Goal: Information Seeking & Learning: Learn about a topic

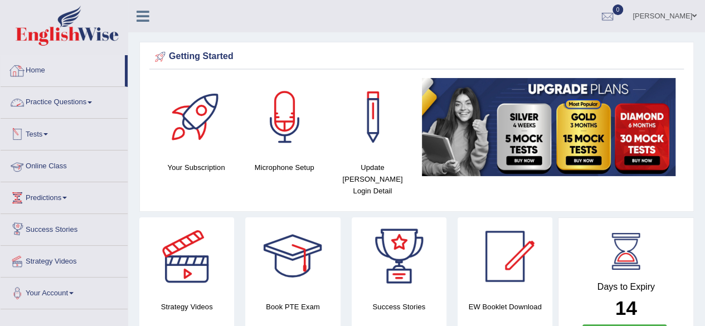
click at [82, 101] on link "Practice Questions" at bounding box center [64, 101] width 127 height 28
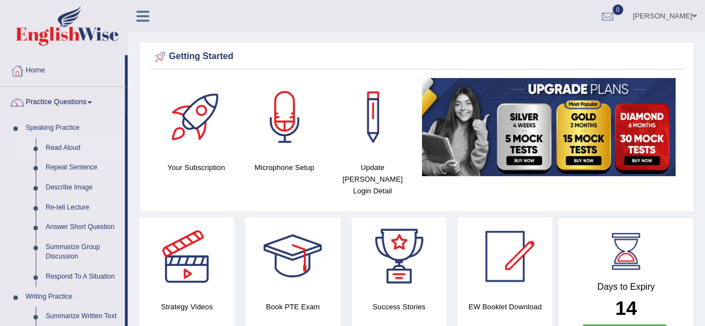
click at [69, 148] on link "Read Aloud" at bounding box center [83, 148] width 84 height 20
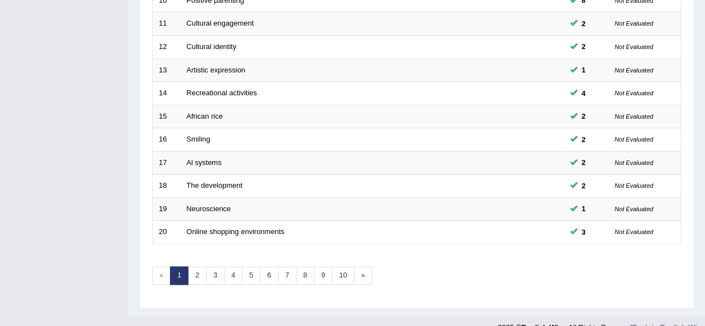
scroll to position [406, 0]
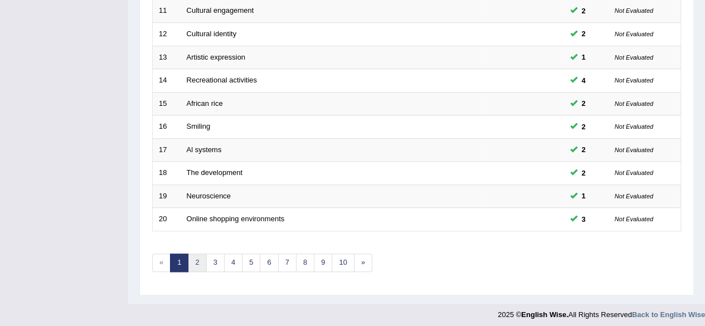
click at [195, 259] on link "2" at bounding box center [197, 263] width 18 height 18
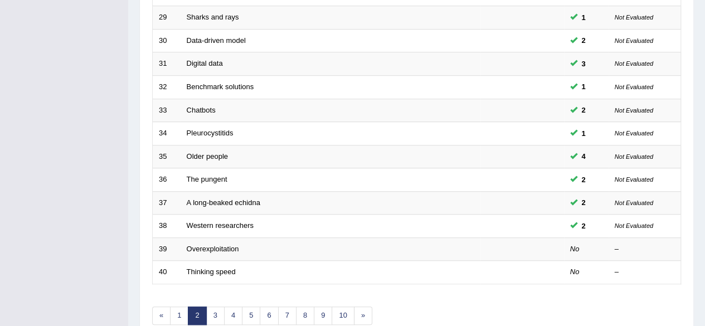
scroll to position [359, 0]
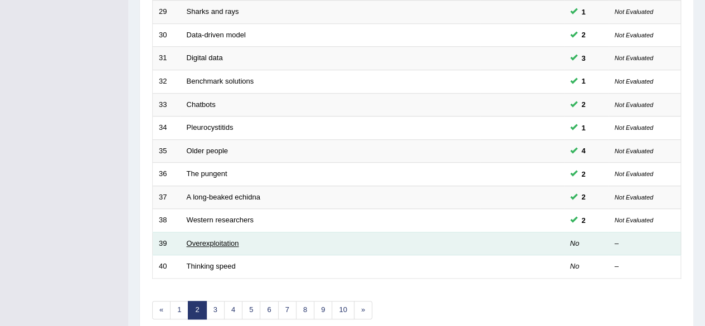
click at [221, 240] on link "Overexploitation" at bounding box center [213, 243] width 52 height 8
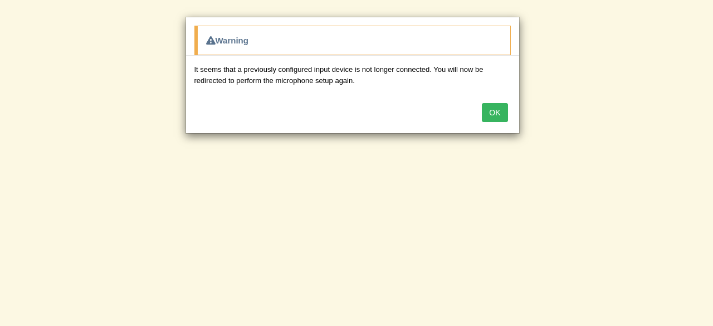
click at [493, 105] on button "OK" at bounding box center [495, 112] width 26 height 19
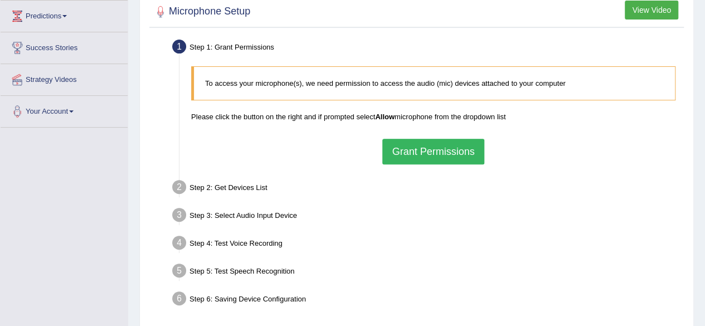
scroll to position [184, 0]
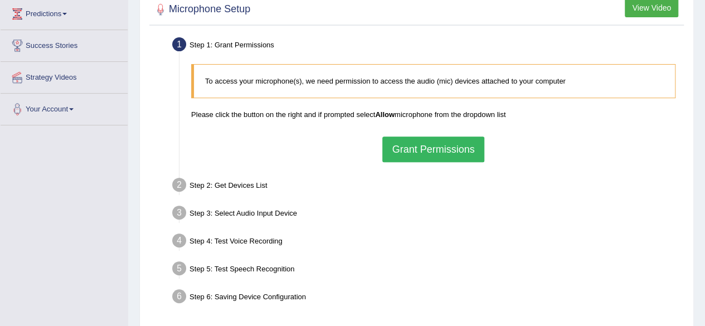
click at [432, 140] on button "Grant Permissions" at bounding box center [432, 150] width 101 height 26
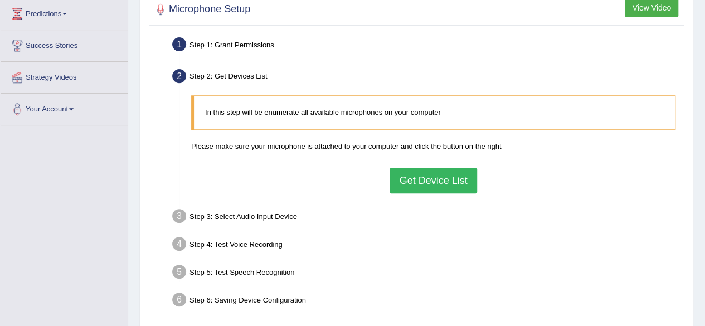
click at [473, 175] on button "Get Device List" at bounding box center [433, 181] width 87 height 26
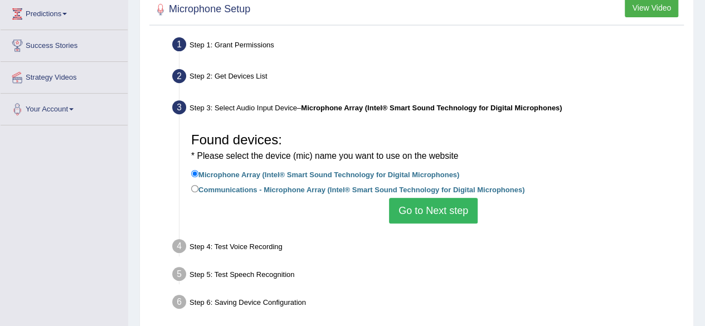
click at [416, 207] on button "Go to Next step" at bounding box center [433, 211] width 89 height 26
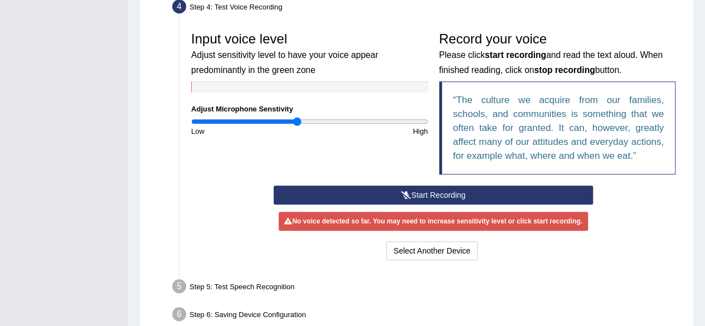
scroll to position [315, 0]
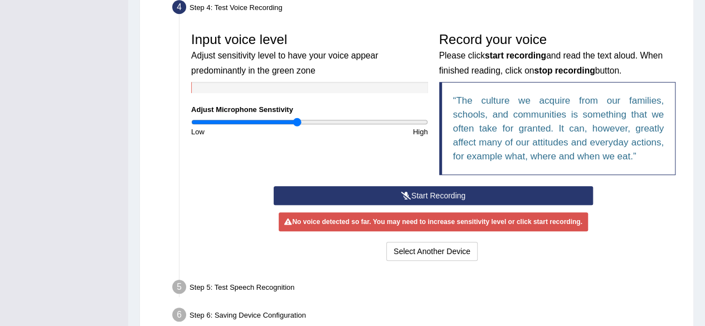
click at [388, 194] on button "Start Recording" at bounding box center [433, 195] width 319 height 19
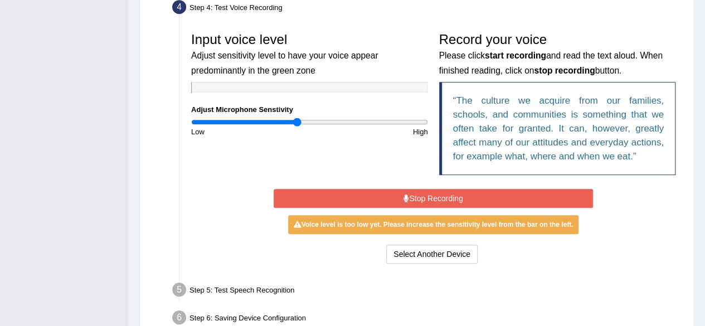
click at [421, 198] on button "Stop Recording" at bounding box center [433, 198] width 319 height 19
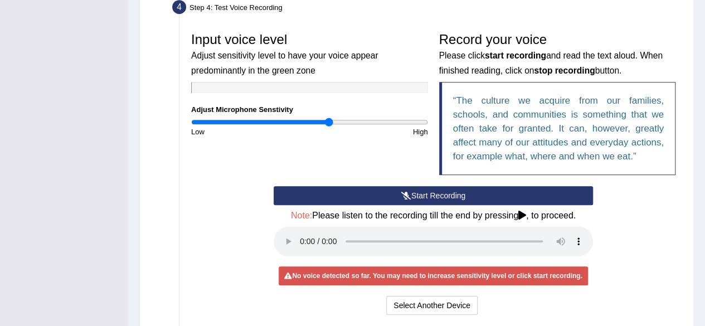
drag, startPoint x: 313, startPoint y: 120, endPoint x: 329, endPoint y: 119, distance: 16.2
type input "1.18"
click at [329, 119] on input "range" at bounding box center [309, 122] width 237 height 9
click at [412, 196] on button "Start Recording" at bounding box center [433, 195] width 319 height 19
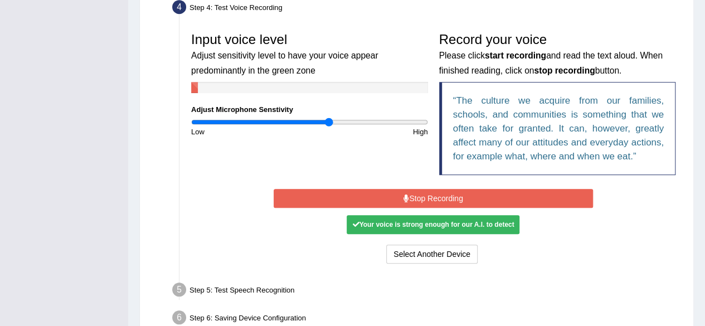
click at [412, 196] on button "Stop Recording" at bounding box center [433, 198] width 319 height 19
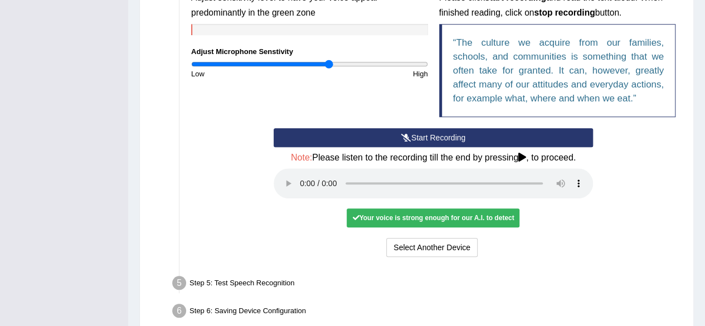
scroll to position [426, 0]
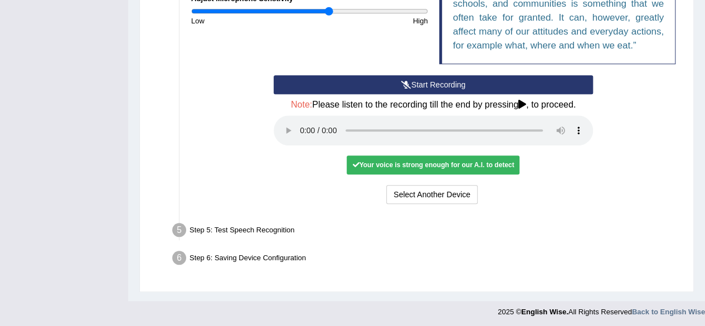
click at [549, 102] on h4 "Note: Please listen to the recording till the end by pressing , to proceed." at bounding box center [433, 105] width 319 height 10
click at [400, 164] on div "Your voice is strong enough for our A.I. to detect" at bounding box center [433, 164] width 173 height 19
click at [432, 80] on button "Start Recording" at bounding box center [433, 84] width 319 height 19
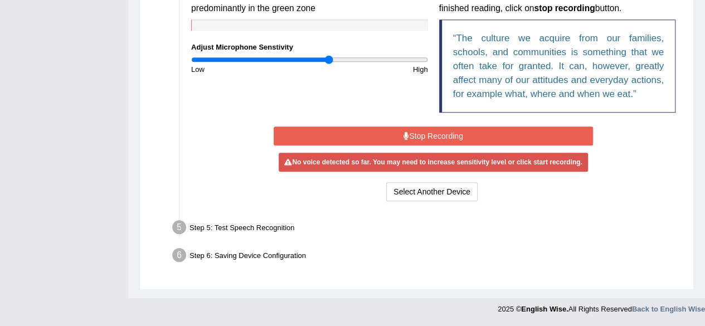
scroll to position [376, 0]
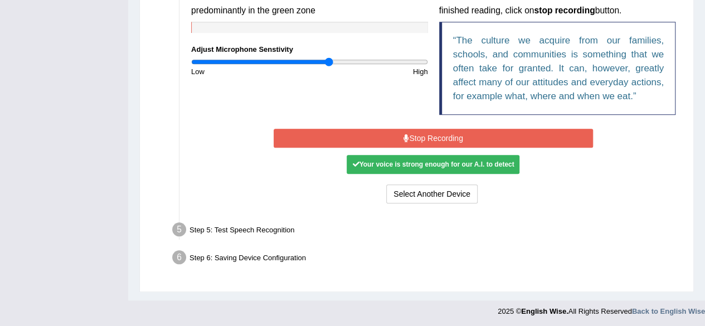
click at [433, 138] on button "Stop Recording" at bounding box center [433, 138] width 319 height 19
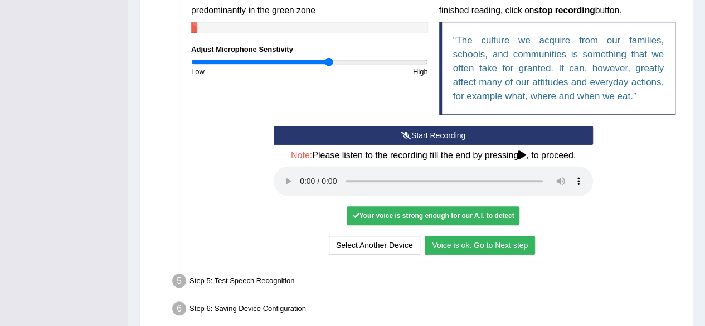
click at [478, 242] on button "Voice is ok. Go to Next step" at bounding box center [480, 245] width 110 height 19
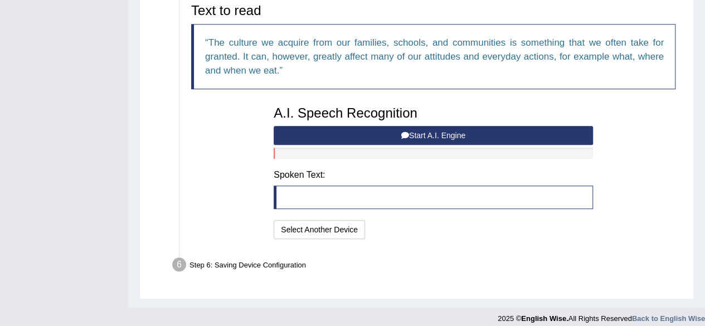
click at [465, 132] on button "Start A.I. Engine" at bounding box center [433, 135] width 319 height 19
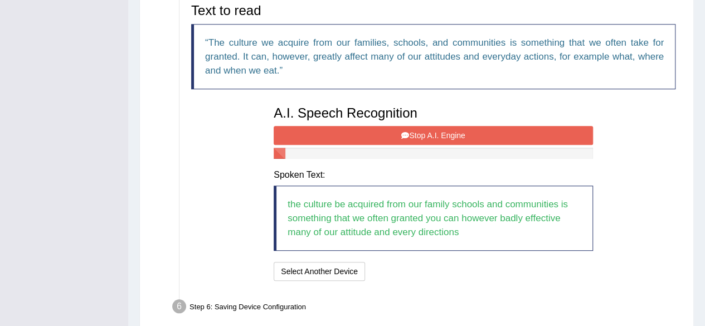
click at [559, 127] on button "Stop A.I. Engine" at bounding box center [433, 135] width 319 height 19
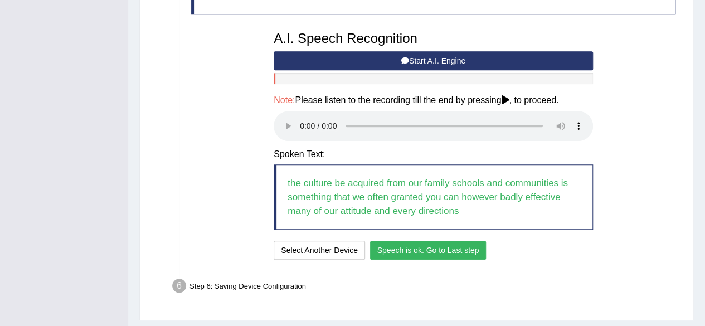
scroll to position [478, 0]
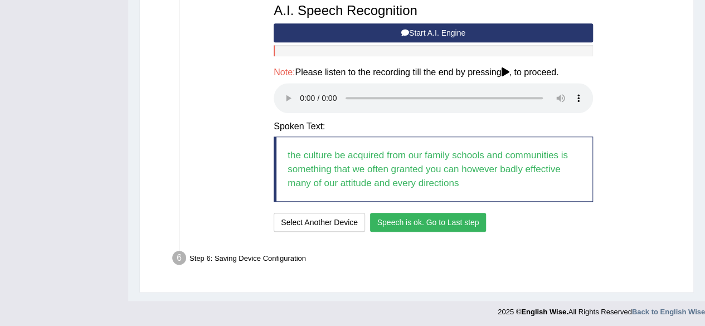
click at [456, 228] on button "Speech is ok. Go to Last step" at bounding box center [428, 222] width 116 height 19
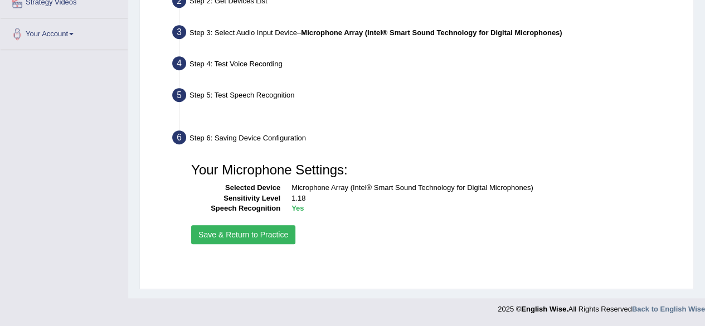
scroll to position [259, 0]
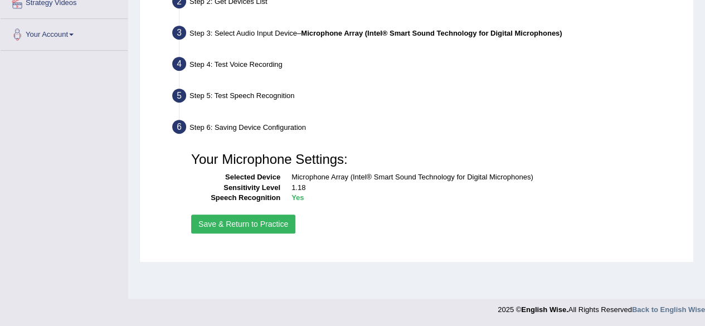
click at [267, 225] on button "Save & Return to Practice" at bounding box center [243, 224] width 104 height 19
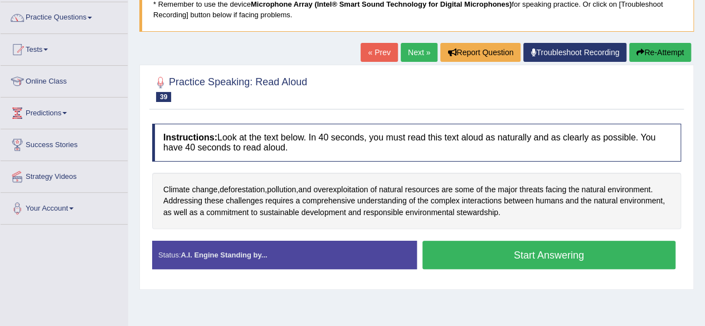
scroll to position [87, 0]
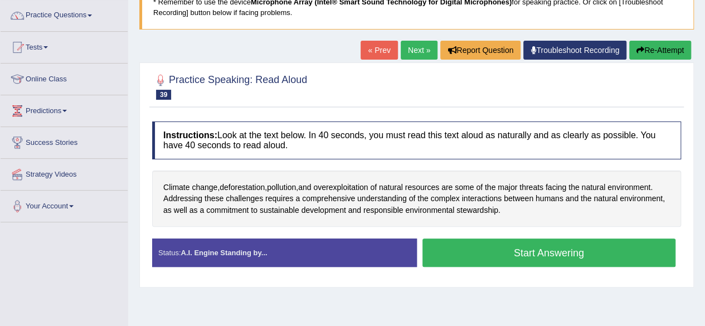
click at [532, 252] on button "Start Answering" at bounding box center [549, 253] width 254 height 28
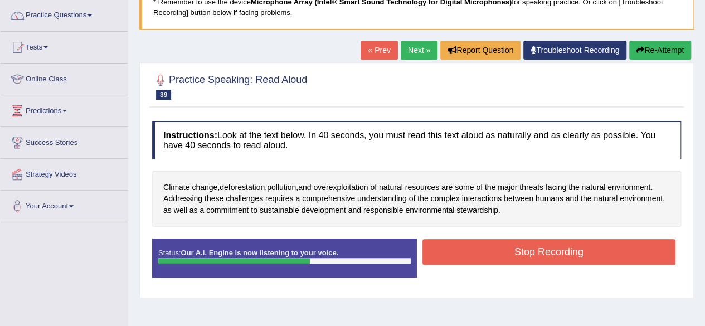
click at [532, 253] on button "Stop Recording" at bounding box center [549, 252] width 254 height 26
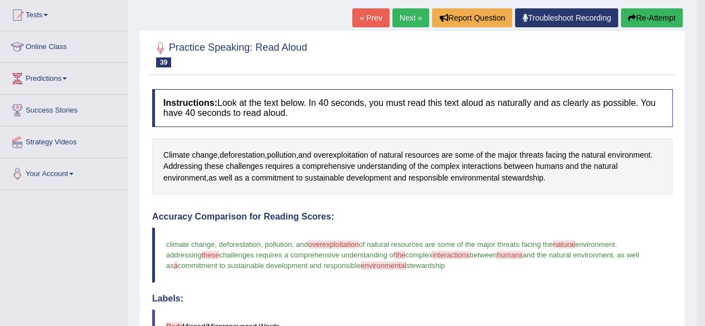
scroll to position [117, 0]
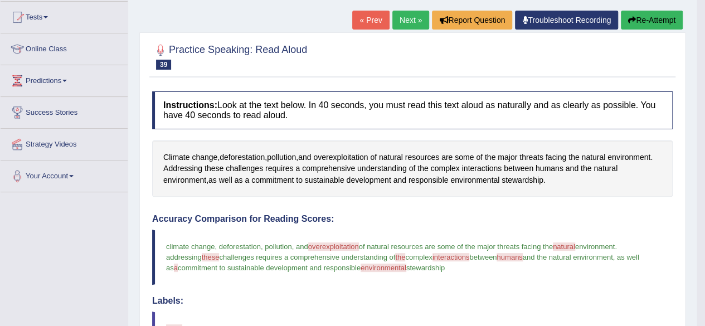
click at [661, 20] on button "Re-Attempt" at bounding box center [652, 20] width 62 height 19
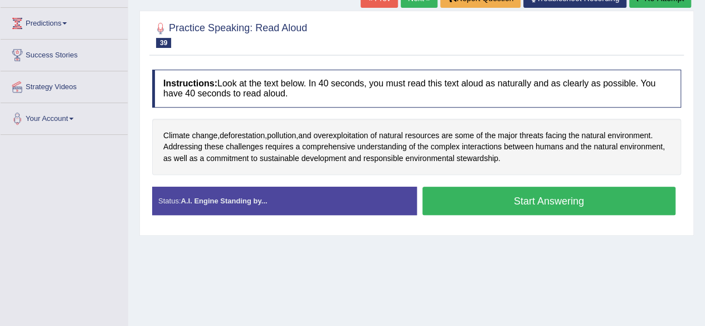
scroll to position [178, 0]
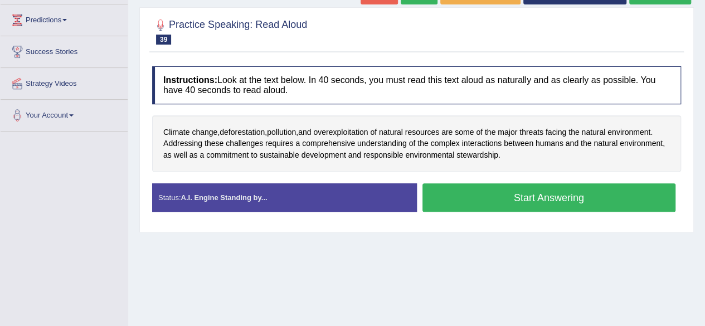
click at [549, 194] on button "Start Answering" at bounding box center [549, 197] width 254 height 28
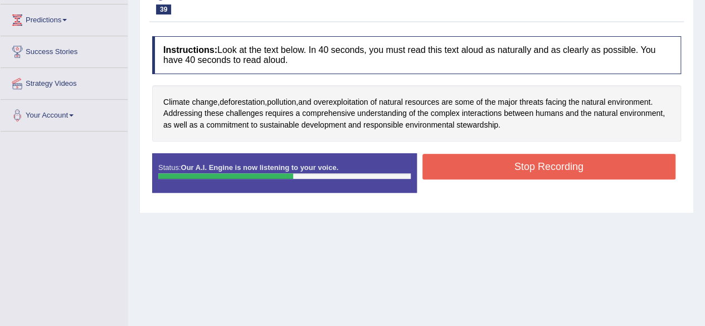
click at [566, 164] on button "Stop Recording" at bounding box center [549, 167] width 254 height 26
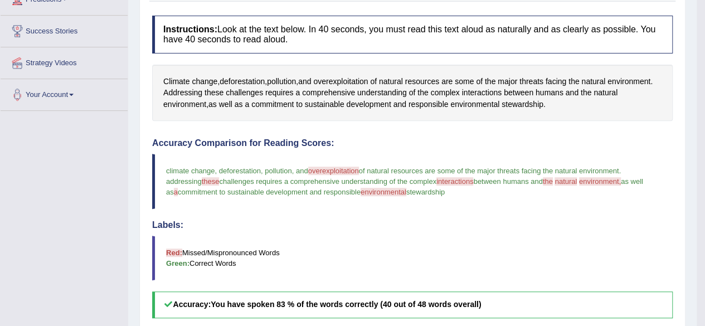
scroll to position [197, 0]
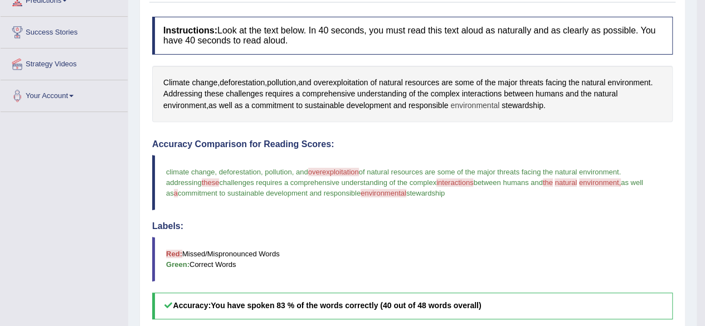
click at [485, 103] on span "environmental" at bounding box center [474, 106] width 49 height 12
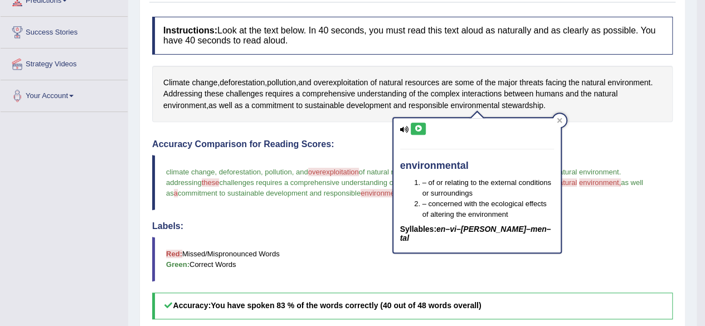
click at [418, 130] on icon at bounding box center [418, 128] width 8 height 7
click at [587, 137] on div "Instructions: Look at the text below. In 40 seconds, you must read this text al…" at bounding box center [412, 274] width 526 height 526
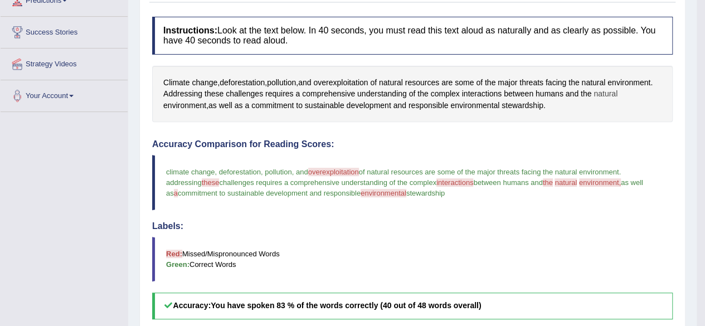
click at [604, 94] on span "natural" at bounding box center [606, 94] width 24 height 12
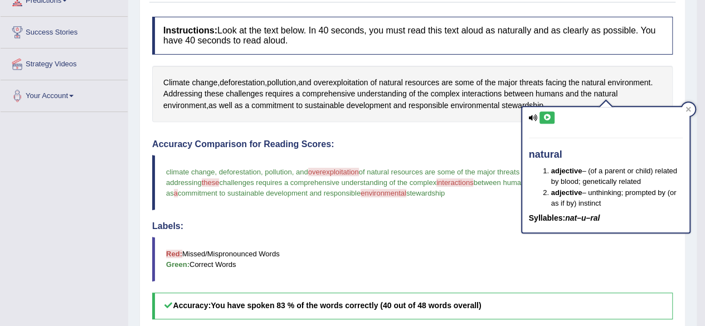
click at [547, 114] on icon at bounding box center [547, 117] width 8 height 7
click at [357, 169] on span "overexploitation" at bounding box center [333, 172] width 51 height 8
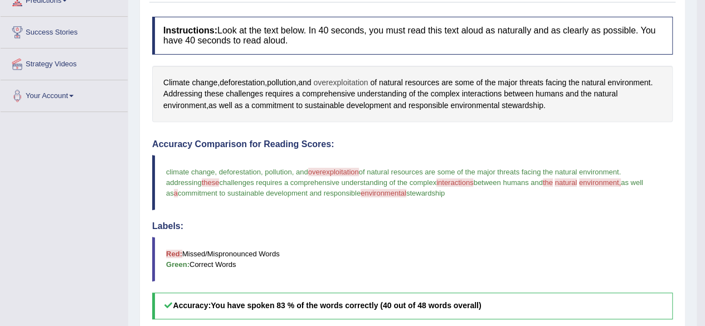
click at [356, 80] on span "overexploitation" at bounding box center [340, 83] width 55 height 12
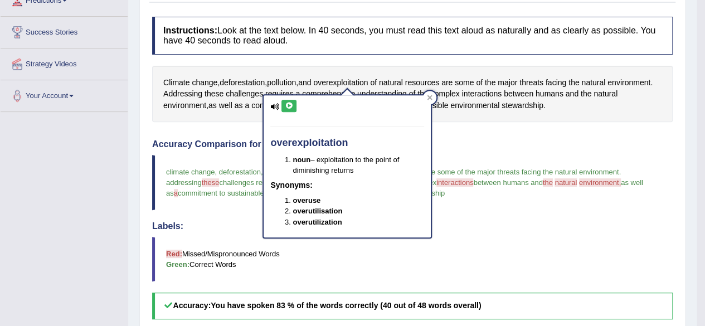
click at [291, 109] on button at bounding box center [288, 106] width 15 height 12
click at [481, 122] on div "Instructions: Look at the text below. In 40 seconds, you must read this text al…" at bounding box center [412, 274] width 526 height 526
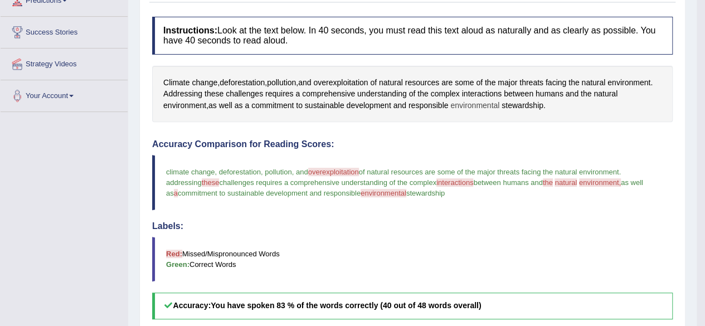
click at [471, 105] on span "environmental" at bounding box center [474, 106] width 49 height 12
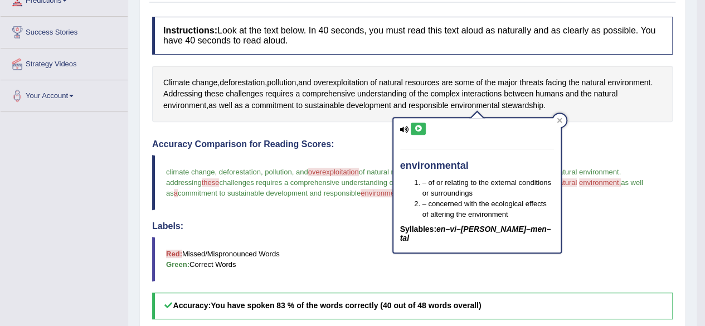
click at [420, 127] on icon at bounding box center [418, 128] width 8 height 7
click at [604, 138] on div "Instructions: Look at the text below. In 40 seconds, you must read this text al…" at bounding box center [412, 274] width 526 height 526
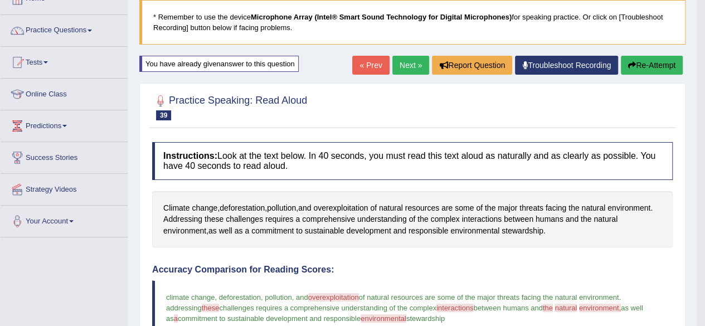
scroll to position [69, 0]
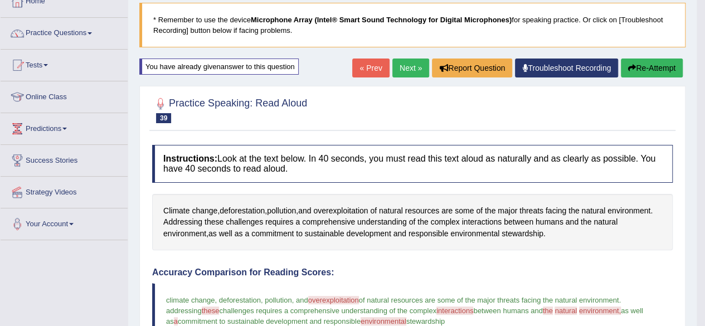
click at [414, 69] on link "Next »" at bounding box center [410, 68] width 37 height 19
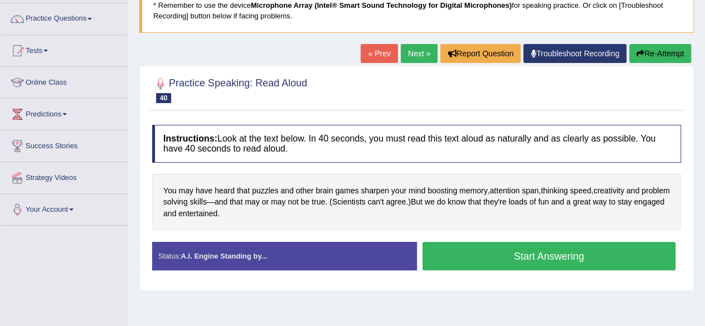
scroll to position [90, 0]
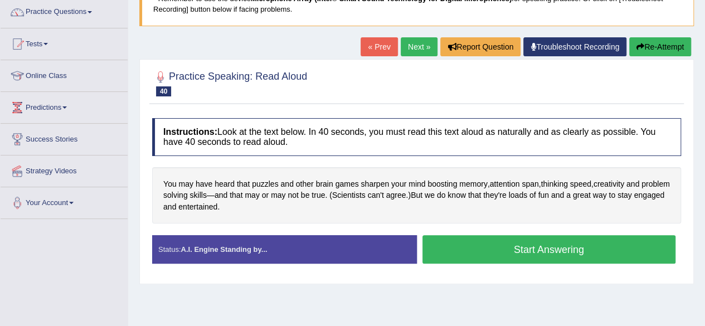
click at [509, 242] on button "Start Answering" at bounding box center [549, 249] width 254 height 28
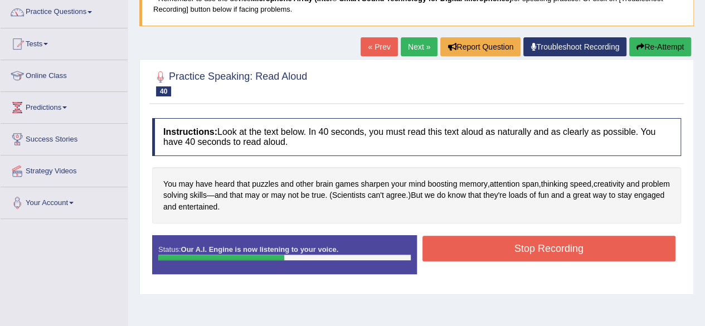
click at [509, 242] on button "Stop Recording" at bounding box center [549, 249] width 254 height 26
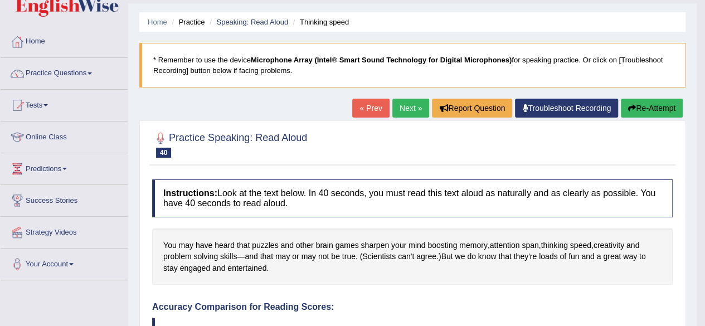
scroll to position [30, 0]
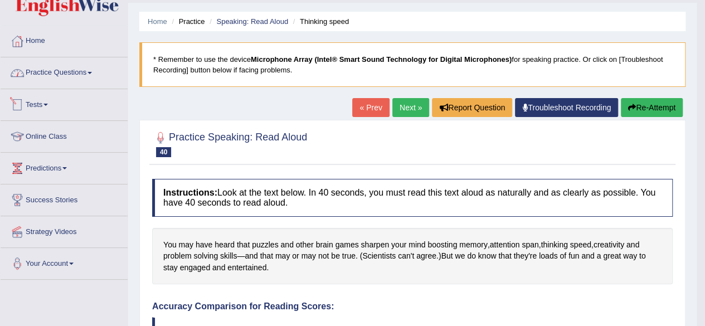
click at [97, 70] on link "Practice Questions" at bounding box center [64, 71] width 127 height 28
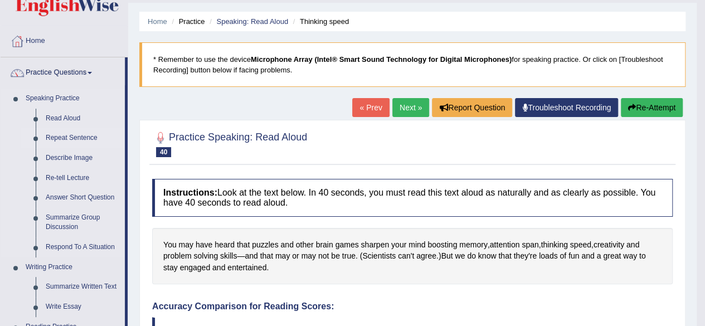
click at [76, 130] on link "Repeat Sentence" at bounding box center [83, 138] width 84 height 20
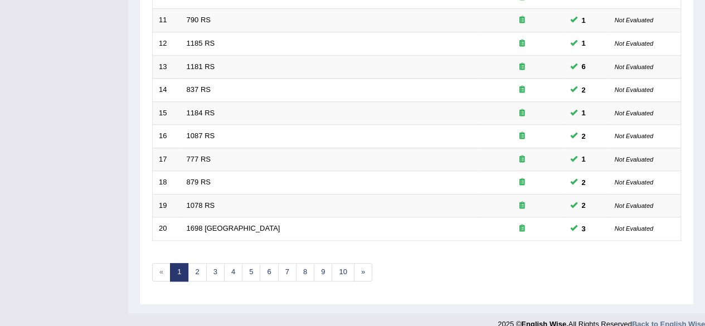
scroll to position [399, 0]
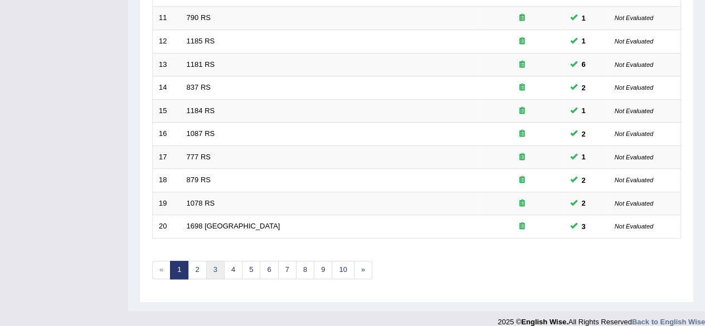
click at [208, 267] on link "3" at bounding box center [215, 270] width 18 height 18
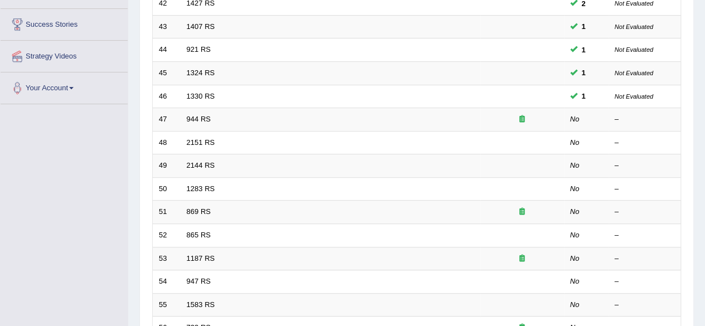
scroll to position [212, 0]
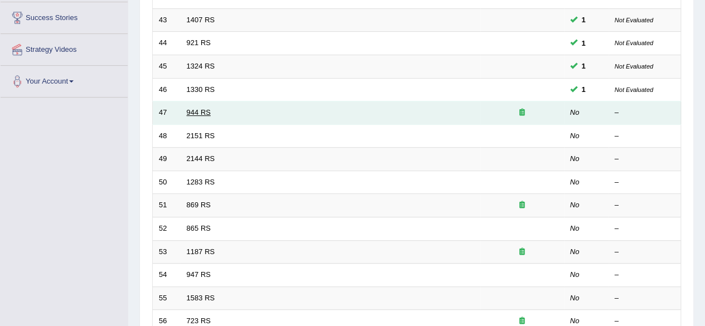
click at [196, 108] on link "944 RS" at bounding box center [199, 112] width 24 height 8
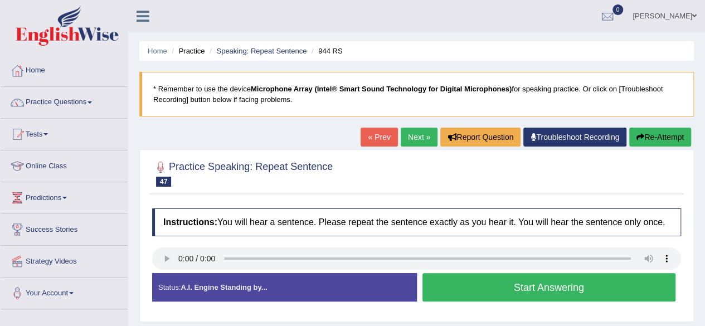
click at [526, 280] on button "Start Answering" at bounding box center [549, 287] width 254 height 28
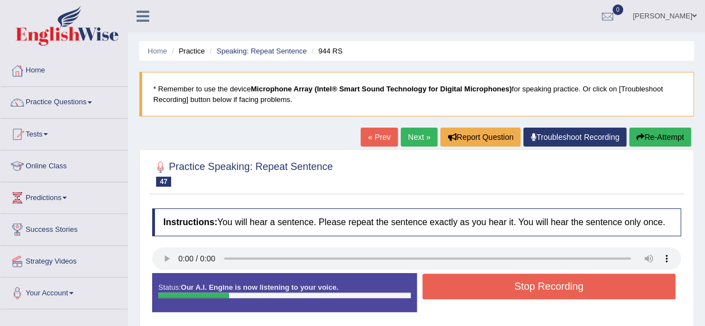
click at [526, 280] on button "Stop Recording" at bounding box center [549, 287] width 254 height 26
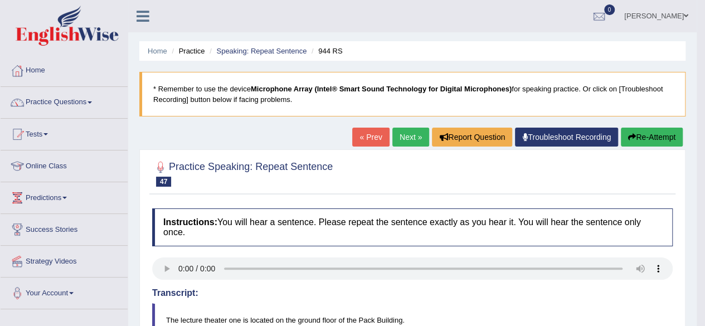
click at [402, 141] on link "Next »" at bounding box center [410, 137] width 37 height 19
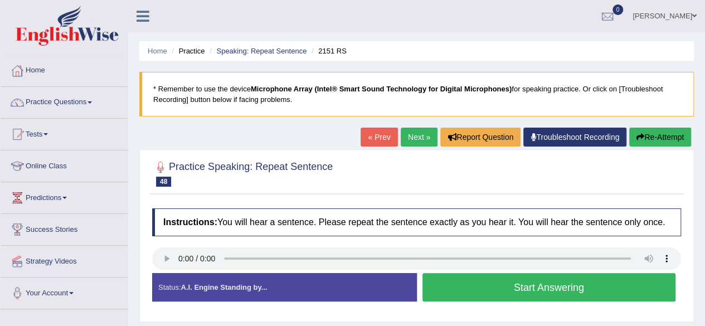
click at [703, 90] on div "Home Practice Speaking: Repeat Sentence 2151 RS * Remember to use the device Mi…" at bounding box center [416, 278] width 577 height 557
click at [566, 290] on button "Start Answering" at bounding box center [549, 287] width 254 height 28
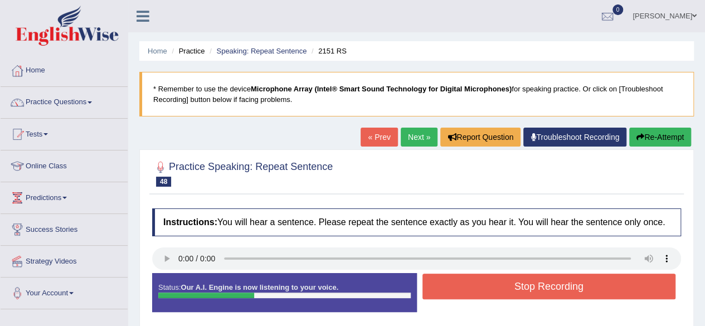
click at [563, 288] on button "Stop Recording" at bounding box center [549, 287] width 254 height 26
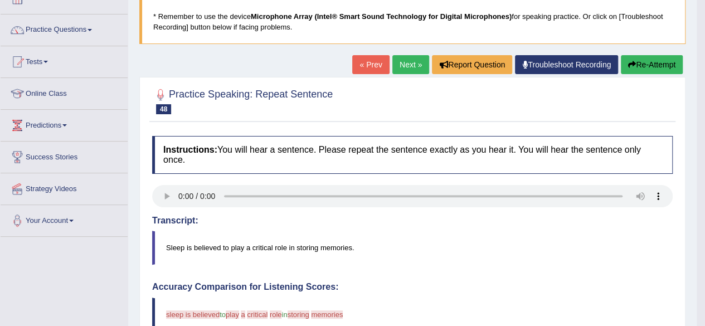
scroll to position [52, 0]
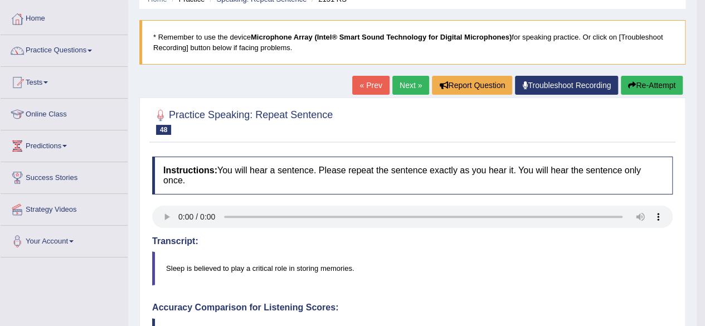
click at [412, 82] on link "Next »" at bounding box center [410, 85] width 37 height 19
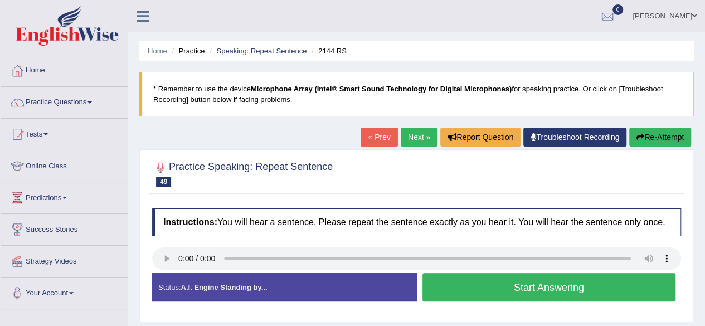
click at [533, 288] on button "Start Answering" at bounding box center [549, 287] width 254 height 28
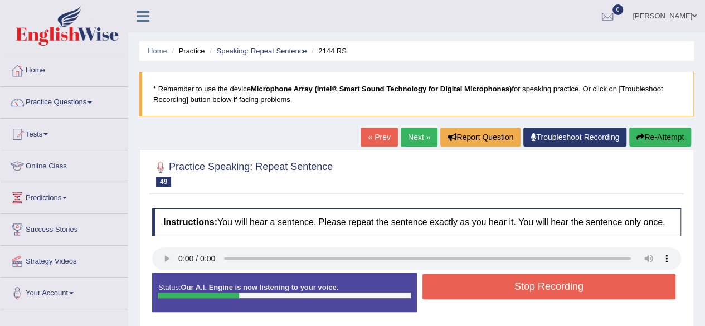
click at [533, 288] on button "Stop Recording" at bounding box center [549, 287] width 254 height 26
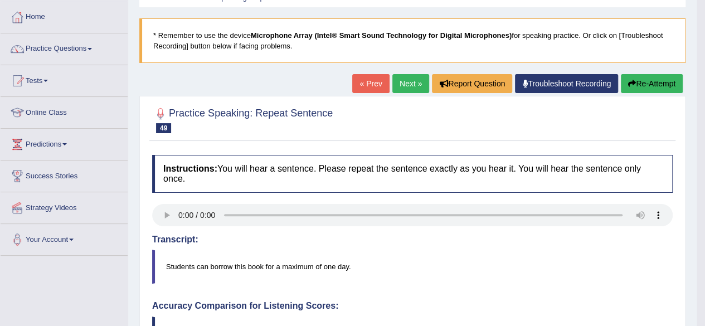
scroll to position [52, 0]
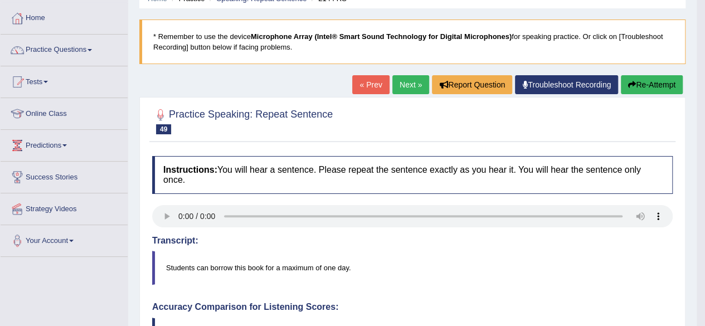
click at [411, 80] on link "Next »" at bounding box center [410, 84] width 37 height 19
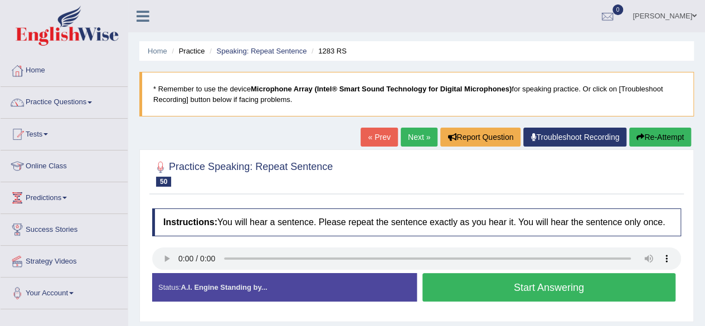
click at [546, 288] on button "Start Answering" at bounding box center [549, 287] width 254 height 28
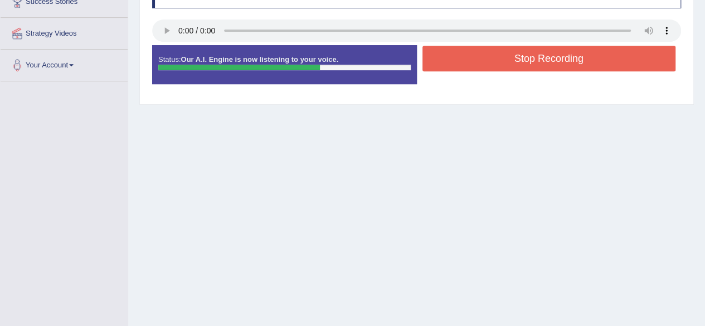
scroll to position [227, 0]
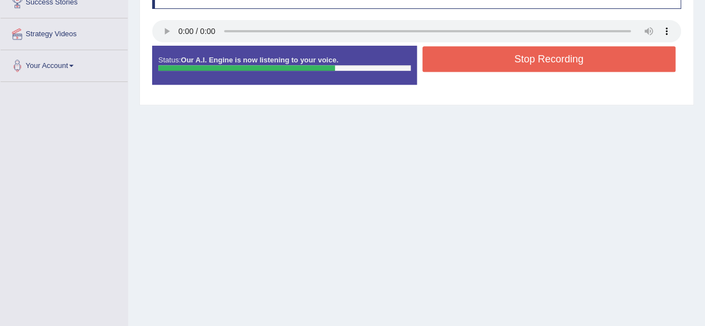
click at [577, 62] on button "Stop Recording" at bounding box center [549, 59] width 254 height 26
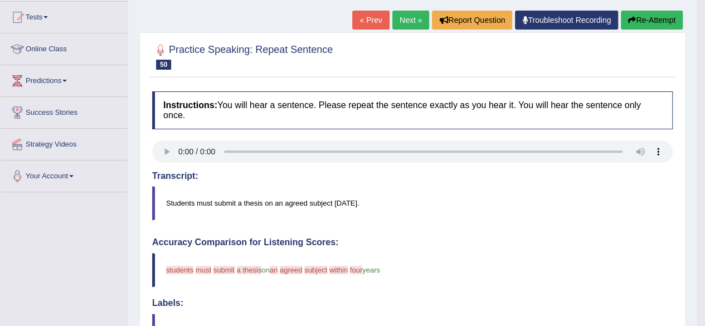
scroll to position [116, 0]
click at [409, 22] on link "Next »" at bounding box center [410, 20] width 37 height 19
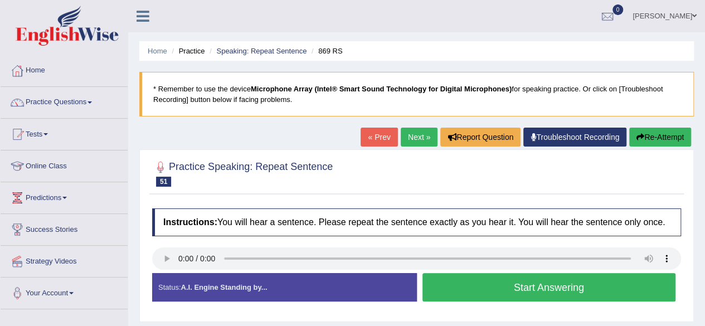
click at [516, 288] on button "Start Answering" at bounding box center [549, 287] width 254 height 28
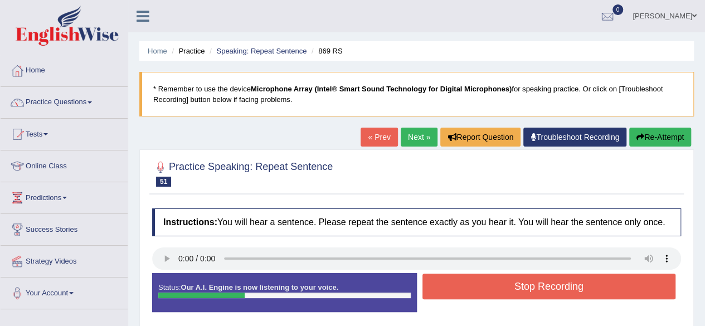
click at [516, 288] on button "Stop Recording" at bounding box center [549, 287] width 254 height 26
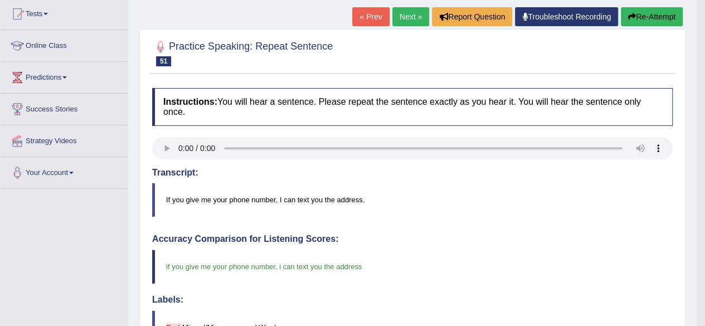
scroll to position [119, 0]
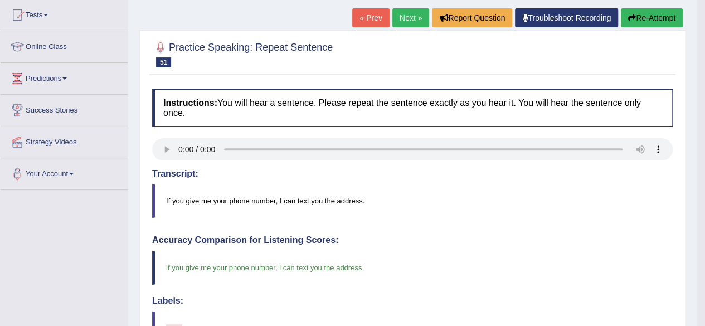
click at [413, 12] on link "Next »" at bounding box center [410, 17] width 37 height 19
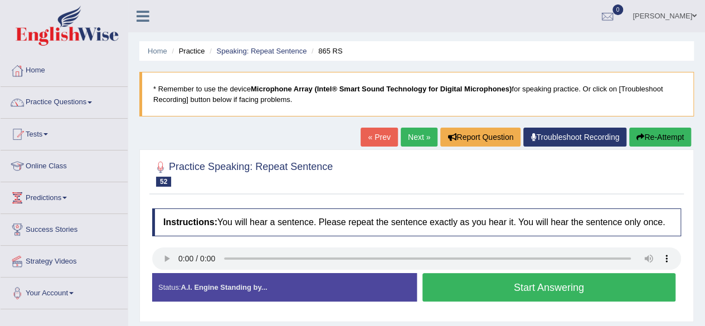
click at [507, 286] on button "Start Answering" at bounding box center [549, 287] width 254 height 28
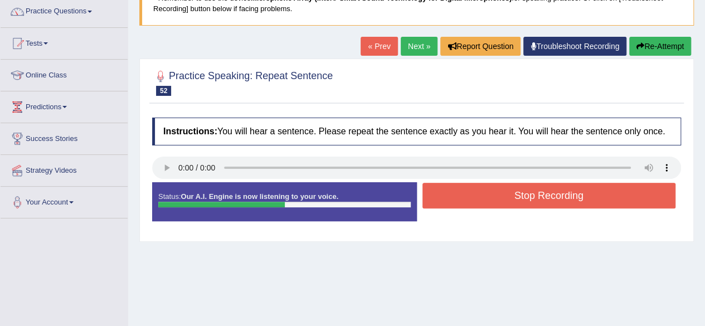
scroll to position [93, 0]
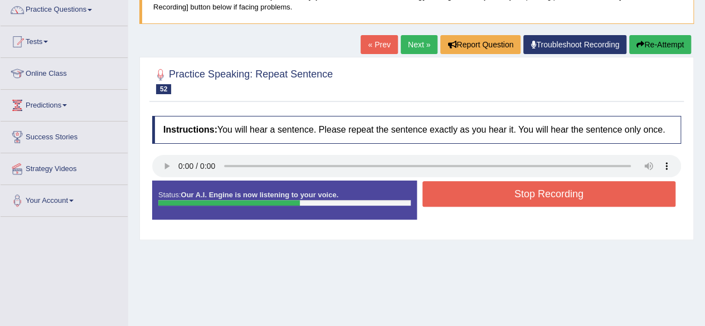
click at [582, 198] on button "Stop Recording" at bounding box center [549, 194] width 254 height 26
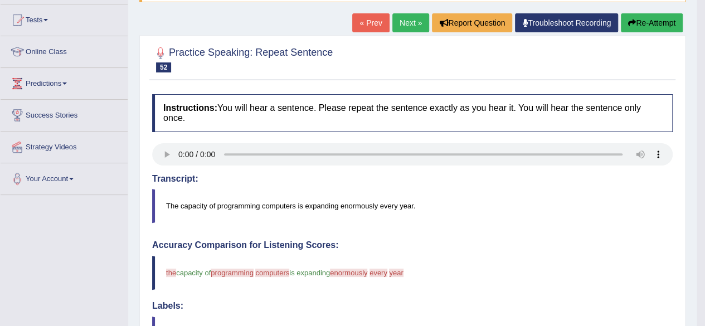
scroll to position [113, 0]
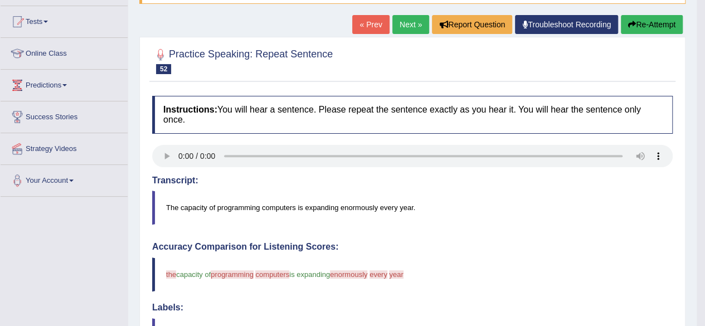
click at [406, 21] on link "Next »" at bounding box center [410, 24] width 37 height 19
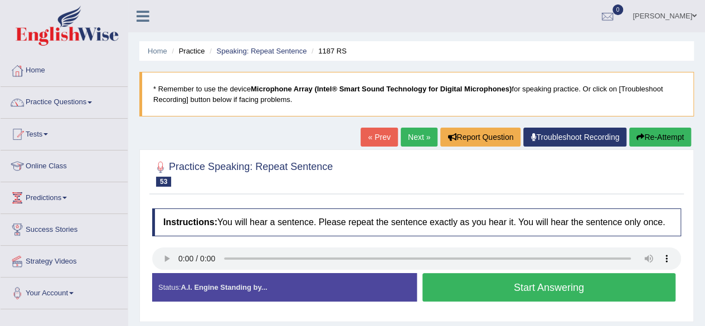
click at [519, 288] on button "Start Answering" at bounding box center [549, 287] width 254 height 28
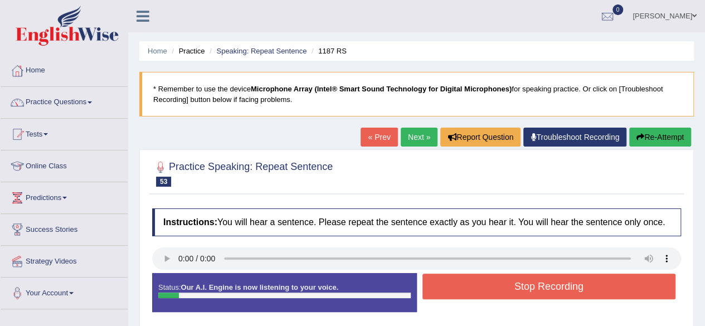
click at [519, 288] on button "Stop Recording" at bounding box center [549, 287] width 254 height 26
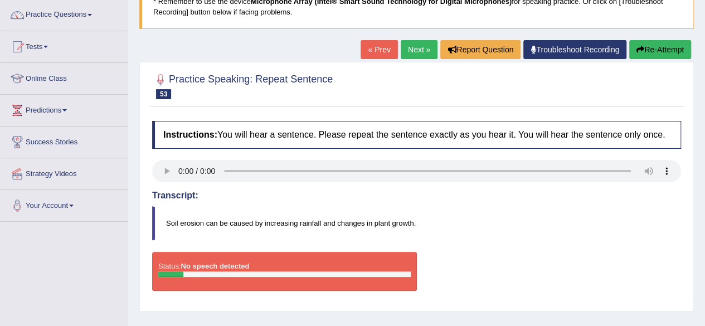
scroll to position [88, 0]
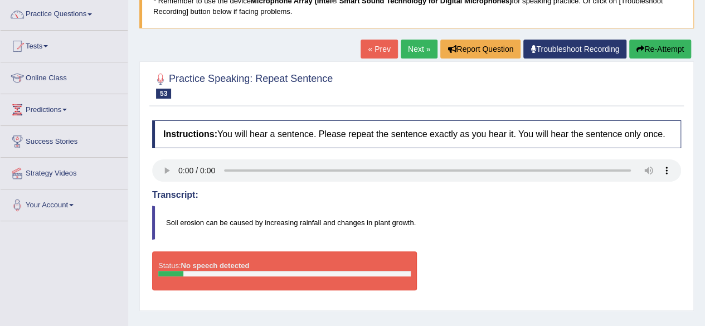
click at [420, 46] on link "Next »" at bounding box center [419, 49] width 37 height 19
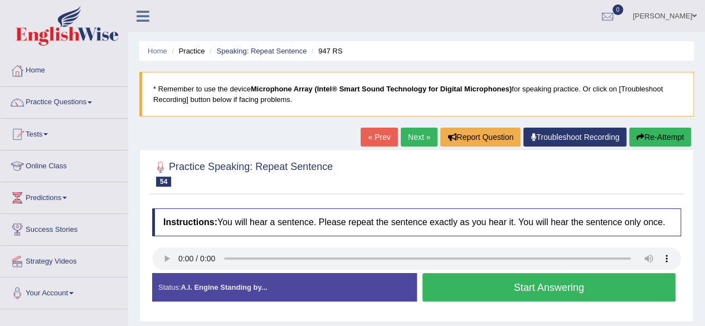
click at [500, 284] on button "Start Answering" at bounding box center [549, 287] width 254 height 28
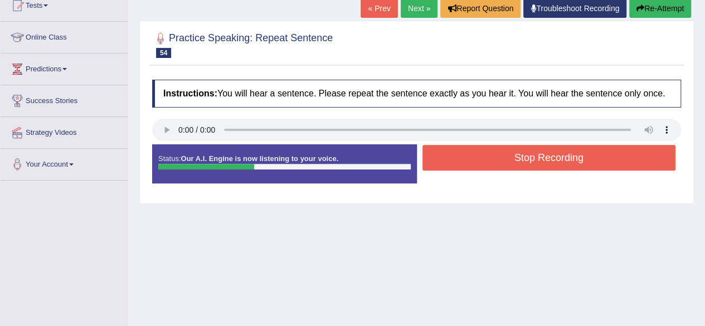
scroll to position [150, 0]
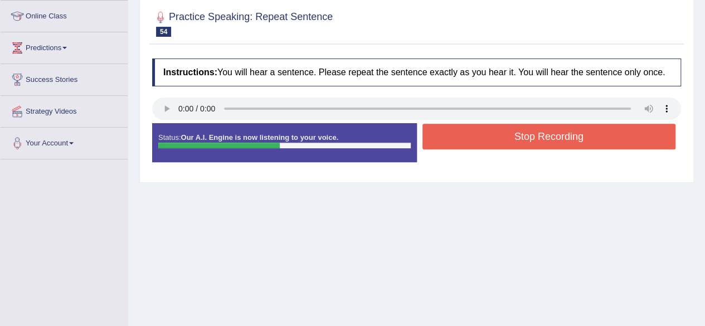
click at [612, 132] on button "Stop Recording" at bounding box center [549, 137] width 254 height 26
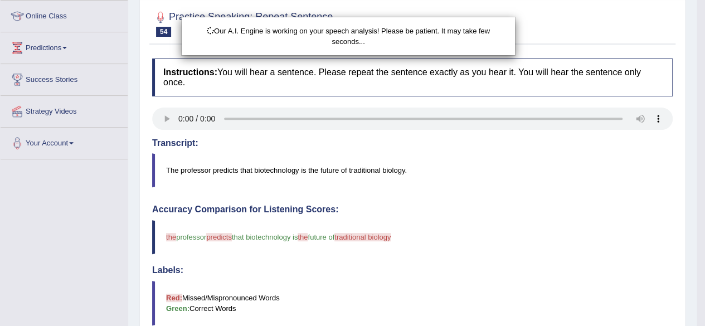
click at [705, 160] on html "Toggle navigation Home Practice Questions Speaking Practice Read Aloud Repeat S…" at bounding box center [352, 13] width 705 height 326
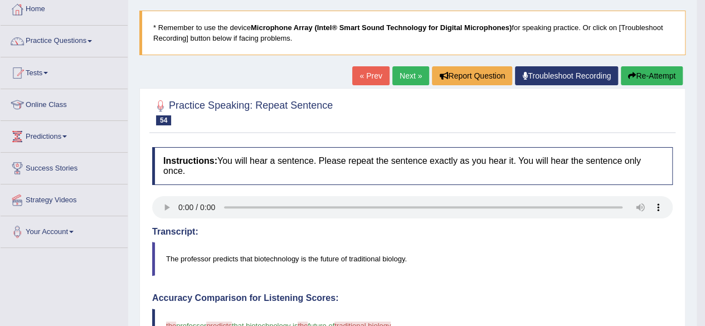
scroll to position [60, 0]
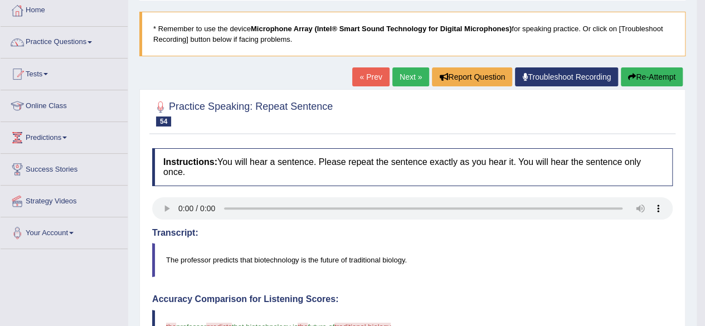
click at [402, 81] on link "Next »" at bounding box center [410, 76] width 37 height 19
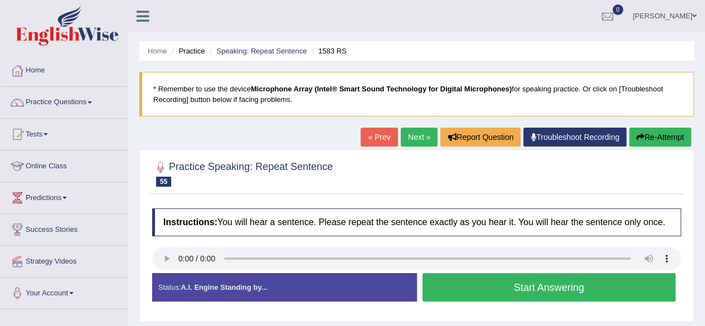
click at [544, 284] on button "Start Answering" at bounding box center [549, 287] width 254 height 28
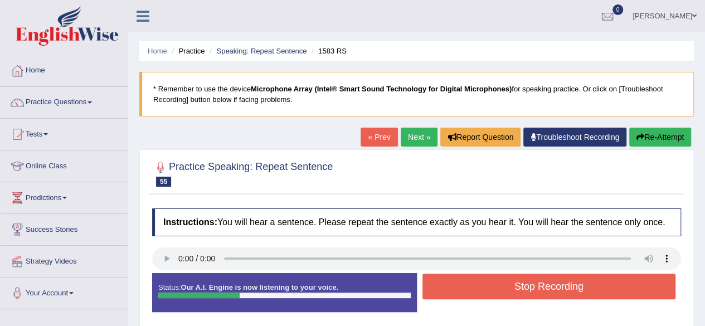
click at [541, 284] on button "Stop Recording" at bounding box center [549, 287] width 254 height 26
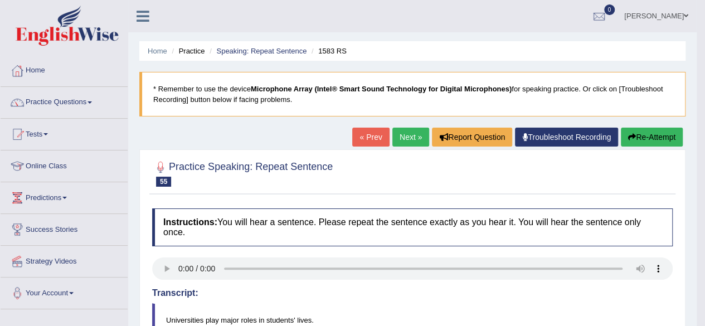
drag, startPoint x: 709, startPoint y: 54, endPoint x: 713, endPoint y: 147, distance: 92.6
click at [634, 135] on button "Re-Attempt" at bounding box center [652, 137] width 62 height 19
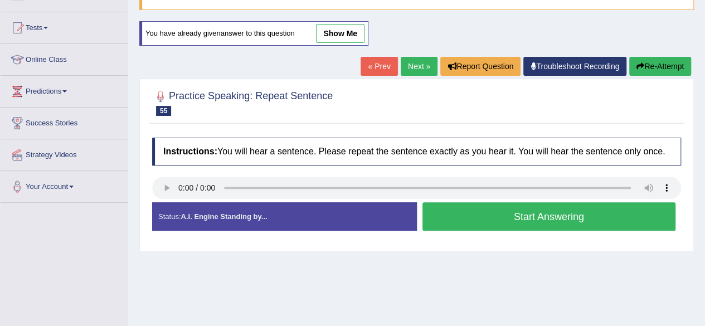
scroll to position [107, 0]
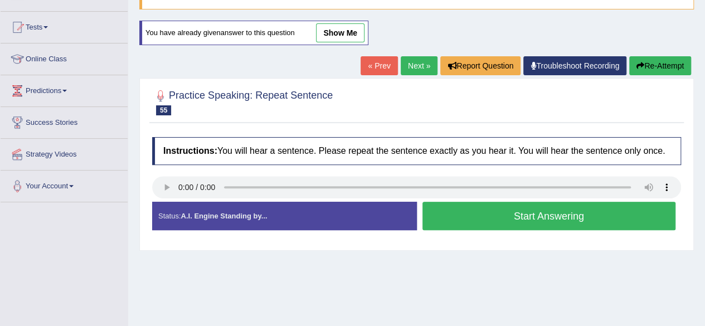
click at [505, 213] on button "Start Answering" at bounding box center [549, 216] width 254 height 28
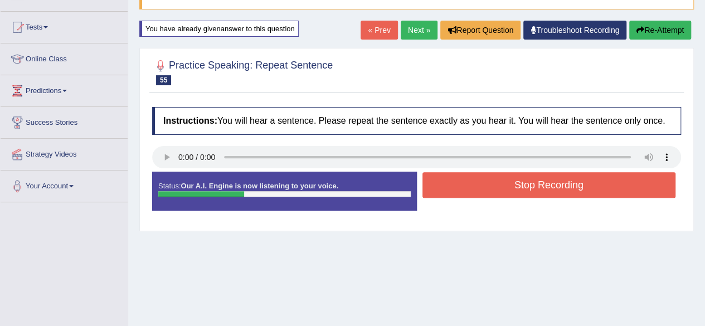
click at [537, 178] on button "Stop Recording" at bounding box center [549, 185] width 254 height 26
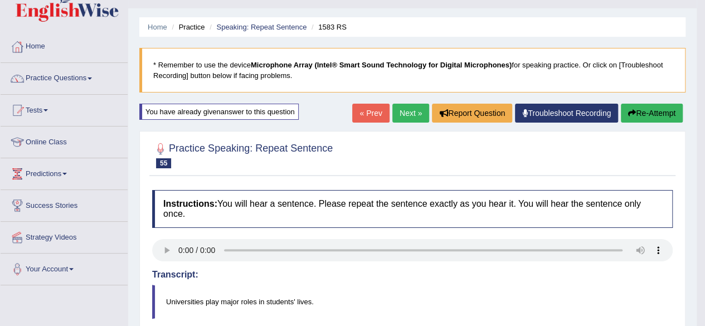
scroll to position [23, 0]
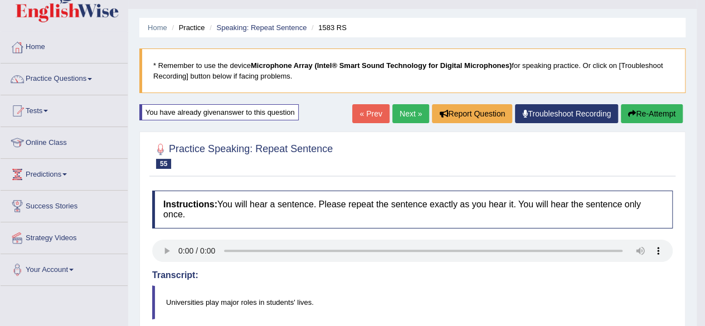
click at [641, 109] on button "Re-Attempt" at bounding box center [652, 113] width 62 height 19
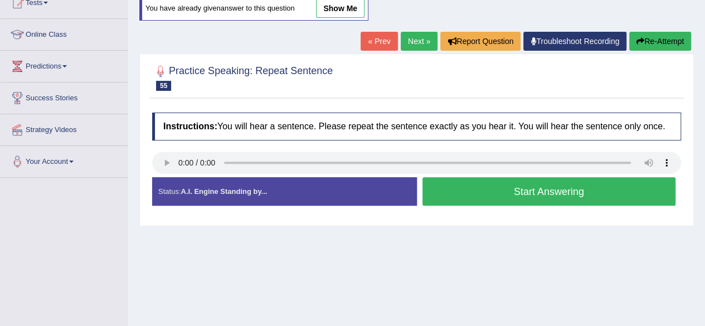
scroll to position [160, 0]
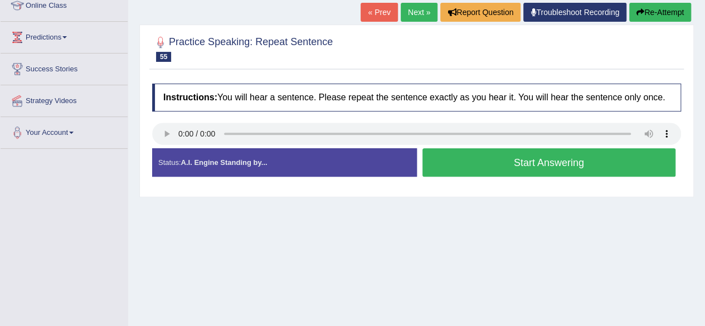
click at [593, 169] on button "Start Answering" at bounding box center [549, 162] width 254 height 28
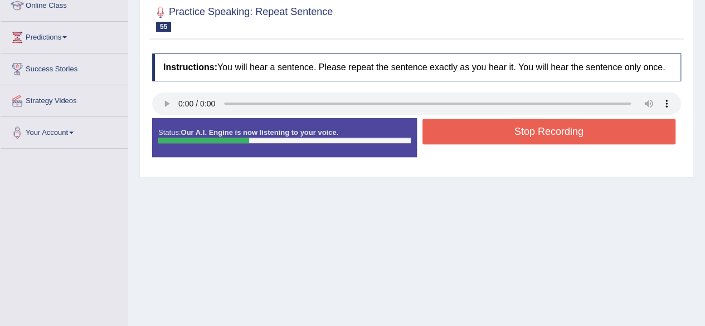
click at [592, 128] on button "Stop Recording" at bounding box center [549, 132] width 254 height 26
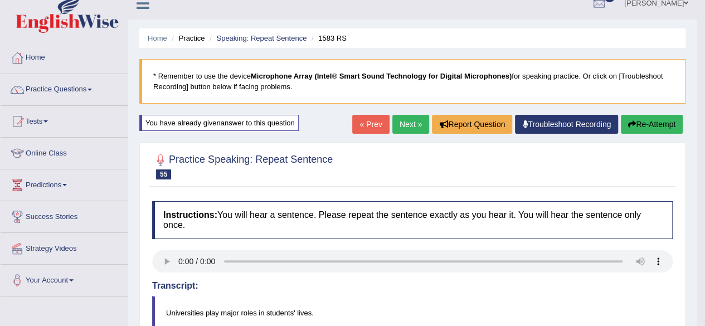
scroll to position [0, 0]
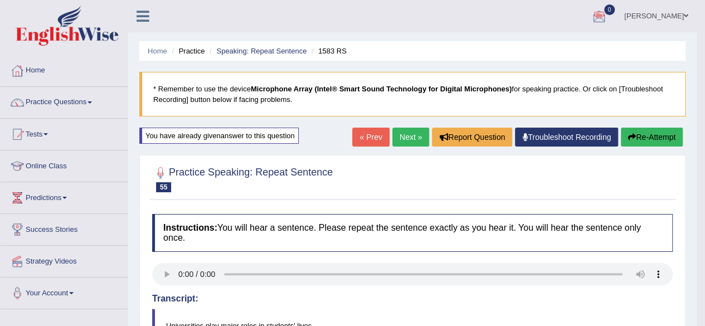
click at [408, 137] on link "Next »" at bounding box center [410, 137] width 37 height 19
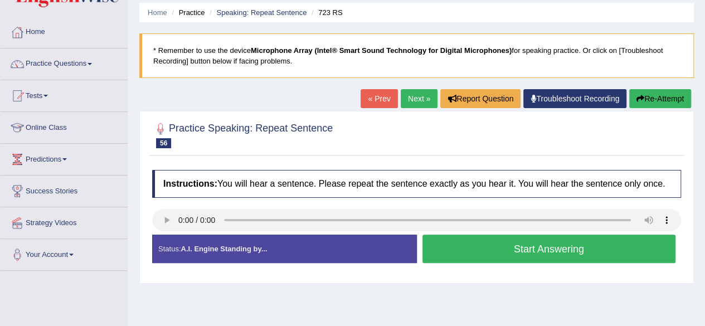
scroll to position [60, 0]
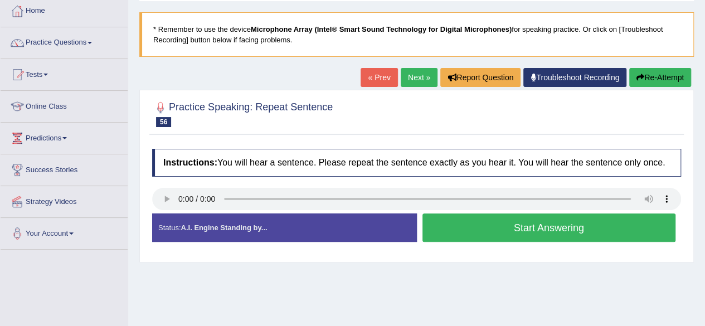
click at [514, 221] on button "Start Answering" at bounding box center [549, 227] width 254 height 28
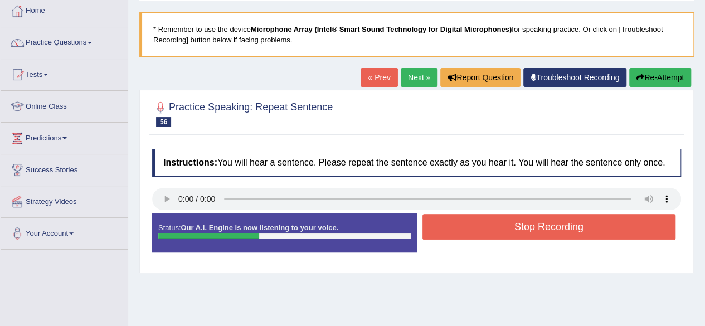
click at [514, 221] on button "Stop Recording" at bounding box center [549, 227] width 254 height 26
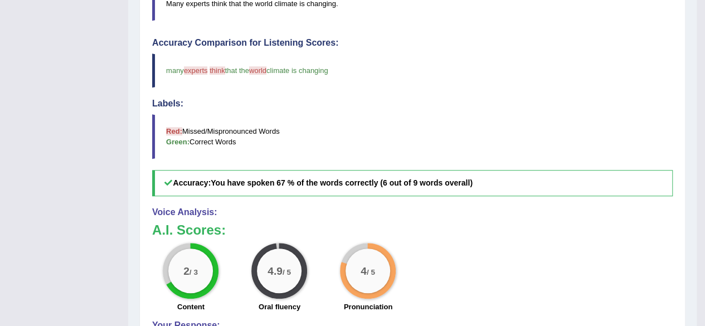
scroll to position [0, 0]
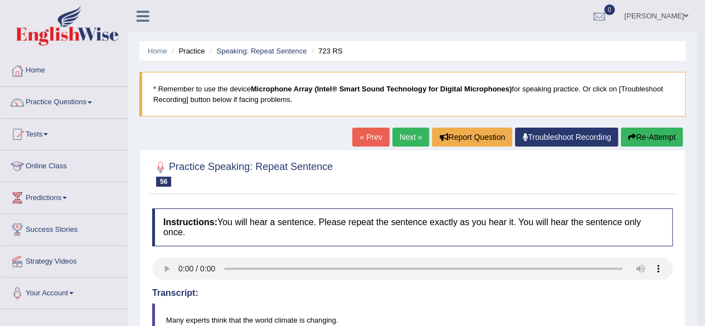
click at [638, 132] on button "Re-Attempt" at bounding box center [652, 137] width 62 height 19
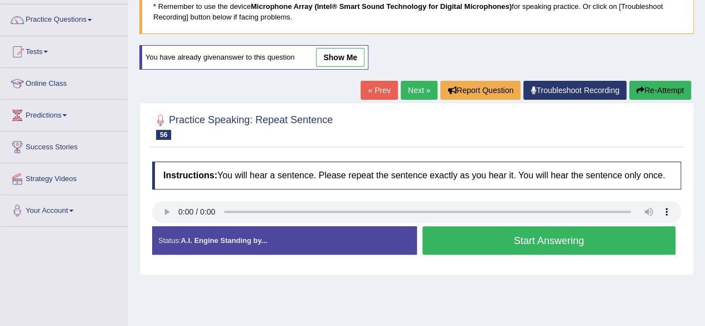
scroll to position [89, 0]
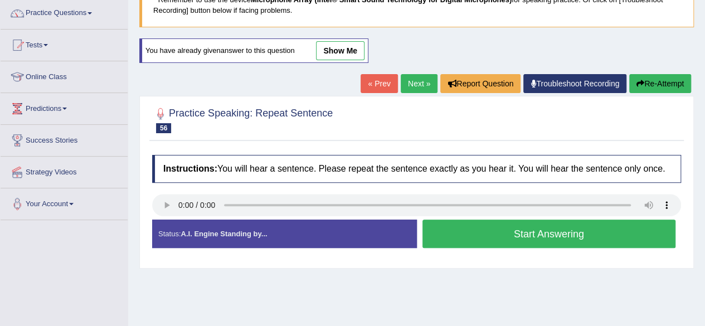
click at [570, 231] on button "Start Answering" at bounding box center [549, 234] width 254 height 28
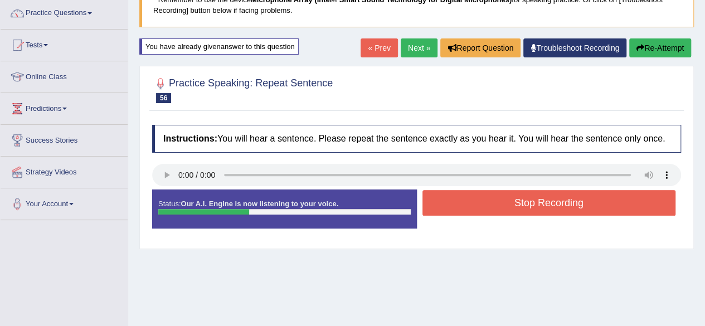
click at [570, 198] on button "Stop Recording" at bounding box center [549, 203] width 254 height 26
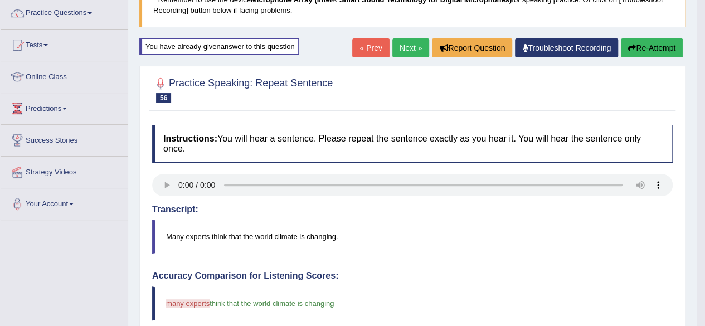
drag, startPoint x: 708, startPoint y: 149, endPoint x: 709, endPoint y: 241, distance: 92.5
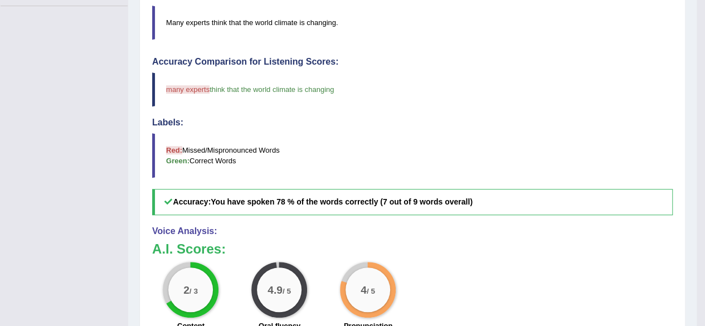
scroll to position [0, 0]
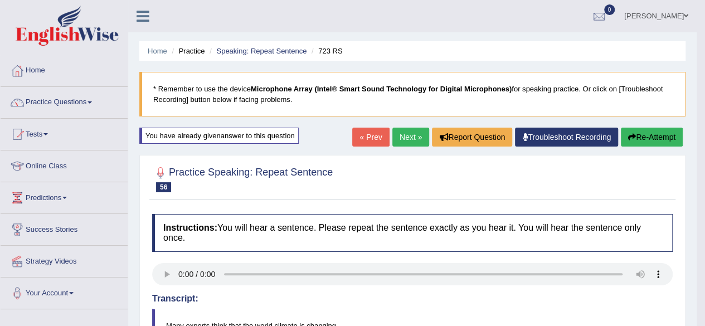
click at [660, 133] on button "Re-Attempt" at bounding box center [652, 137] width 62 height 19
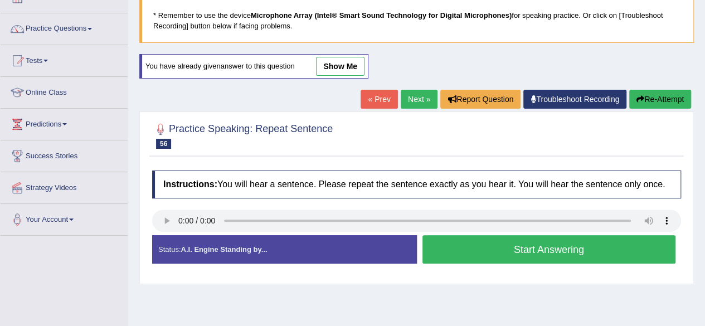
scroll to position [85, 0]
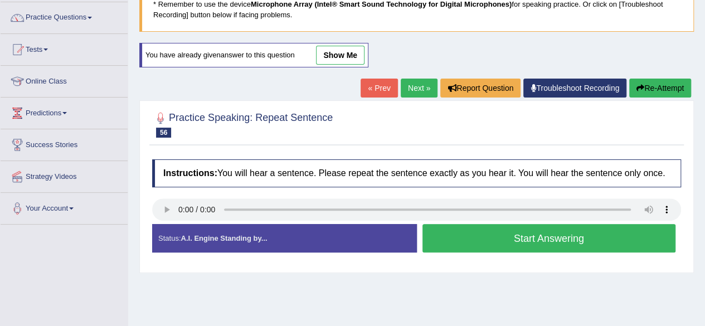
click at [563, 234] on button "Start Answering" at bounding box center [549, 238] width 254 height 28
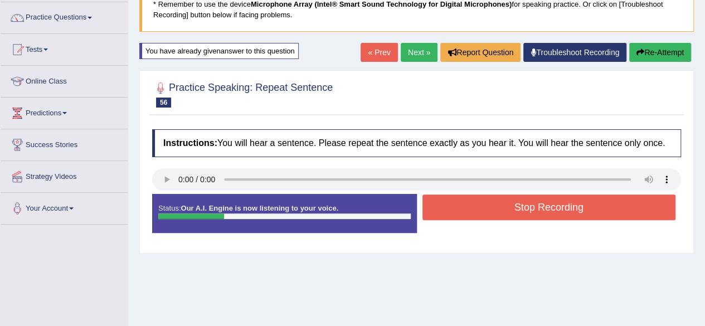
click at [579, 208] on button "Stop Recording" at bounding box center [549, 207] width 254 height 26
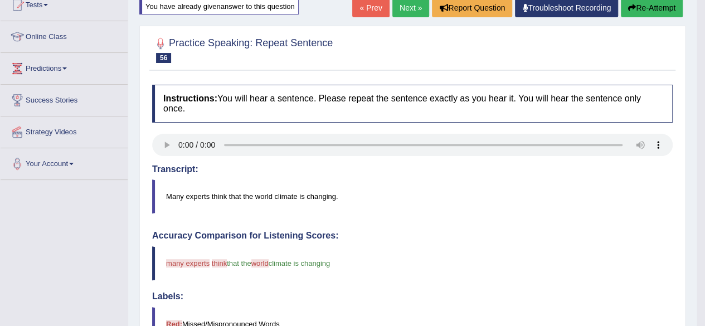
scroll to position [0, 0]
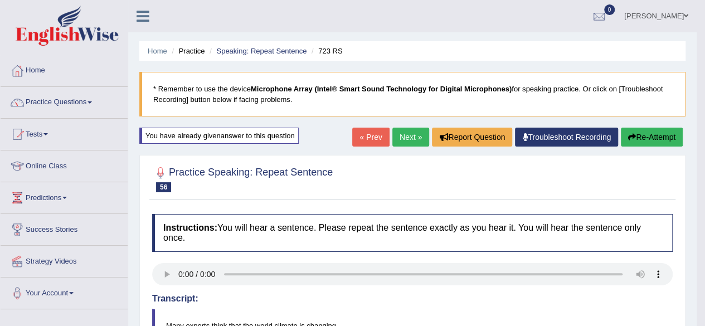
click at [406, 135] on link "Next »" at bounding box center [410, 137] width 37 height 19
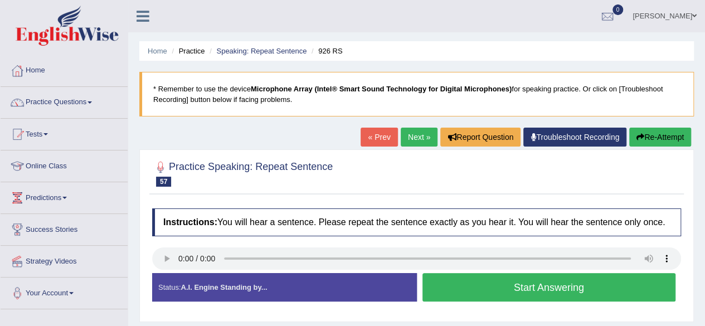
click at [510, 289] on button "Start Answering" at bounding box center [549, 287] width 254 height 28
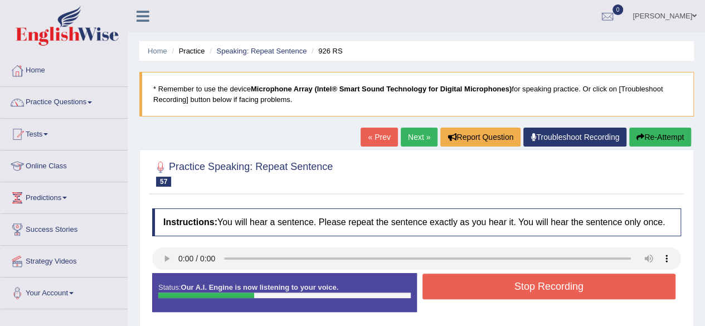
click at [510, 289] on button "Stop Recording" at bounding box center [549, 287] width 254 height 26
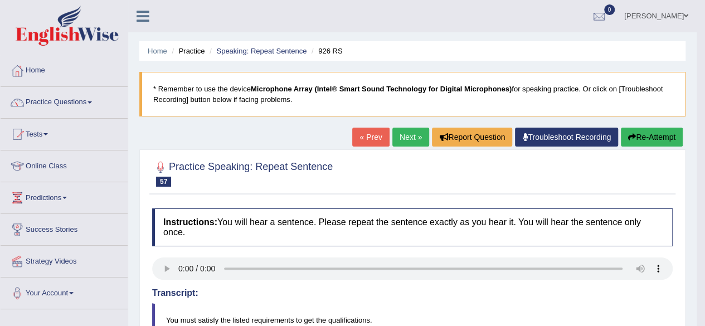
click at [414, 130] on link "Next »" at bounding box center [410, 137] width 37 height 19
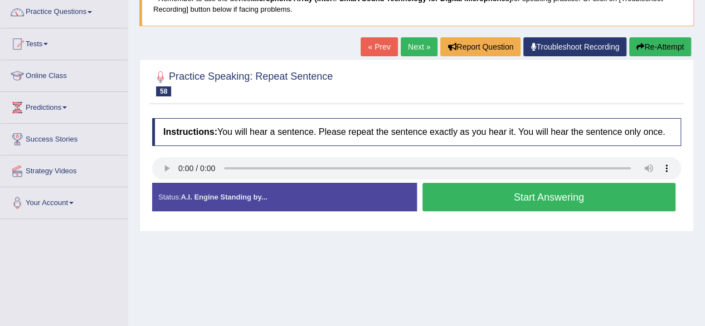
scroll to position [91, 0]
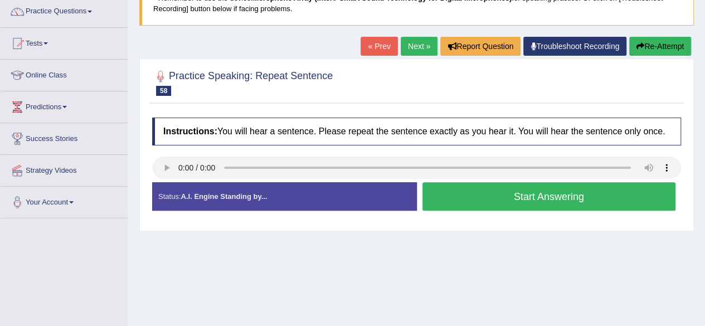
drag, startPoint x: 709, startPoint y: 101, endPoint x: 713, endPoint y: 149, distance: 48.0
click at [705, 149] on html "Toggle navigation Home Practice Questions Speaking Practice Read Aloud Repeat S…" at bounding box center [352, 72] width 705 height 326
click at [588, 187] on button "Start Answering" at bounding box center [549, 196] width 254 height 28
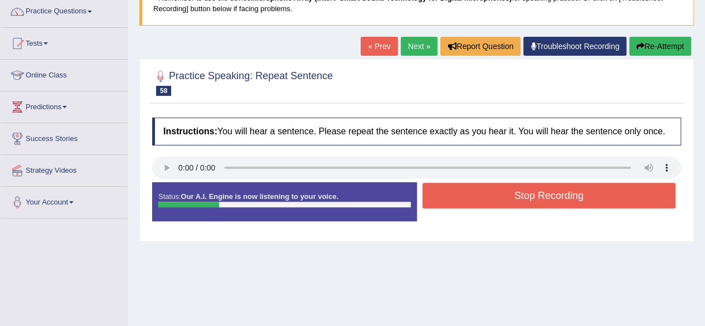
click at [588, 187] on button "Stop Recording" at bounding box center [549, 196] width 254 height 26
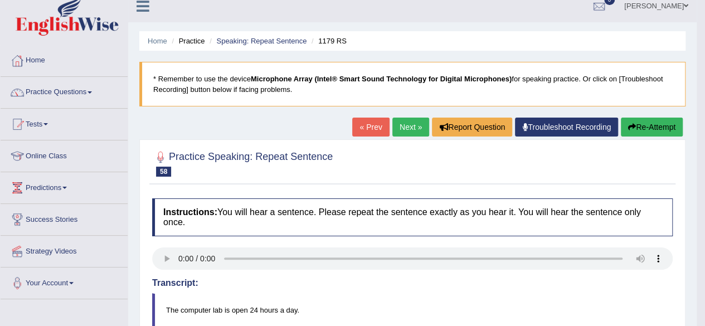
scroll to position [3, 0]
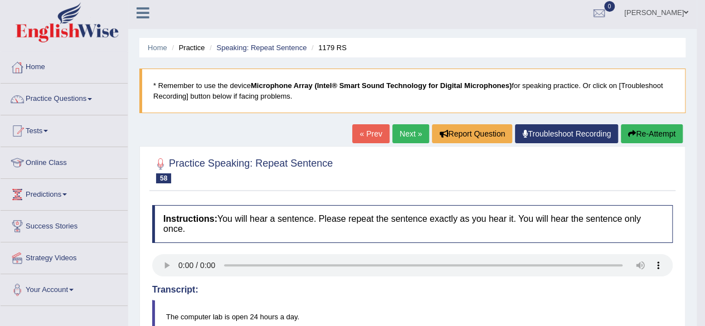
click at [644, 133] on button "Re-Attempt" at bounding box center [652, 133] width 62 height 19
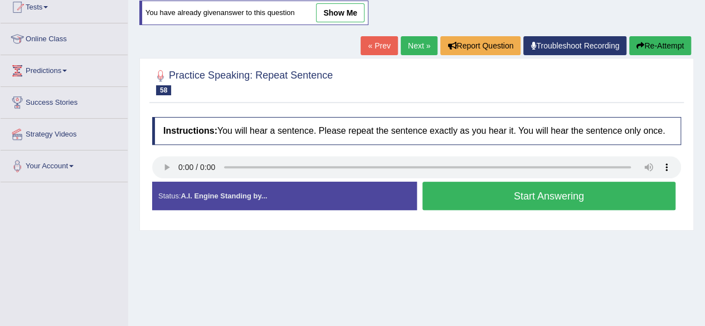
scroll to position [197, 0]
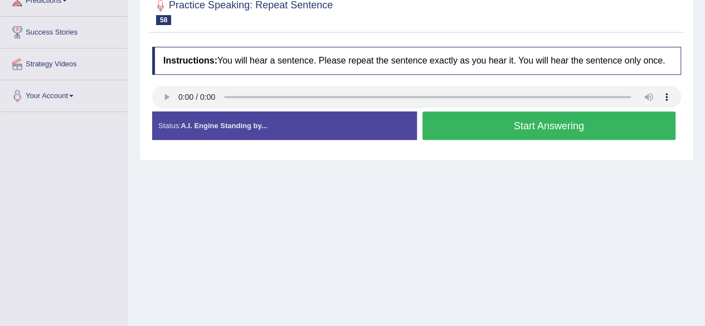
click at [510, 128] on button "Start Answering" at bounding box center [549, 125] width 254 height 28
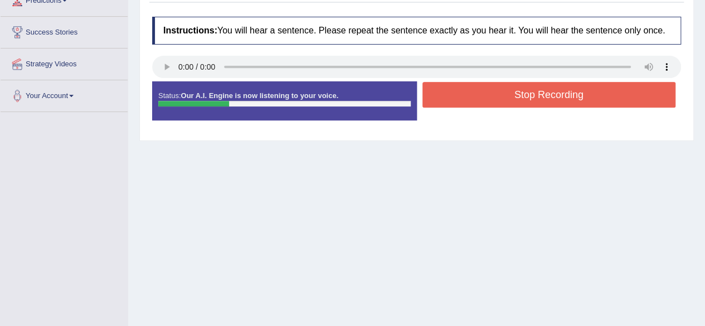
click at [542, 86] on button "Stop Recording" at bounding box center [549, 95] width 254 height 26
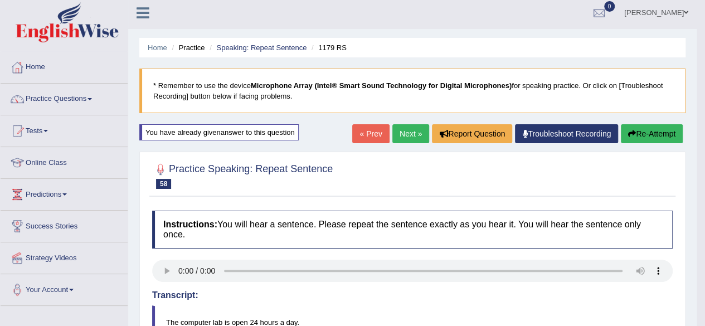
scroll to position [0, 0]
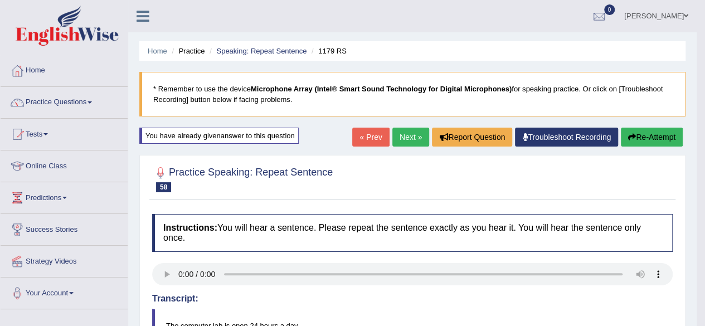
click at [406, 136] on link "Next »" at bounding box center [410, 137] width 37 height 19
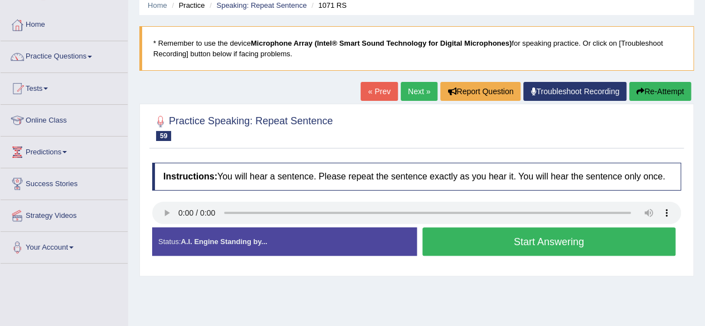
scroll to position [77, 0]
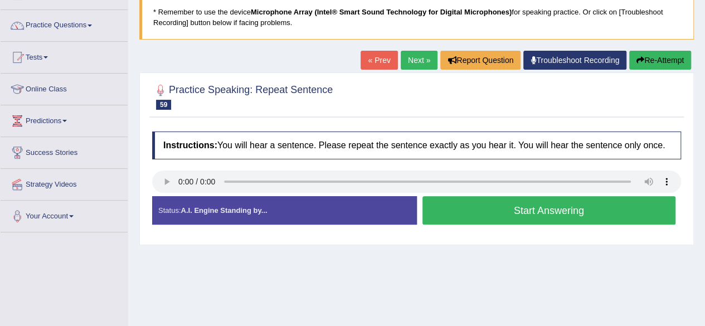
click at [553, 214] on button "Start Answering" at bounding box center [549, 210] width 254 height 28
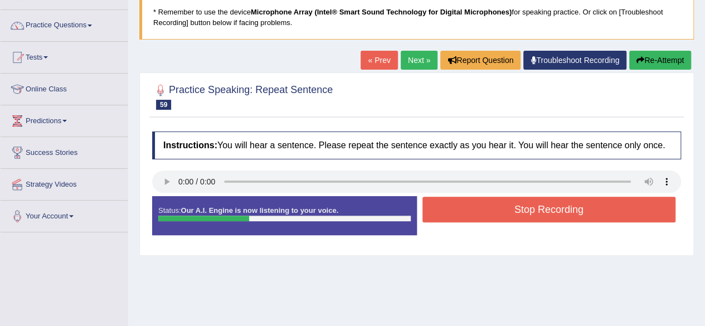
click at [553, 214] on button "Stop Recording" at bounding box center [549, 210] width 254 height 26
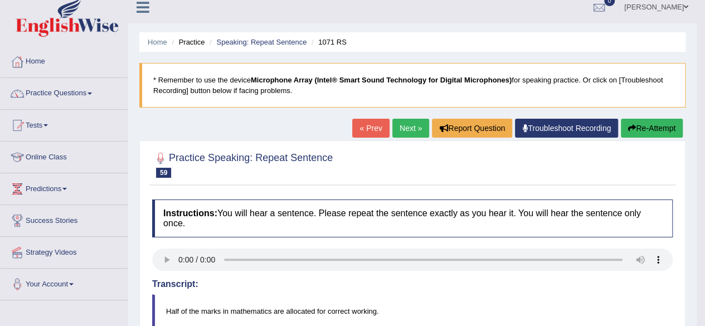
scroll to position [0, 0]
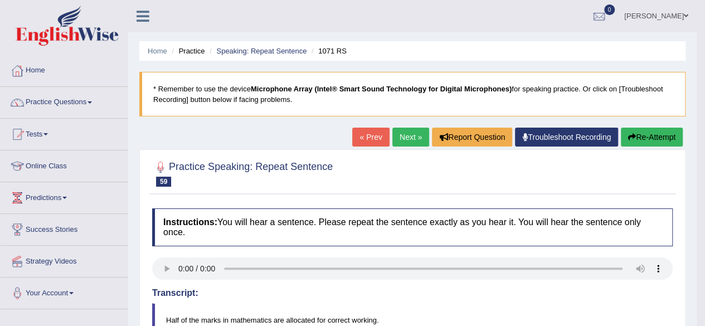
click at [401, 140] on link "Next »" at bounding box center [410, 137] width 37 height 19
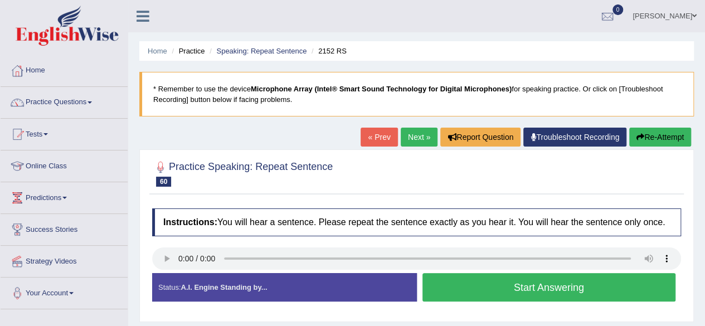
click at [564, 289] on button "Start Answering" at bounding box center [549, 287] width 254 height 28
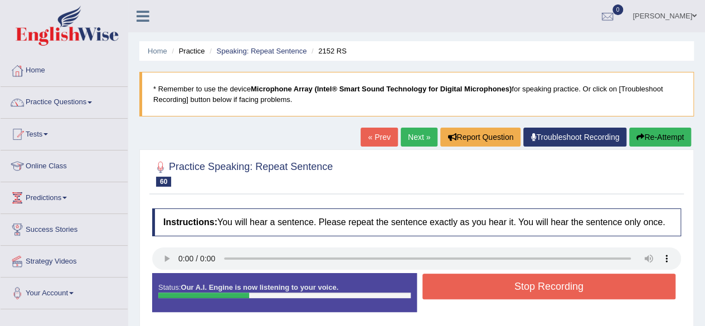
click at [564, 289] on button "Stop Recording" at bounding box center [549, 287] width 254 height 26
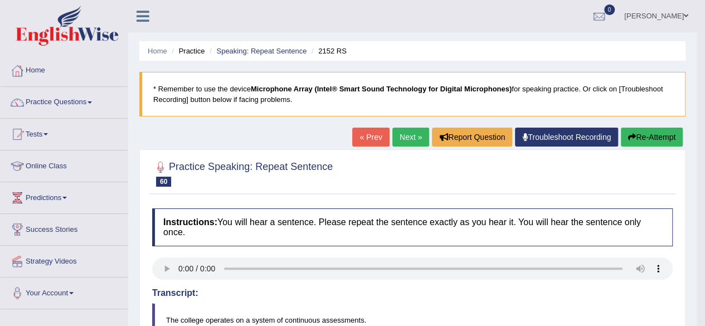
drag, startPoint x: 711, startPoint y: 78, endPoint x: 713, endPoint y: 165, distance: 87.0
click at [90, 104] on link "Practice Questions" at bounding box center [64, 101] width 127 height 28
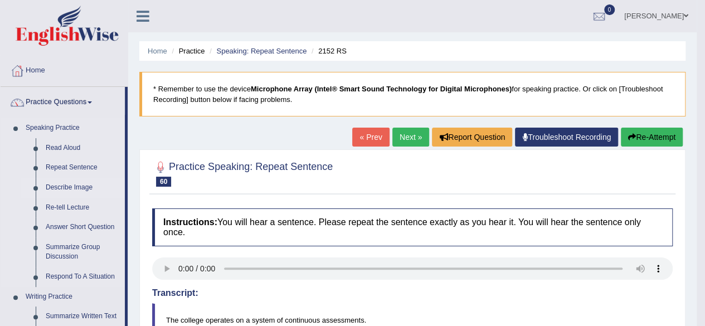
click at [79, 183] on link "Describe Image" at bounding box center [83, 188] width 84 height 20
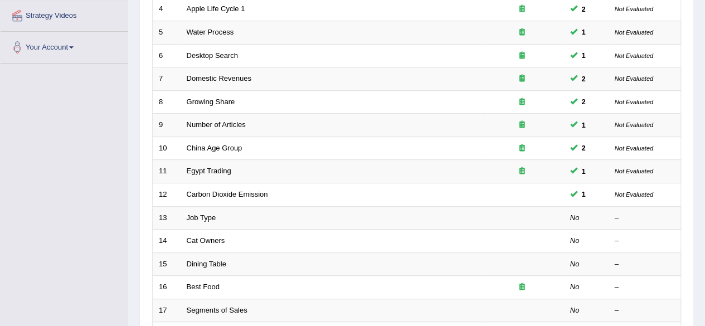
scroll to position [252, 0]
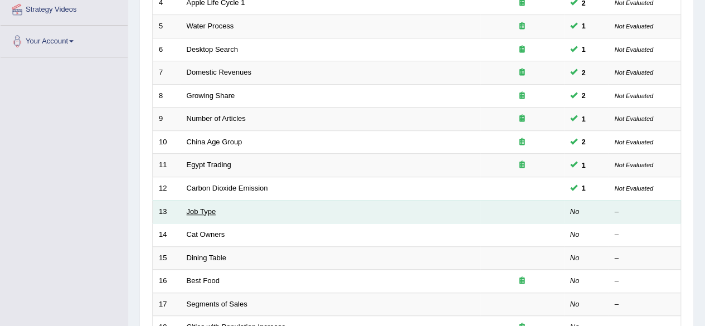
click at [193, 209] on link "Job Type" at bounding box center [202, 211] width 30 height 8
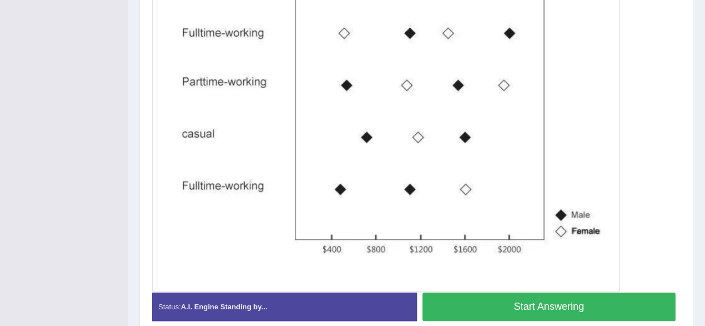
scroll to position [322, 0]
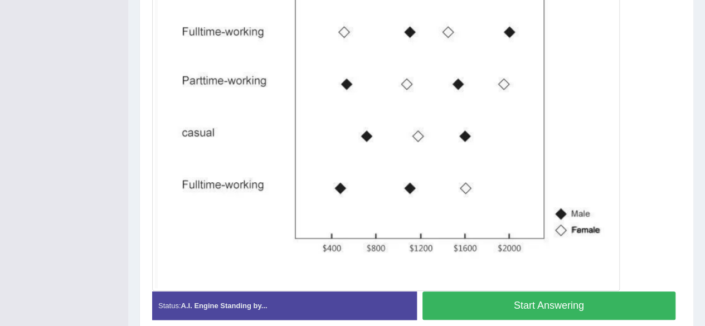
click at [591, 307] on button "Start Answering" at bounding box center [549, 305] width 254 height 28
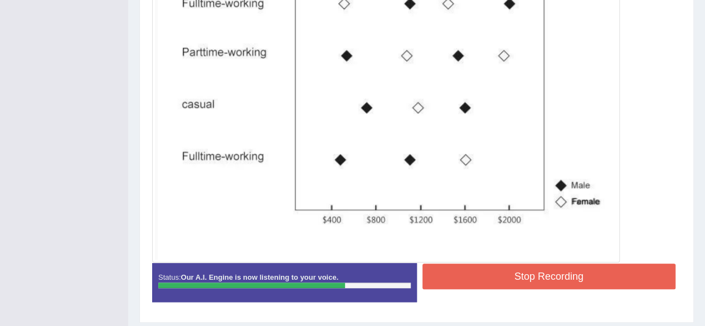
scroll to position [351, 0]
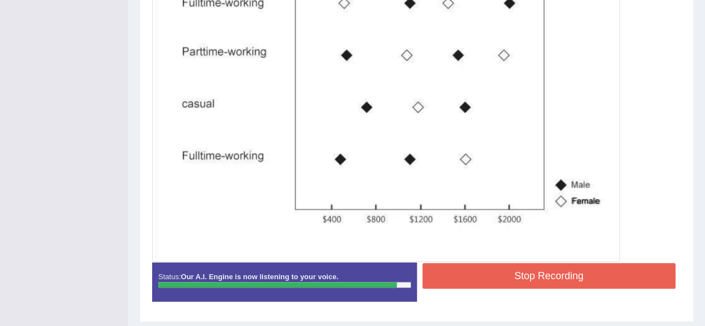
click at [586, 278] on button "Stop Recording" at bounding box center [549, 276] width 254 height 26
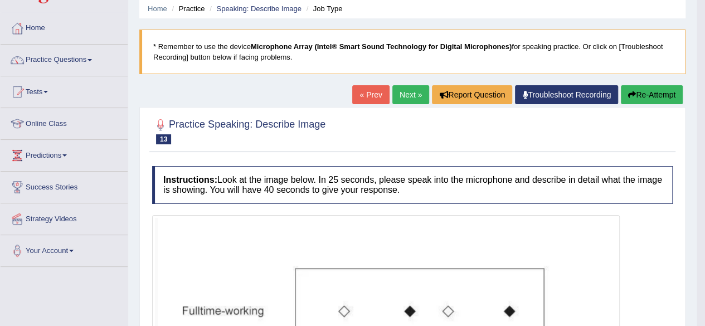
scroll to position [40, 0]
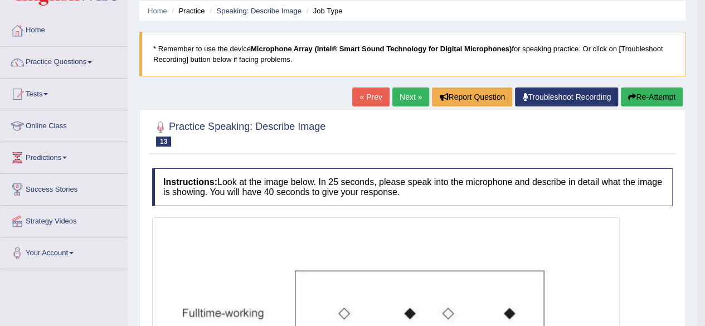
click at [407, 91] on link "Next »" at bounding box center [410, 96] width 37 height 19
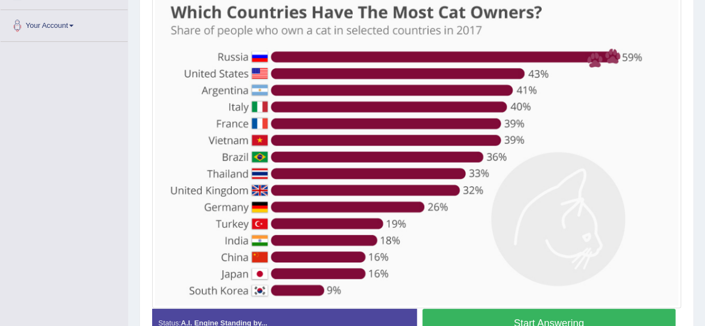
scroll to position [269, 0]
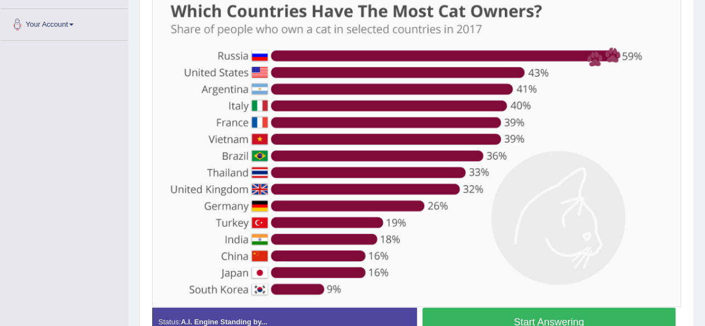
click at [535, 313] on button "Start Answering" at bounding box center [549, 322] width 254 height 28
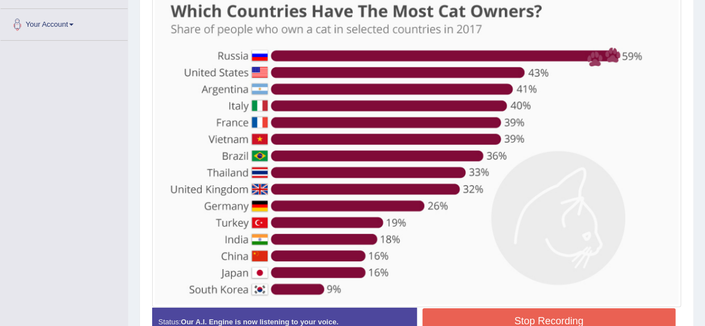
click at [543, 314] on button "Stop Recording" at bounding box center [549, 321] width 254 height 26
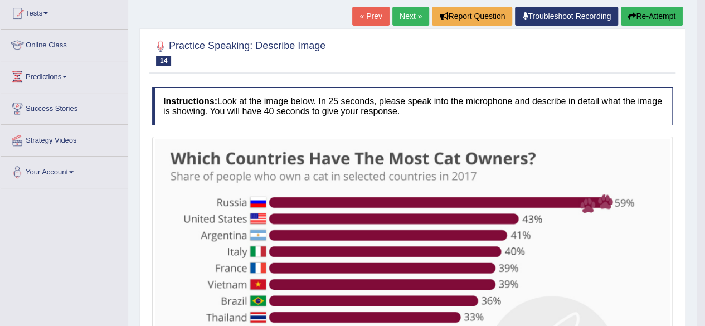
scroll to position [98, 0]
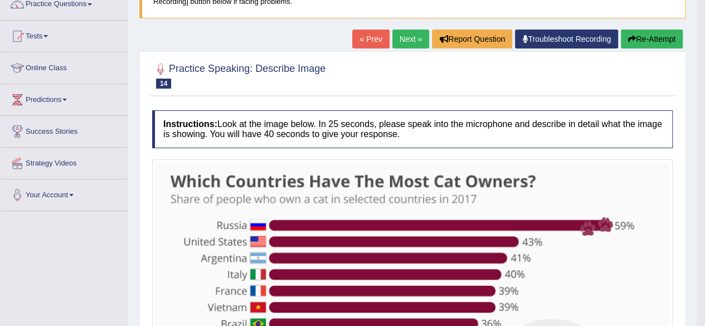
click at [412, 37] on link "Next »" at bounding box center [410, 39] width 37 height 19
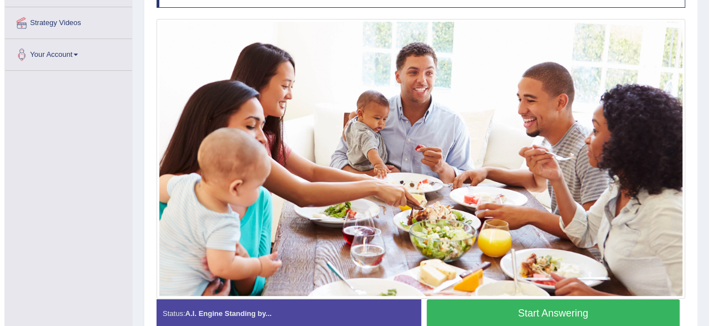
scroll to position [241, 0]
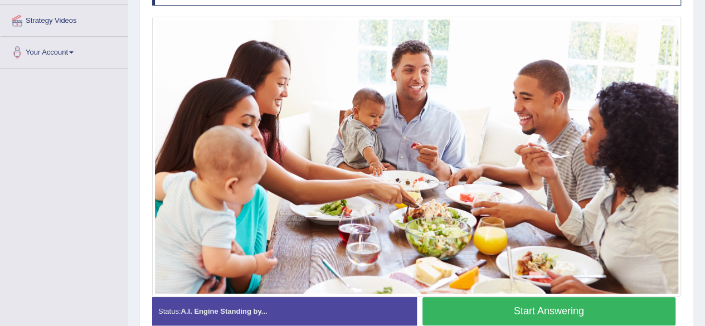
click at [576, 309] on button "Start Answering" at bounding box center [549, 311] width 254 height 28
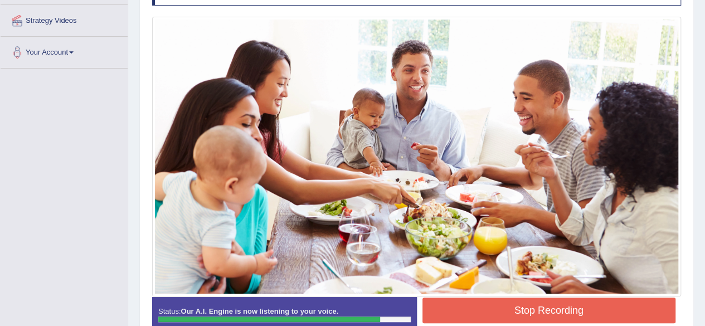
click at [576, 309] on button "Stop Recording" at bounding box center [549, 311] width 254 height 26
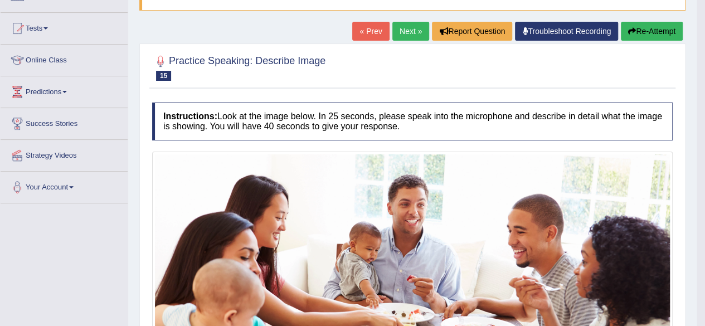
scroll to position [109, 0]
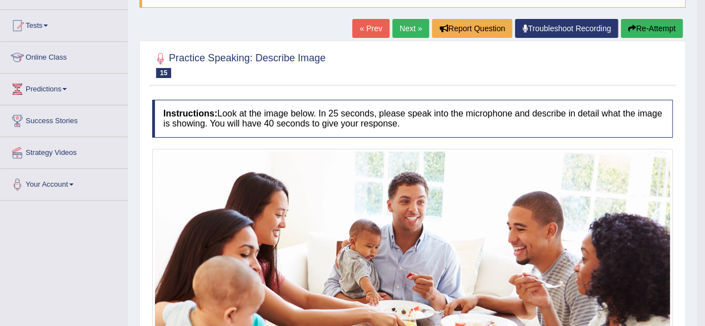
drag, startPoint x: 708, startPoint y: 155, endPoint x: 704, endPoint y: 172, distance: 17.0
click at [704, 172] on html "Toggle navigation Home Practice Questions Speaking Practice Read Aloud Repeat S…" at bounding box center [352, 54] width 705 height 326
click at [405, 31] on link "Next »" at bounding box center [410, 28] width 37 height 19
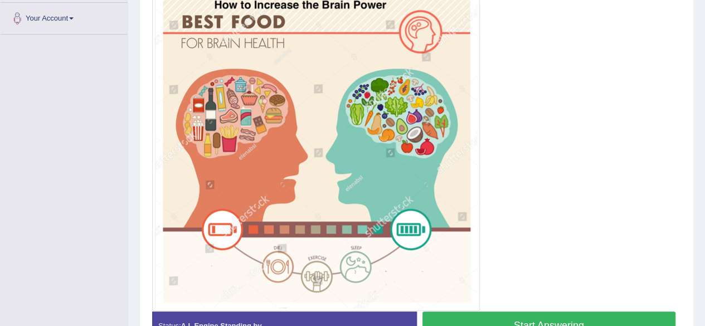
scroll to position [276, 0]
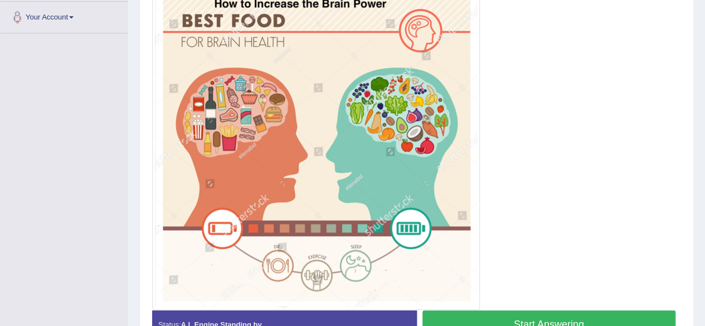
click at [530, 317] on button "Start Answering" at bounding box center [549, 324] width 254 height 28
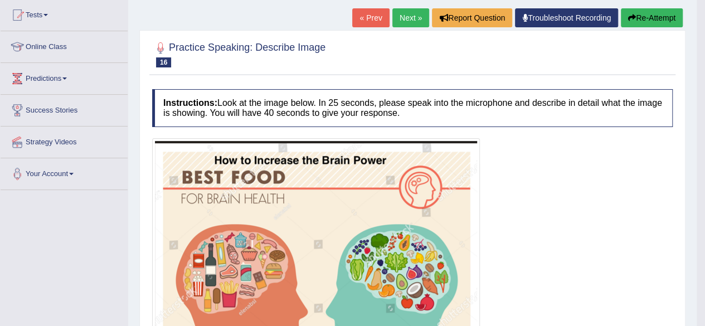
scroll to position [118, 0]
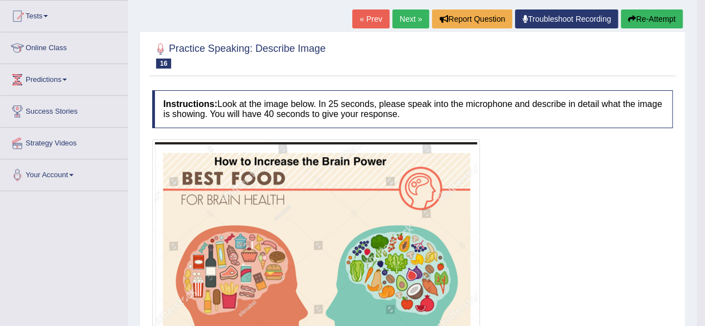
drag, startPoint x: 711, startPoint y: 148, endPoint x: 707, endPoint y: 134, distance: 13.9
click at [705, 134] on html "Toggle navigation Home Practice Questions Speaking Practice Read Aloud Repeat S…" at bounding box center [352, 45] width 705 height 326
click at [419, 25] on link "Next »" at bounding box center [410, 18] width 37 height 19
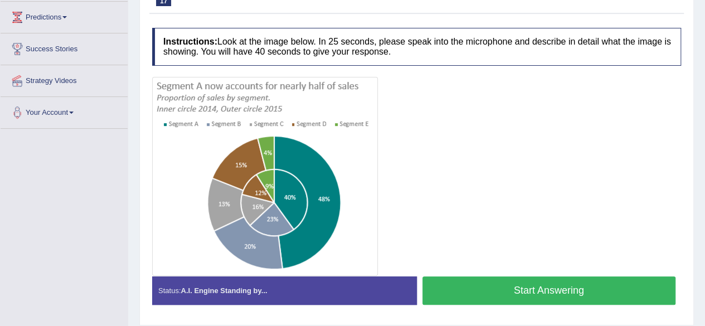
scroll to position [181, 0]
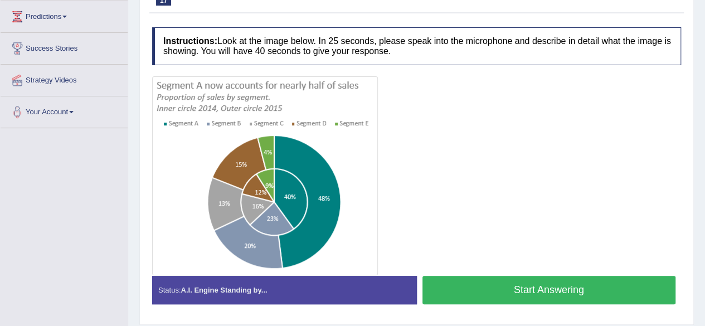
click at [552, 291] on button "Start Answering" at bounding box center [549, 290] width 254 height 28
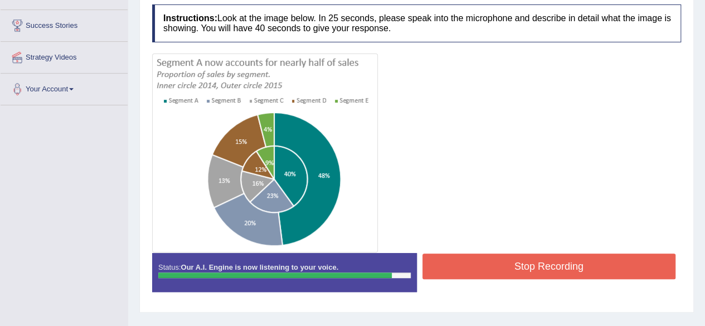
scroll to position [205, 0]
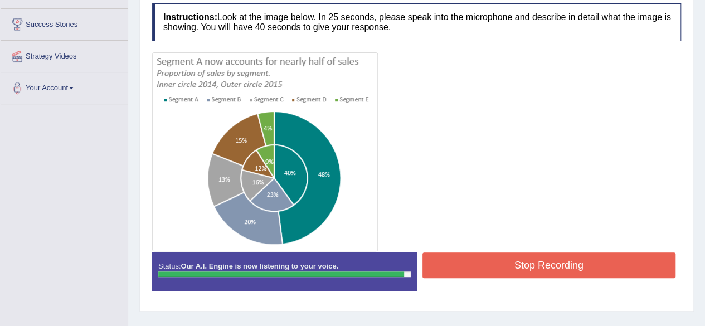
click at [588, 257] on button "Stop Recording" at bounding box center [549, 265] width 254 height 26
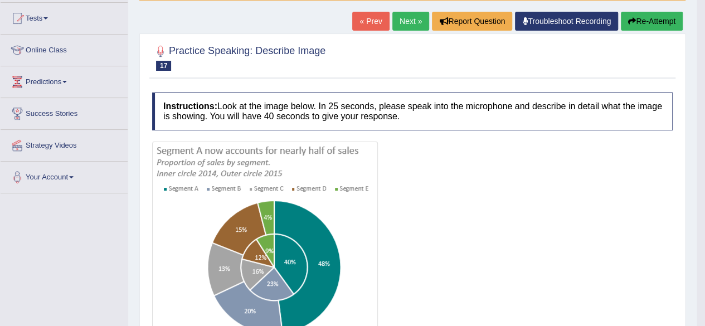
scroll to position [0, 0]
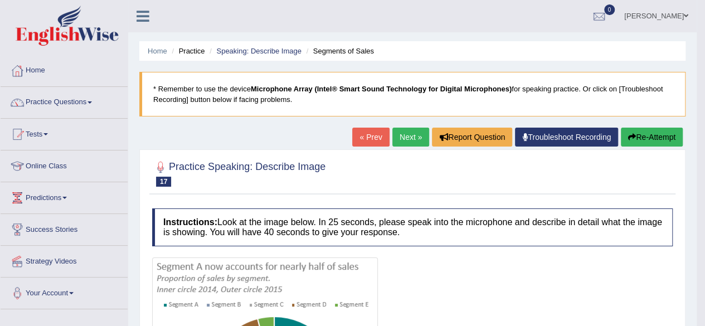
drag, startPoint x: 709, startPoint y: 138, endPoint x: 713, endPoint y: 109, distance: 28.7
click at [704, 109] on html "Toggle navigation Home Practice Questions Speaking Practice Read Aloud Repeat S…" at bounding box center [352, 163] width 705 height 326
click at [408, 135] on link "Next »" at bounding box center [410, 137] width 37 height 19
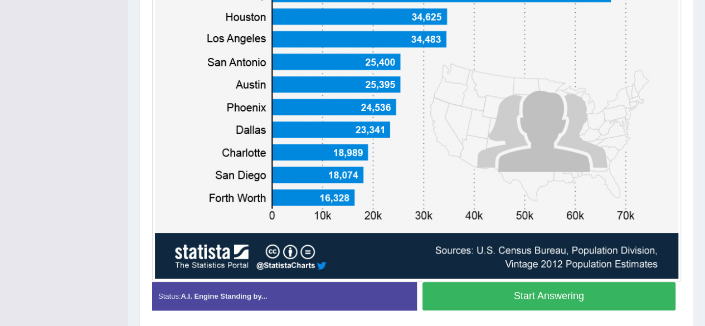
scroll to position [357, 0]
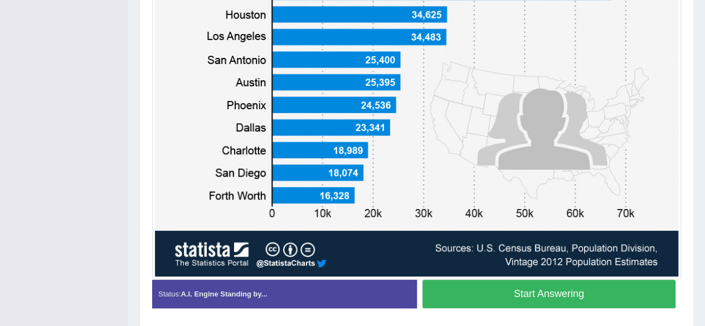
click at [602, 290] on button "Start Answering" at bounding box center [549, 294] width 254 height 28
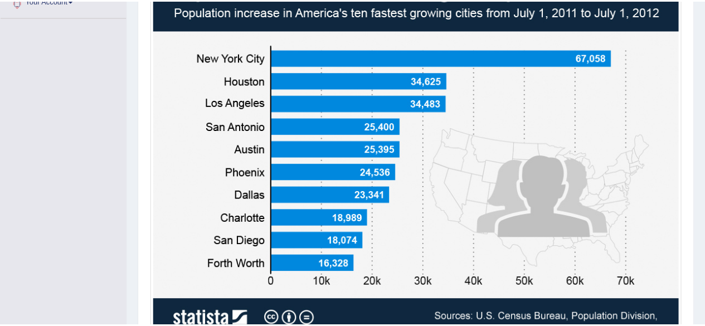
scroll to position [295, 0]
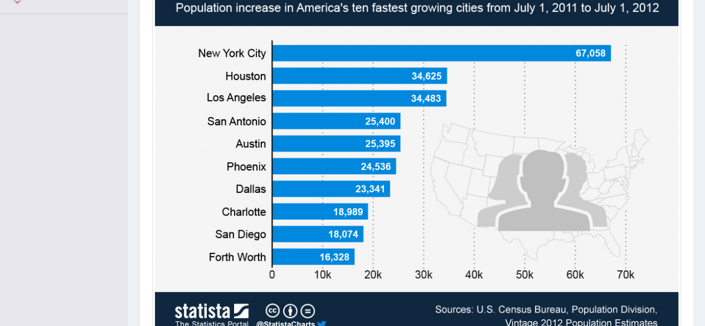
drag, startPoint x: 710, startPoint y: 142, endPoint x: 713, endPoint y: 220, distance: 78.6
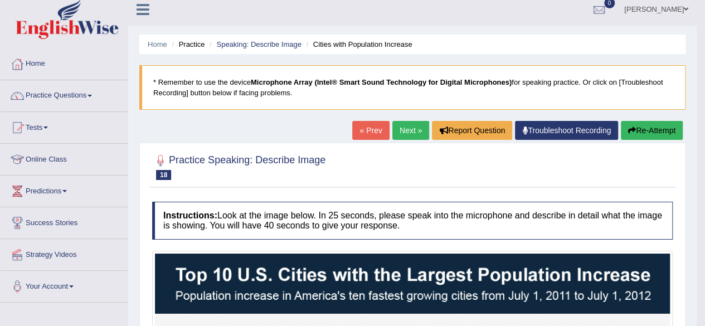
scroll to position [0, 0]
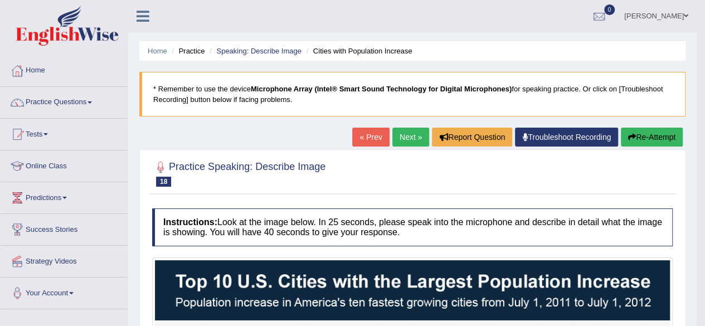
click at [407, 132] on link "Next »" at bounding box center [410, 137] width 37 height 19
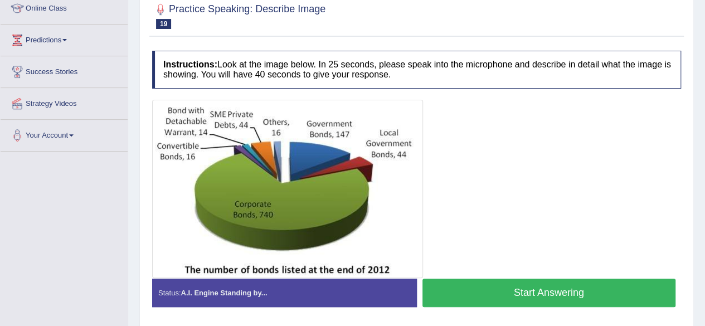
scroll to position [158, 0]
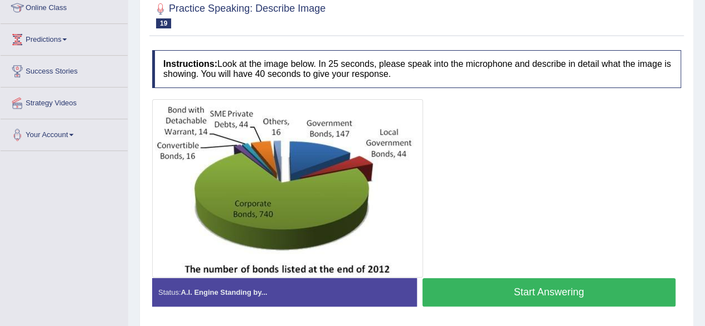
click at [573, 290] on button "Start Answering" at bounding box center [549, 292] width 254 height 28
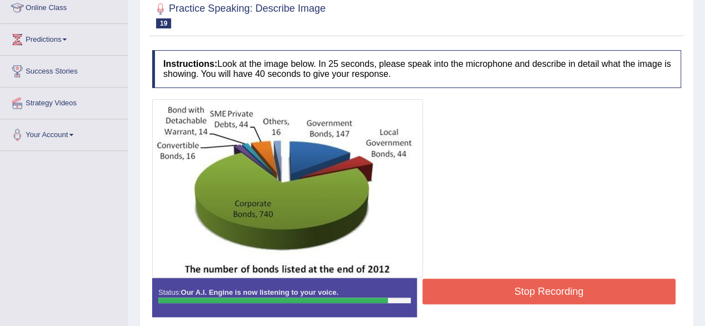
click at [547, 295] on button "Stop Recording" at bounding box center [549, 292] width 254 height 26
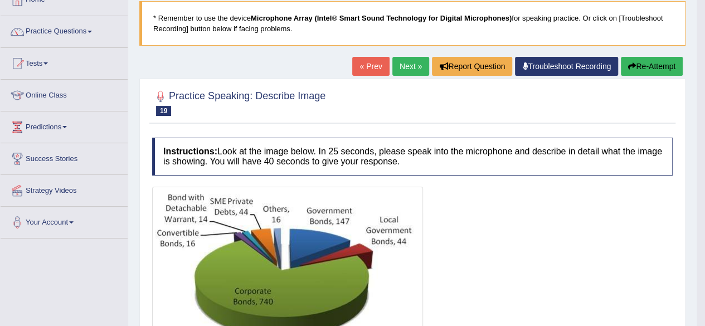
scroll to position [69, 0]
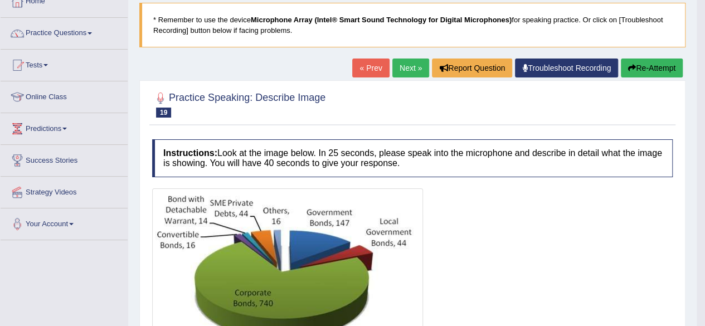
click at [408, 63] on link "Next »" at bounding box center [410, 68] width 37 height 19
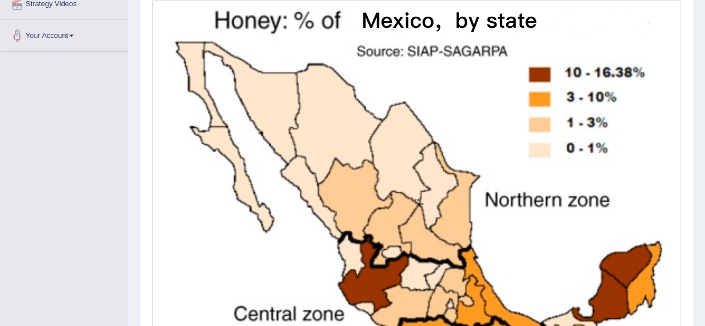
scroll to position [249, 0]
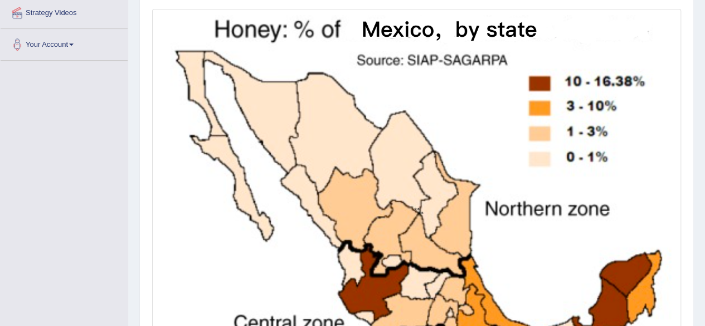
drag, startPoint x: 711, startPoint y: 105, endPoint x: 713, endPoint y: 216, distance: 111.5
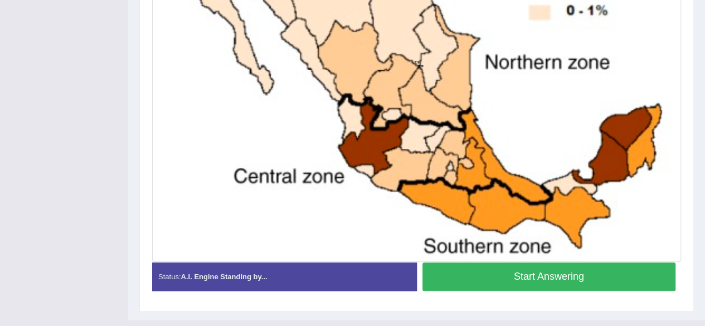
scroll to position [396, 0]
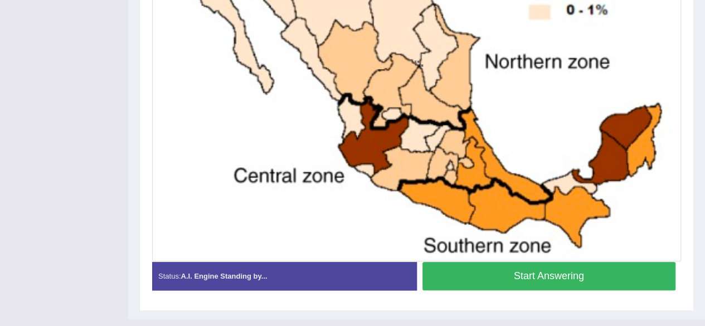
click at [632, 266] on button "Start Answering" at bounding box center [549, 276] width 254 height 28
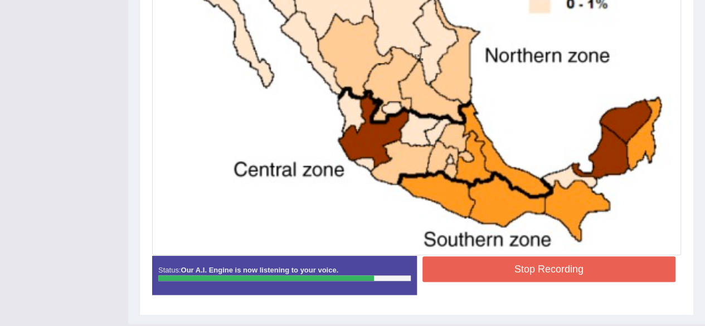
scroll to position [403, 0]
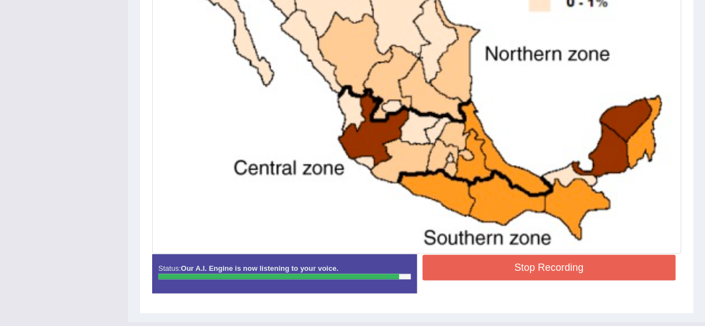
click at [633, 271] on button "Stop Recording" at bounding box center [549, 268] width 254 height 26
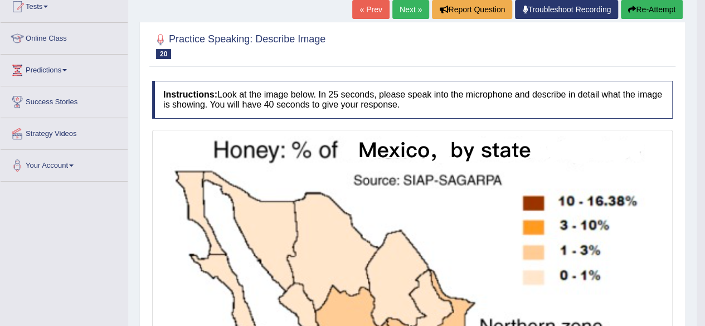
scroll to position [116, 0]
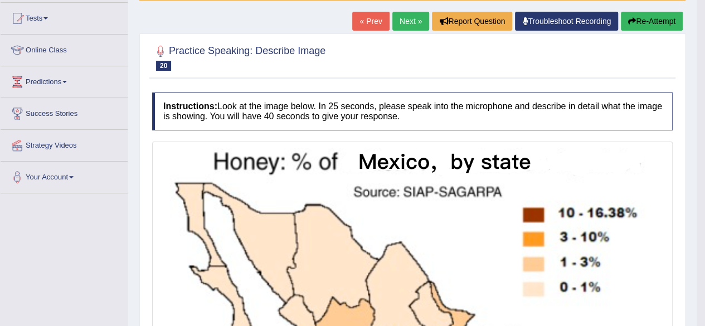
click at [408, 21] on link "Next »" at bounding box center [410, 21] width 37 height 19
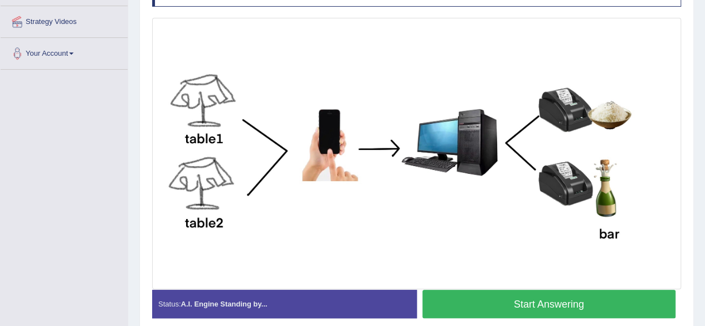
scroll to position [241, 0]
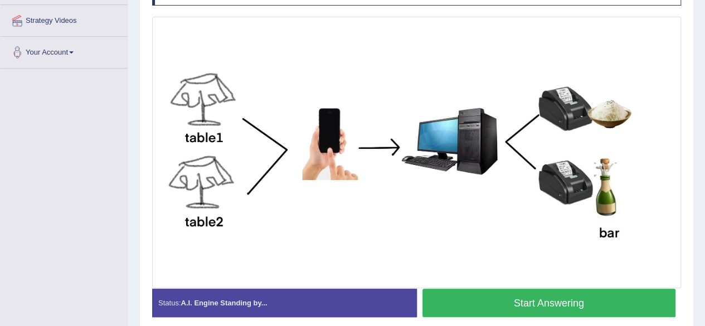
drag, startPoint x: 709, startPoint y: 73, endPoint x: 713, endPoint y: 197, distance: 124.3
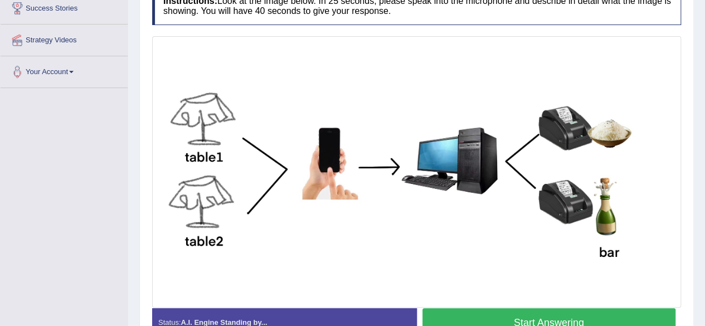
scroll to position [222, 0]
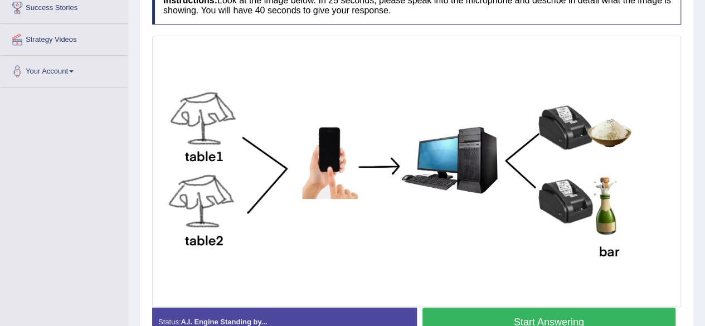
click at [597, 313] on button "Start Answering" at bounding box center [549, 322] width 254 height 28
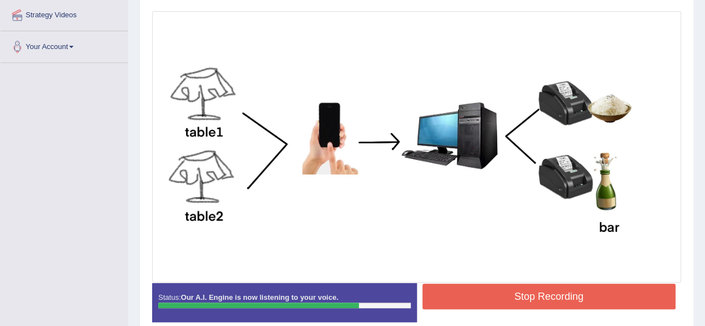
scroll to position [248, 0]
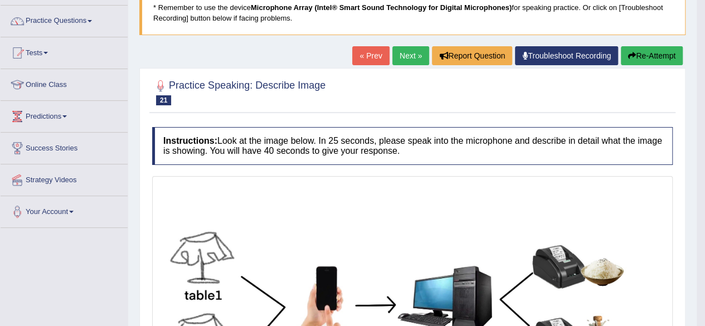
scroll to position [79, 0]
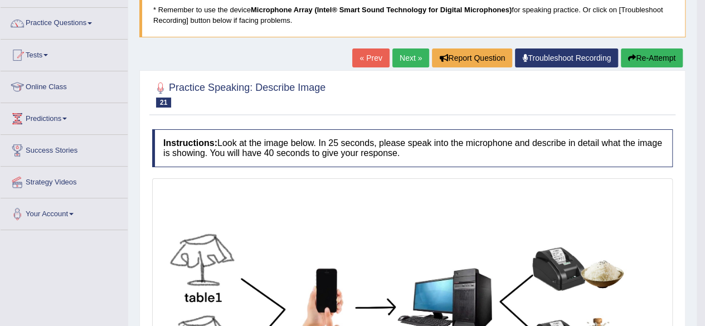
drag, startPoint x: 711, startPoint y: 187, endPoint x: 713, endPoint y: 180, distance: 6.9
click at [704, 180] on html "Toggle navigation Home Practice Questions Speaking Practice Read Aloud Repeat S…" at bounding box center [352, 84] width 705 height 326
click at [408, 61] on link "Next »" at bounding box center [410, 57] width 37 height 19
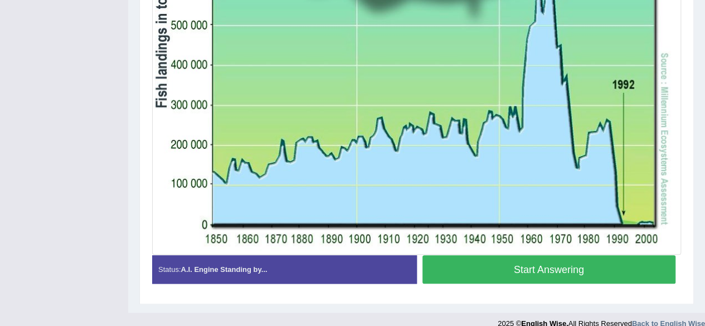
scroll to position [420, 0]
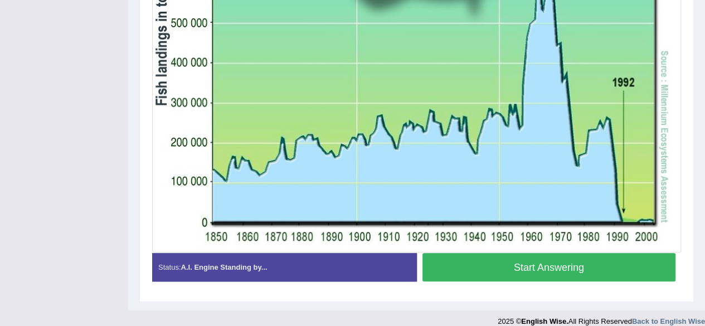
drag, startPoint x: 708, startPoint y: 106, endPoint x: 712, endPoint y: 284, distance: 177.3
click at [647, 271] on button "Start Answering" at bounding box center [549, 267] width 254 height 28
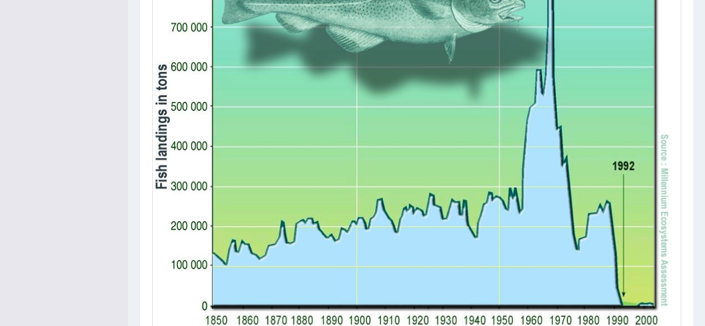
scroll to position [355, 0]
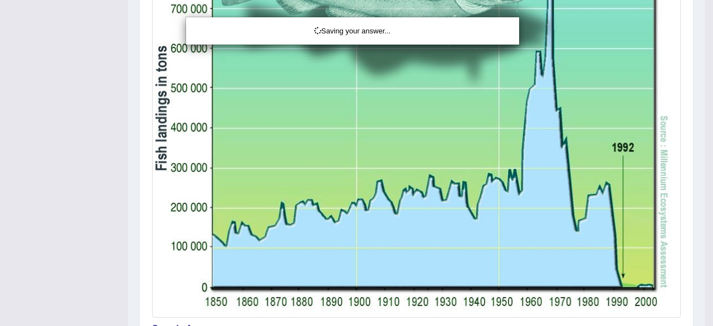
drag, startPoint x: 711, startPoint y: 250, endPoint x: 691, endPoint y: 267, distance: 26.5
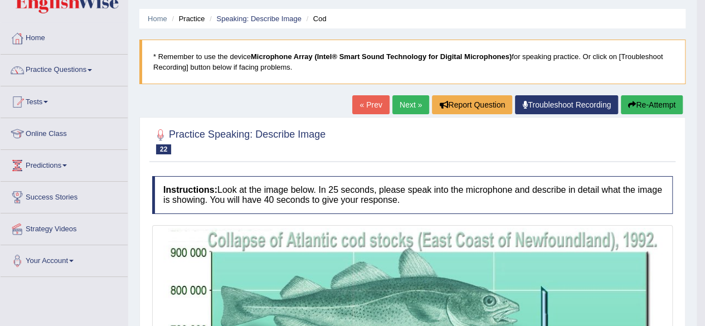
scroll to position [0, 0]
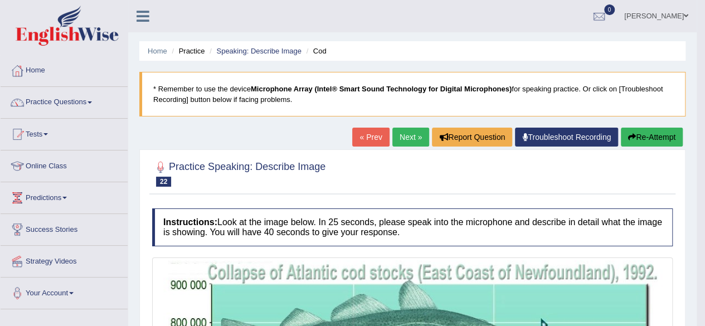
click at [415, 134] on link "Next »" at bounding box center [410, 137] width 37 height 19
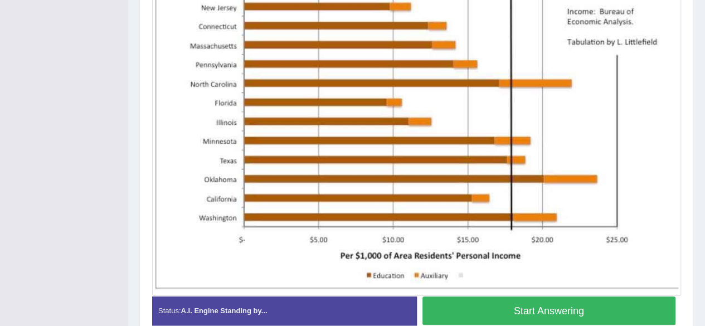
scroll to position [343, 0]
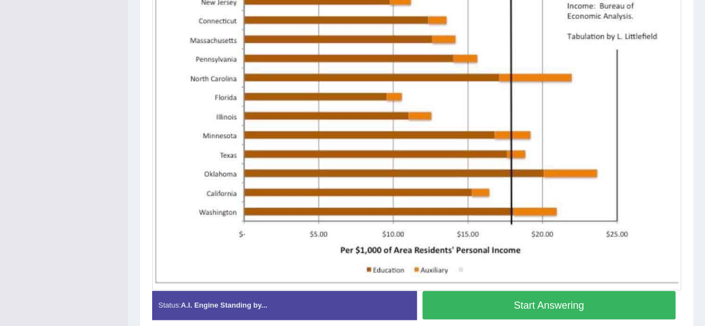
click at [585, 303] on button "Start Answering" at bounding box center [549, 305] width 254 height 28
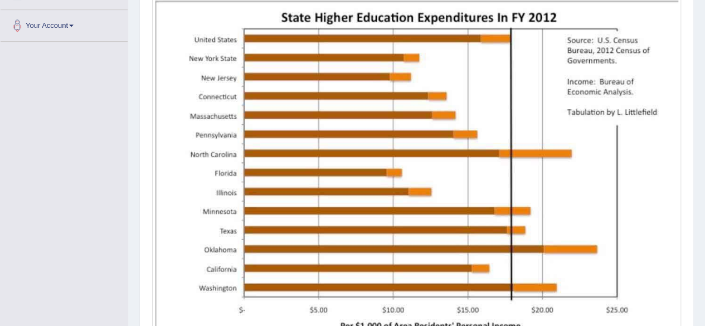
scroll to position [268, 0]
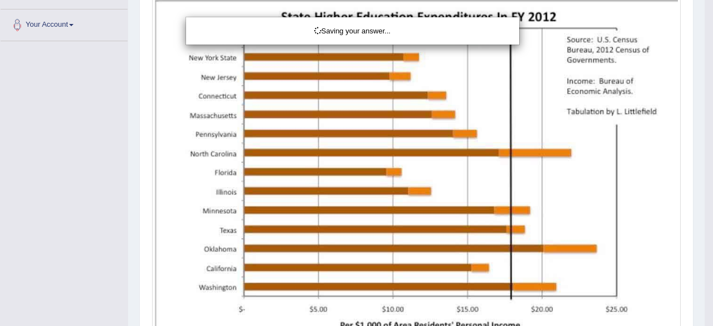
drag, startPoint x: 708, startPoint y: 257, endPoint x: 711, endPoint y: 226, distance: 31.4
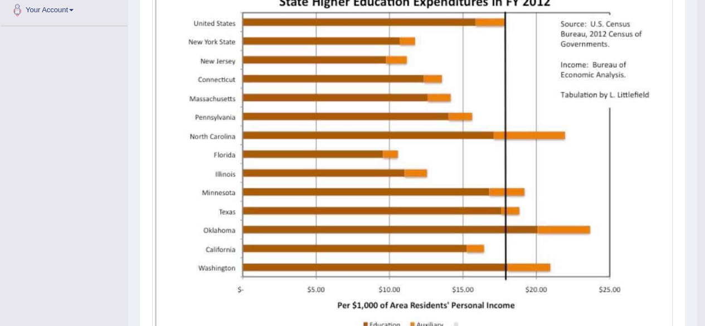
drag, startPoint x: 708, startPoint y: 219, endPoint x: 713, endPoint y: 283, distance: 63.7
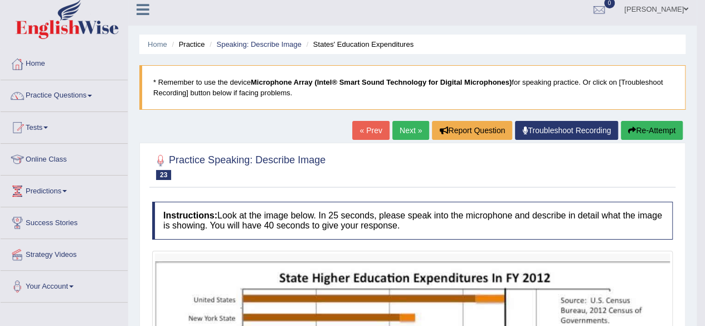
scroll to position [3, 0]
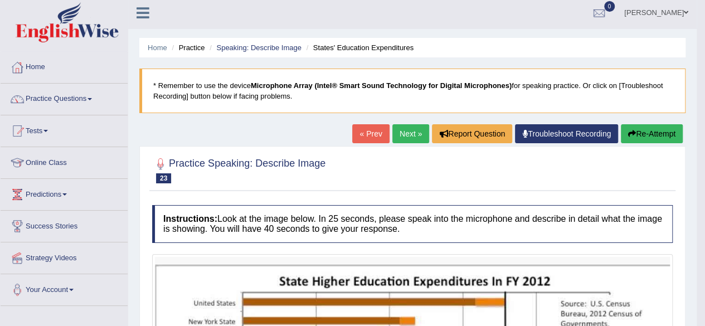
click at [407, 130] on link "Next »" at bounding box center [410, 133] width 37 height 19
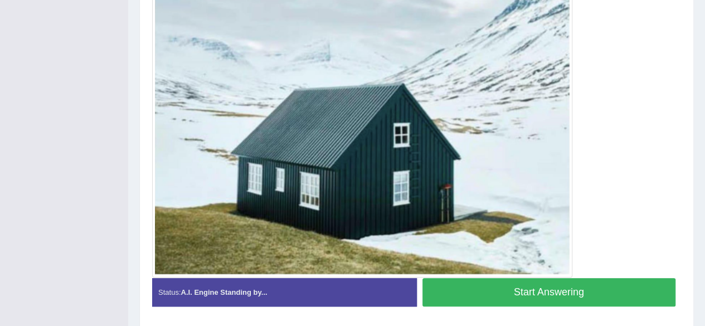
scroll to position [332, 0]
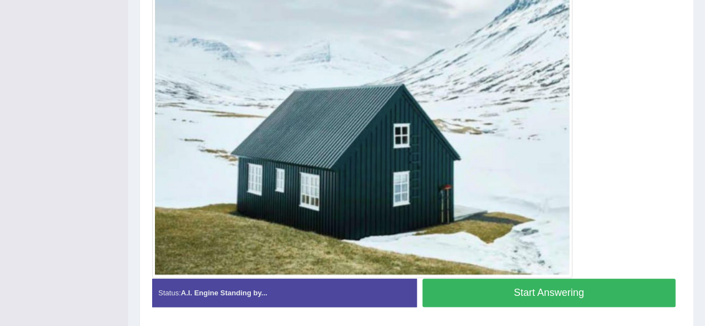
drag, startPoint x: 708, startPoint y: 180, endPoint x: 713, endPoint y: 240, distance: 60.4
click at [617, 295] on button "Start Answering" at bounding box center [549, 293] width 254 height 28
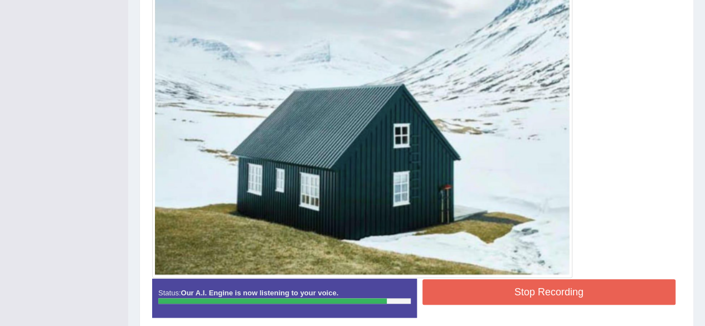
click at [606, 280] on button "Stop Recording" at bounding box center [549, 292] width 254 height 26
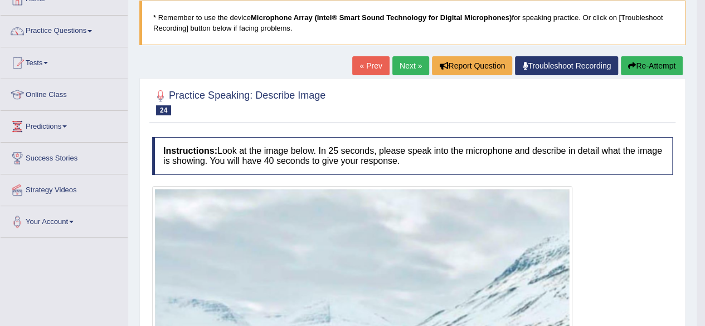
scroll to position [70, 0]
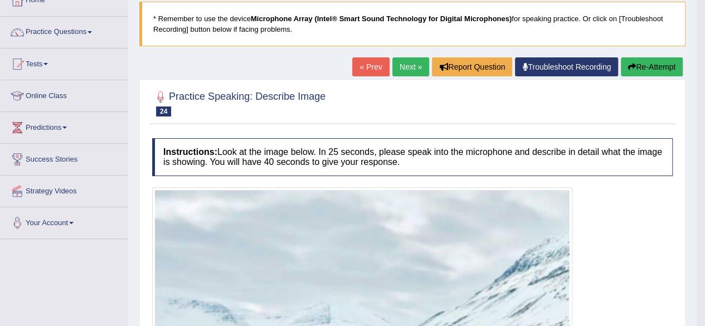
click at [399, 62] on link "Next »" at bounding box center [410, 66] width 37 height 19
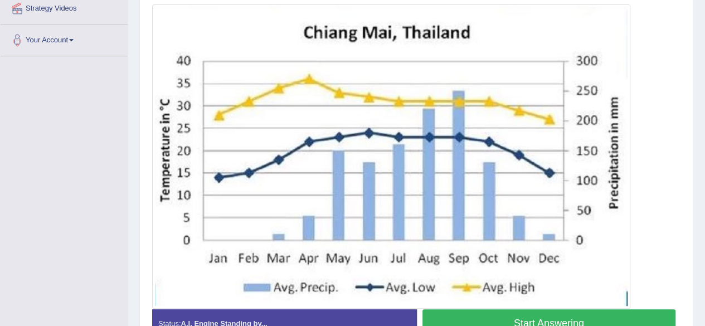
scroll to position [261, 0]
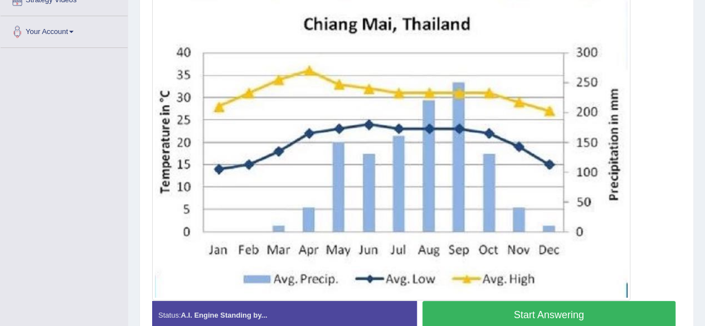
click at [562, 313] on button "Start Answering" at bounding box center [549, 315] width 254 height 28
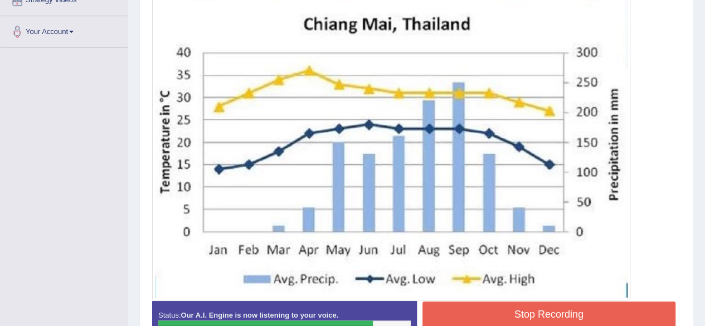
click at [584, 310] on button "Stop Recording" at bounding box center [549, 314] width 254 height 26
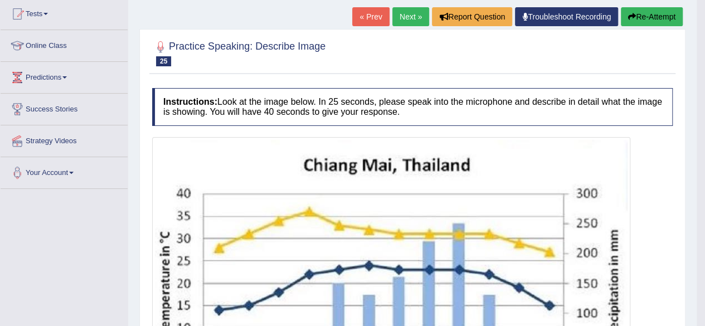
scroll to position [118, 0]
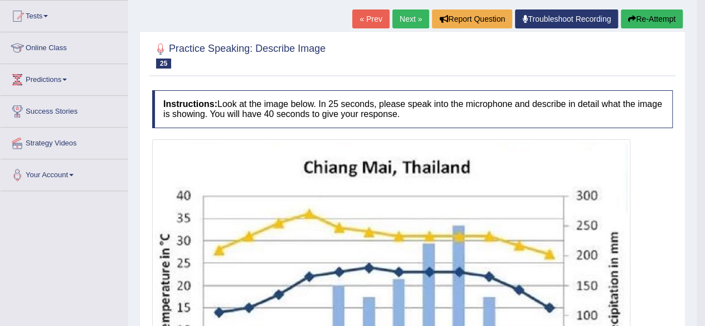
click at [404, 24] on link "Next »" at bounding box center [410, 18] width 37 height 19
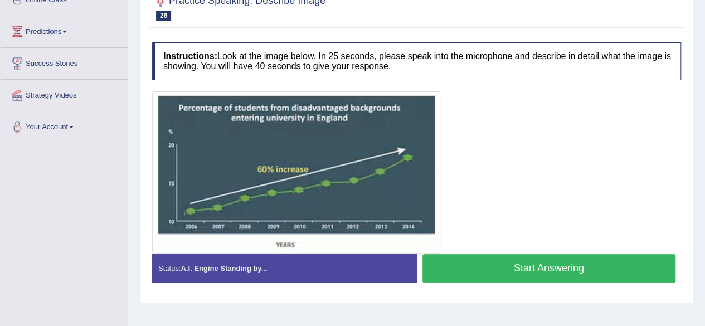
scroll to position [174, 0]
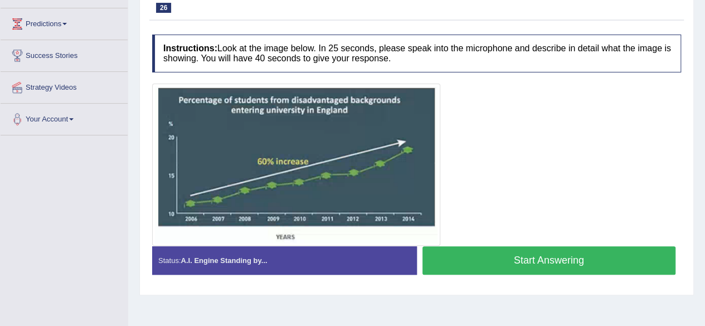
click at [607, 251] on button "Start Answering" at bounding box center [549, 260] width 254 height 28
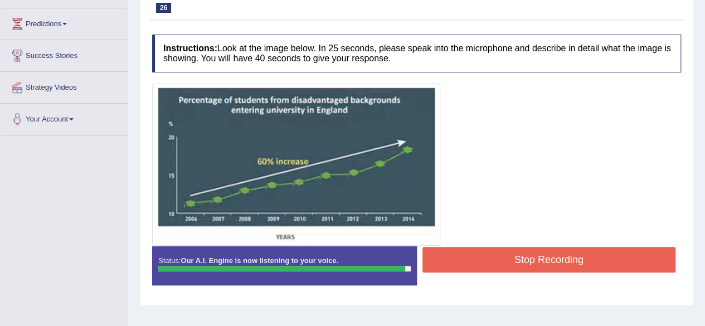
click at [585, 247] on button "Stop Recording" at bounding box center [549, 260] width 254 height 26
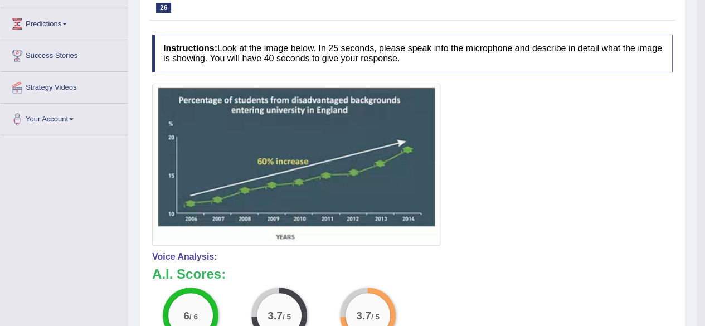
drag, startPoint x: 709, startPoint y: 113, endPoint x: 713, endPoint y: 176, distance: 63.1
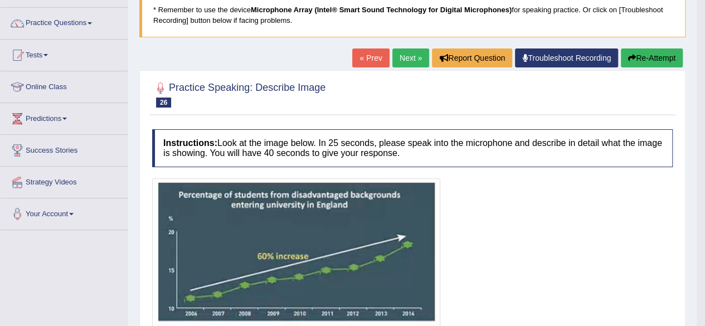
scroll to position [0, 0]
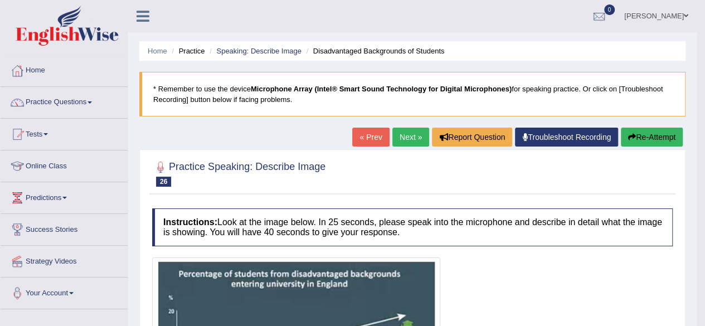
click at [411, 142] on link "Next »" at bounding box center [410, 137] width 37 height 19
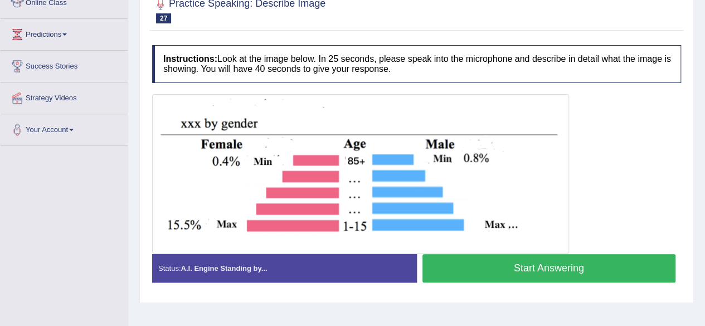
scroll to position [164, 0]
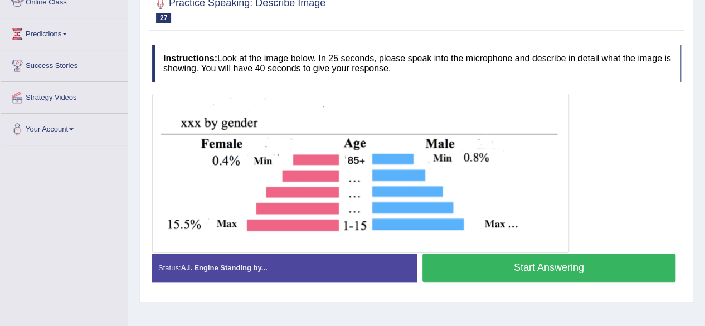
click at [580, 262] on button "Start Answering" at bounding box center [549, 268] width 254 height 28
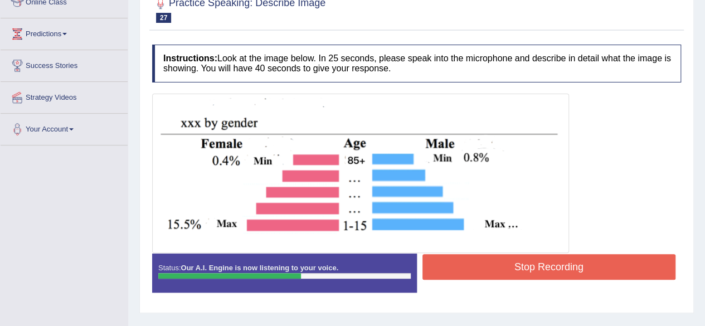
click at [611, 215] on div at bounding box center [416, 173] width 529 height 159
click at [552, 258] on button "Stop Recording" at bounding box center [549, 267] width 254 height 26
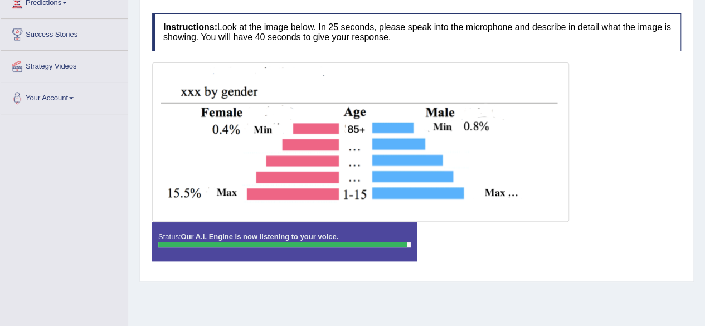
scroll to position [191, 0]
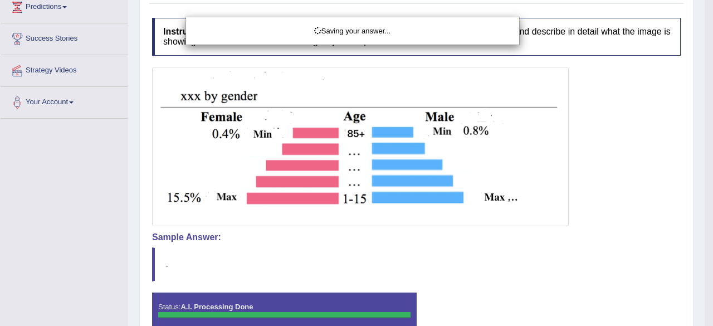
drag, startPoint x: 708, startPoint y: 146, endPoint x: 709, endPoint y: 166, distance: 19.6
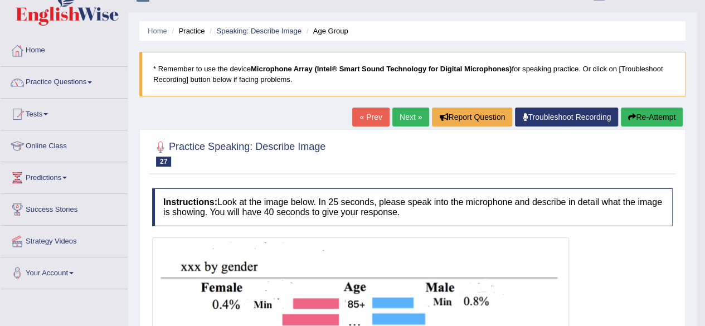
scroll to position [17, 0]
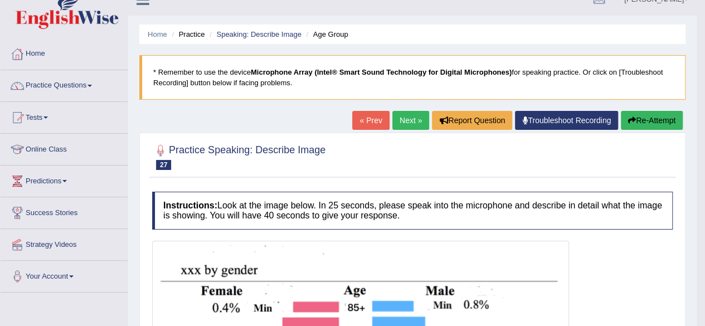
click at [656, 124] on button "Re-Attempt" at bounding box center [652, 120] width 62 height 19
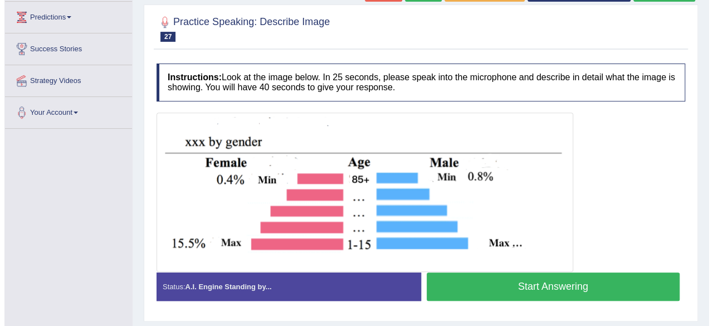
scroll to position [182, 0]
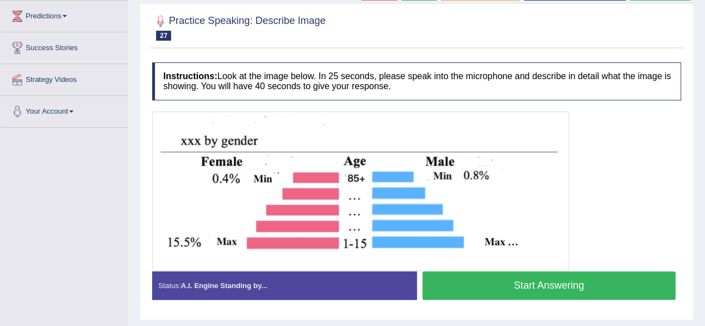
click at [597, 280] on button "Start Answering" at bounding box center [549, 285] width 254 height 28
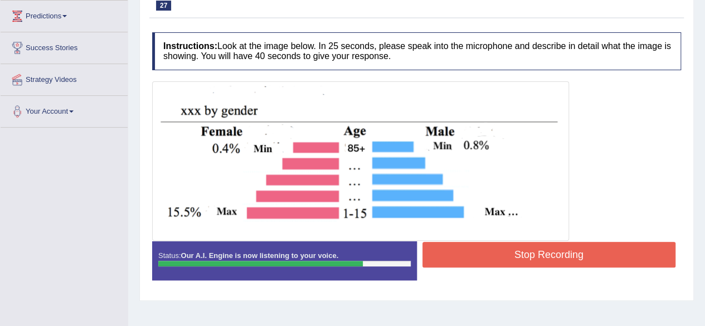
click at [580, 254] on button "Stop Recording" at bounding box center [549, 255] width 254 height 26
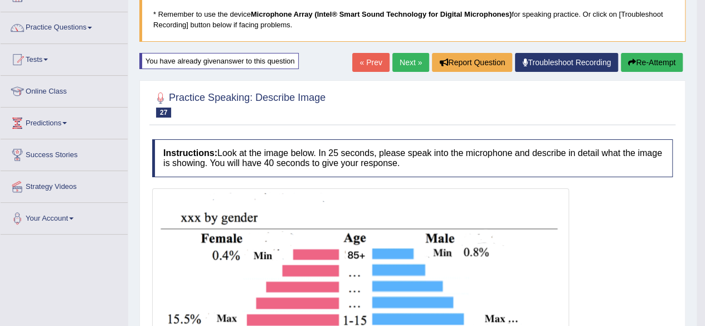
scroll to position [69, 0]
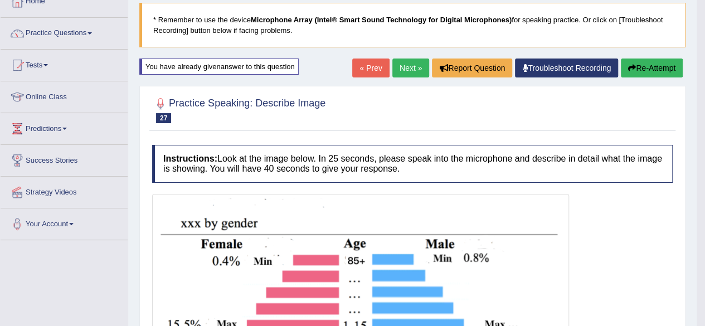
drag, startPoint x: 708, startPoint y: 124, endPoint x: 711, endPoint y: 134, distance: 10.0
click at [705, 134] on html "Toggle navigation Home Practice Questions Speaking Practice Read Aloud Repeat S…" at bounding box center [352, 94] width 705 height 326
click at [413, 61] on link "Next »" at bounding box center [410, 68] width 37 height 19
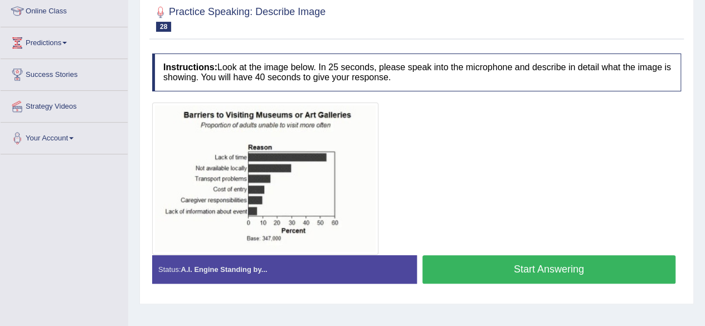
scroll to position [167, 0]
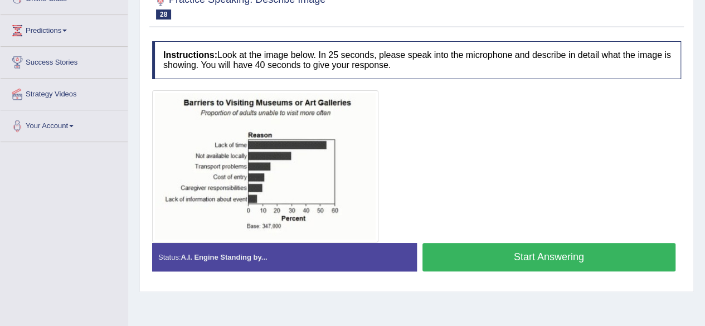
click at [563, 252] on button "Start Answering" at bounding box center [549, 257] width 254 height 28
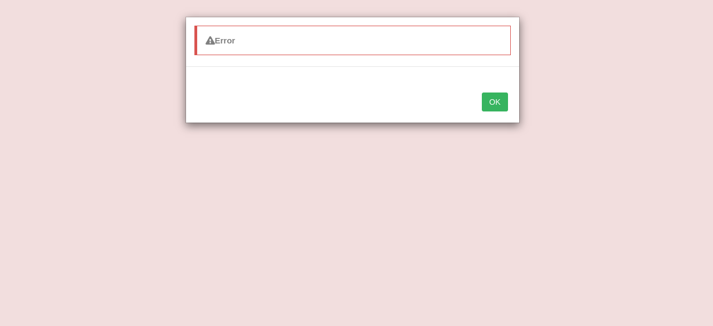
click at [489, 101] on button "OK" at bounding box center [495, 102] width 26 height 19
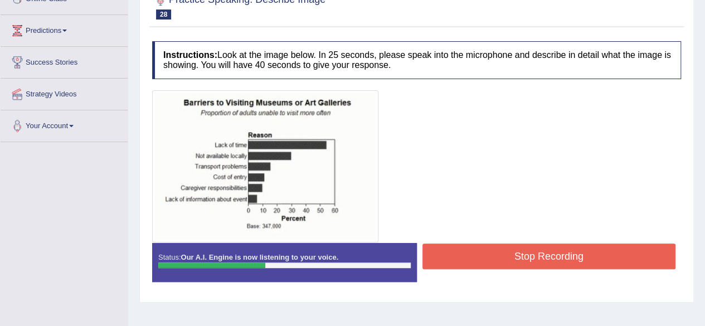
click at [496, 254] on button "Stop Recording" at bounding box center [549, 257] width 254 height 26
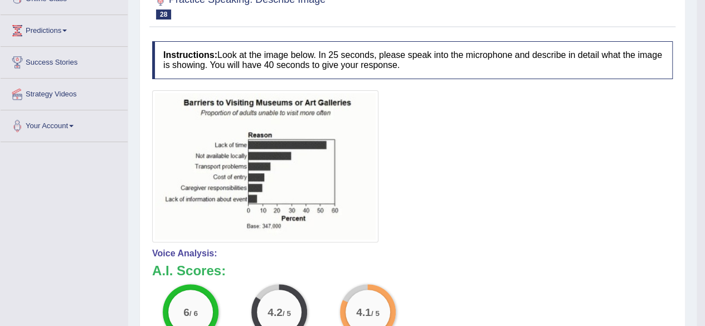
drag, startPoint x: 709, startPoint y: 105, endPoint x: 708, endPoint y: 157, distance: 51.3
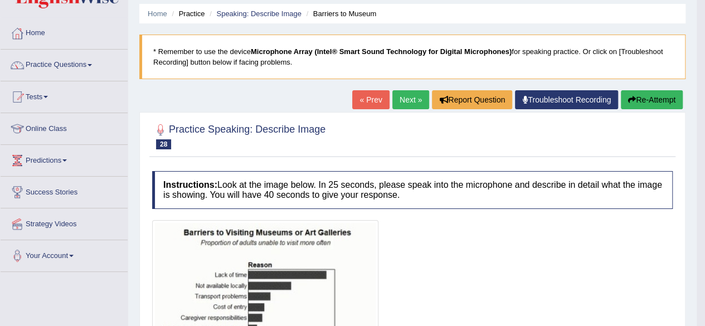
scroll to position [33, 0]
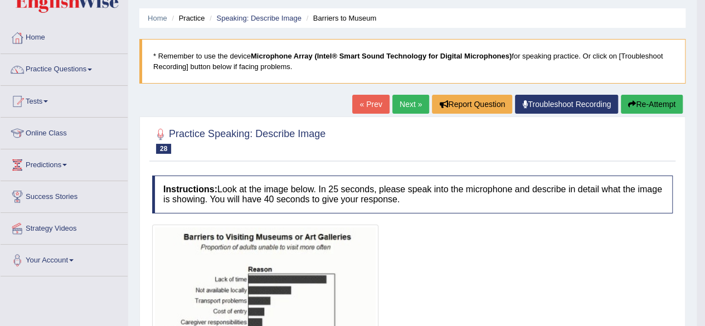
click at [653, 103] on button "Re-Attempt" at bounding box center [652, 104] width 62 height 19
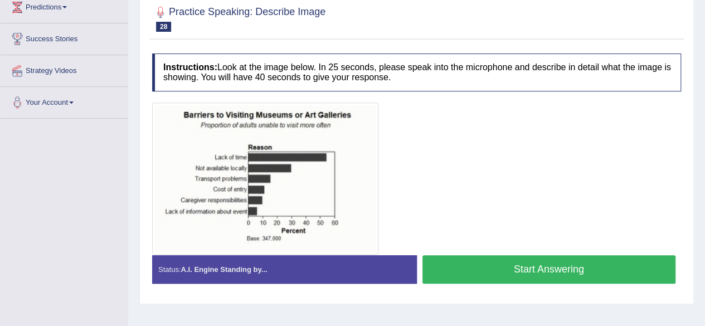
scroll to position [193, 0]
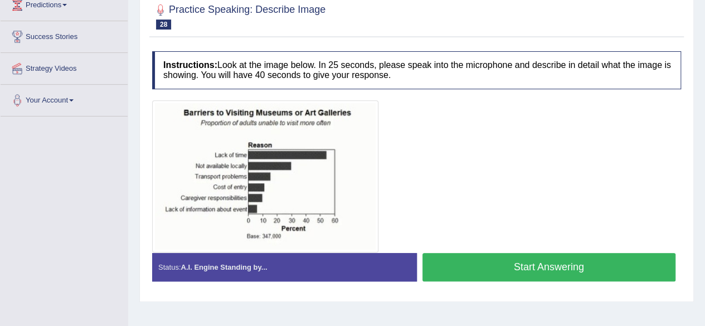
click at [562, 266] on button "Start Answering" at bounding box center [549, 267] width 254 height 28
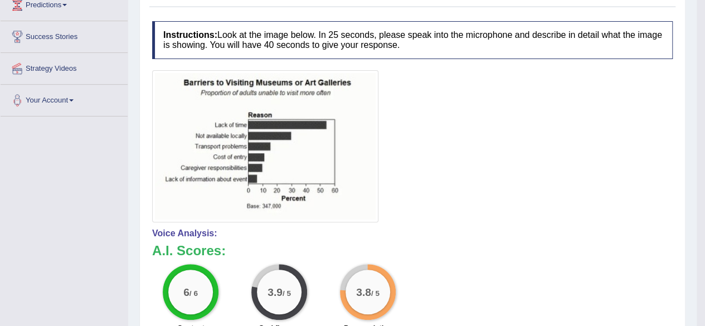
drag, startPoint x: 710, startPoint y: 122, endPoint x: 713, endPoint y: 181, distance: 58.6
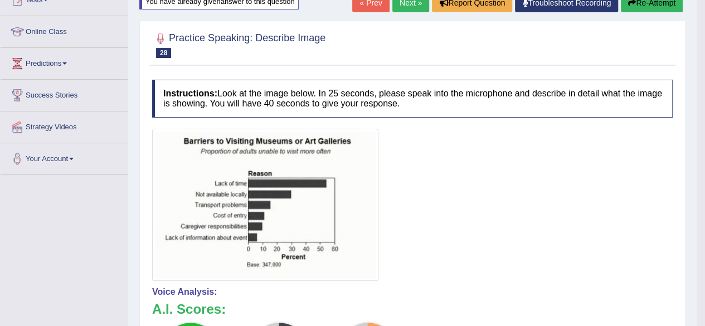
scroll to position [91, 0]
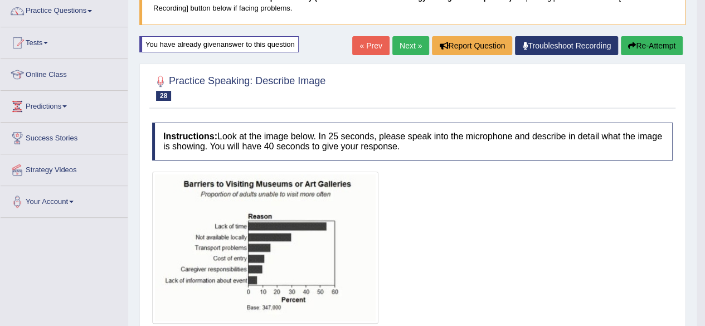
click at [413, 35] on div "Home Practice Speaking: Describe Image Barriers to Museum * Remember to use the…" at bounding box center [412, 263] width 568 height 709
click at [406, 40] on link "Next »" at bounding box center [410, 45] width 37 height 19
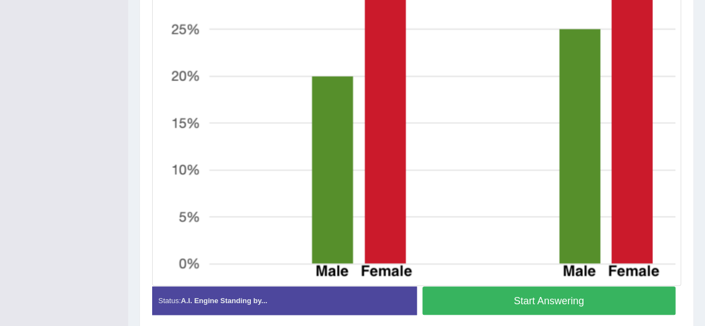
scroll to position [463, 0]
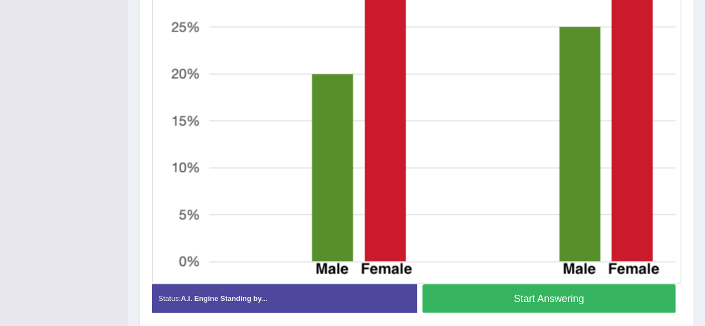
drag, startPoint x: 707, startPoint y: 103, endPoint x: 712, endPoint y: 286, distance: 182.9
click at [633, 293] on button "Start Answering" at bounding box center [549, 298] width 254 height 28
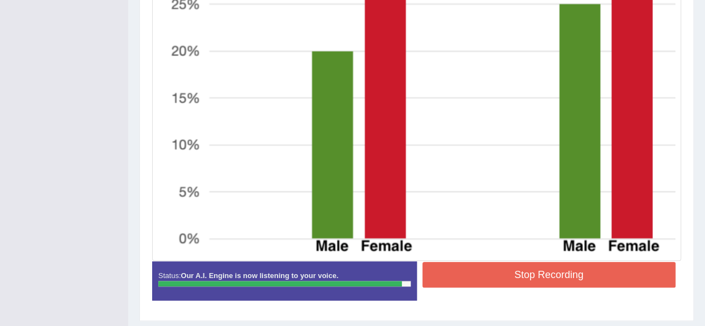
scroll to position [488, 0]
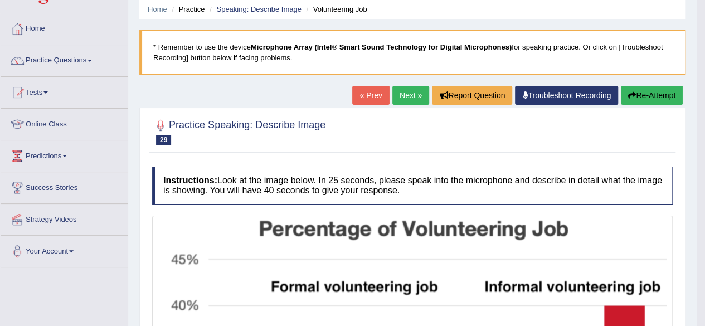
scroll to position [38, 0]
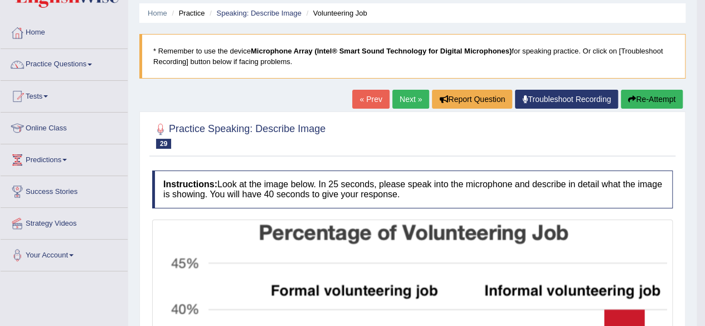
click at [655, 104] on button "Re-Attempt" at bounding box center [652, 99] width 62 height 19
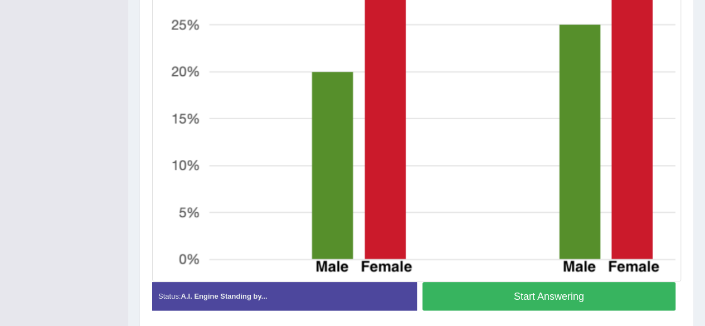
scroll to position [502, 0]
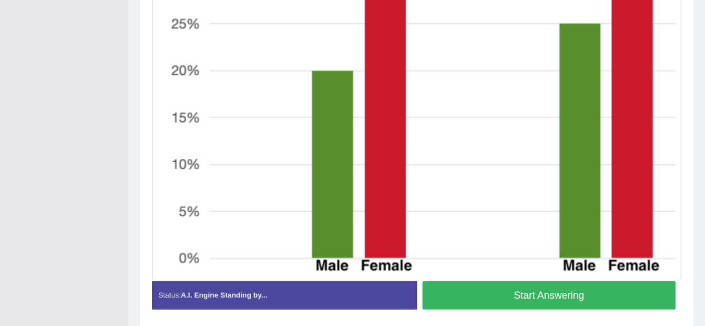
click at [653, 295] on button "Start Answering" at bounding box center [549, 295] width 254 height 28
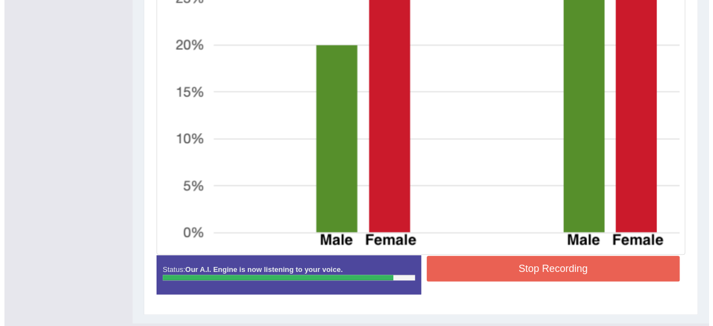
scroll to position [498, 0]
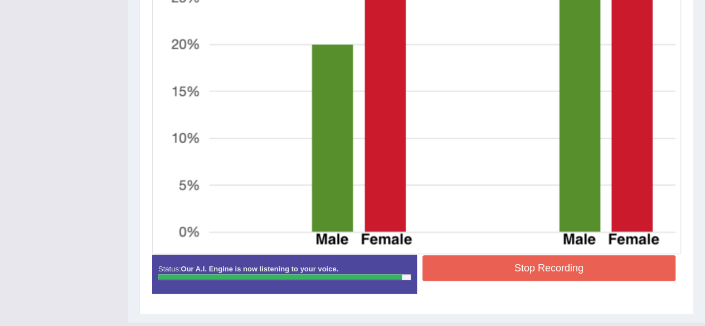
click at [611, 272] on button "Stop Recording" at bounding box center [549, 268] width 254 height 26
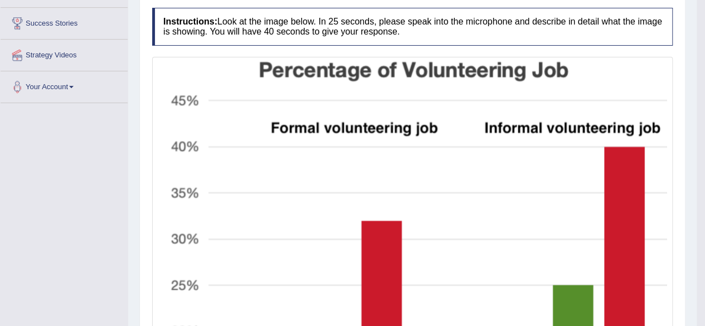
scroll to position [71, 0]
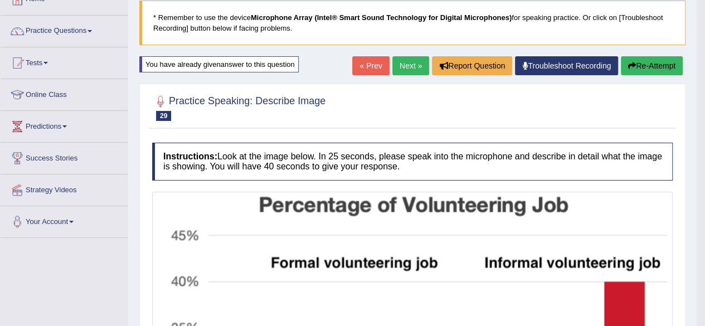
drag, startPoint x: 709, startPoint y: 183, endPoint x: 713, endPoint y: 104, distance: 78.7
click at [704, 104] on html "Toggle navigation Home Practice Questions Speaking Practice Read Aloud Repeat S…" at bounding box center [352, 92] width 705 height 326
click at [408, 57] on link "Next »" at bounding box center [410, 65] width 37 height 19
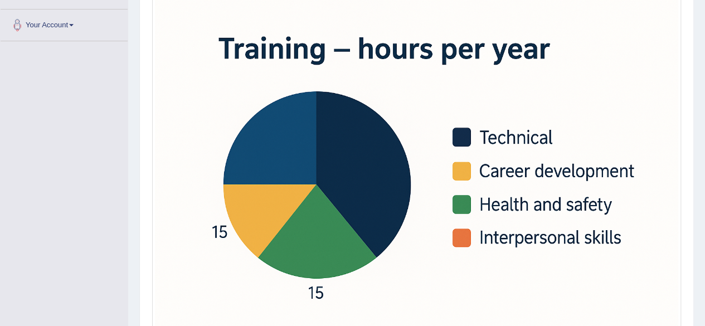
scroll to position [301, 0]
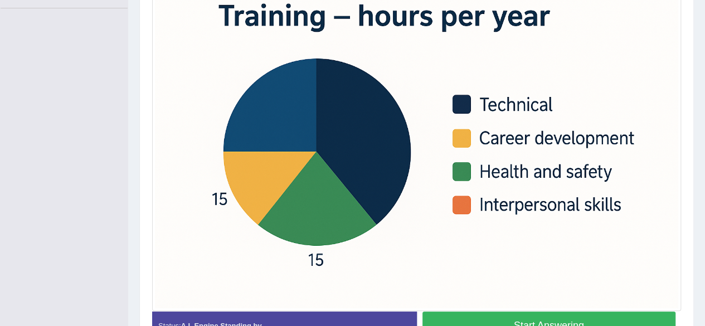
click at [576, 317] on button "Start Answering" at bounding box center [549, 326] width 254 height 28
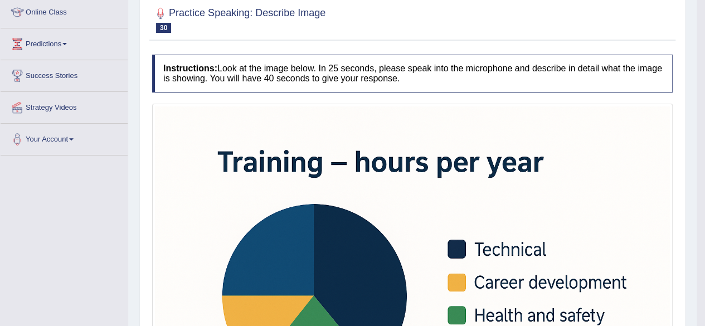
scroll to position [118, 0]
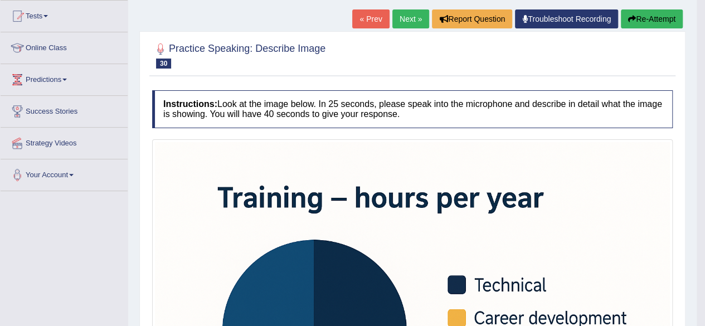
click at [412, 23] on link "Next »" at bounding box center [410, 18] width 37 height 19
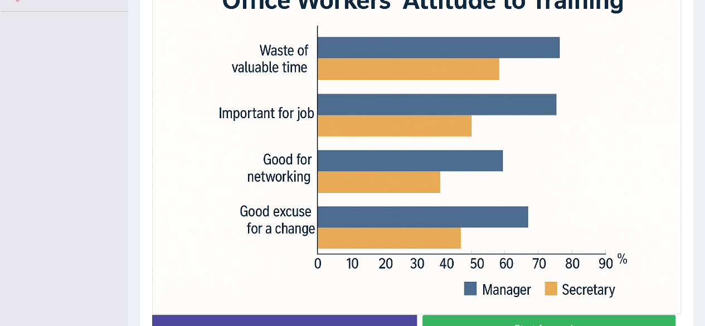
scroll to position [298, 0]
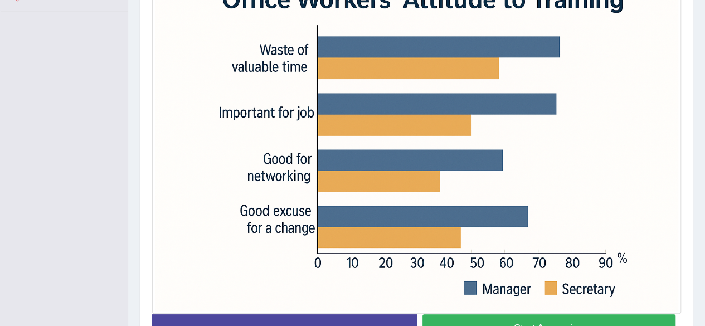
click at [599, 318] on button "Start Answering" at bounding box center [549, 328] width 254 height 28
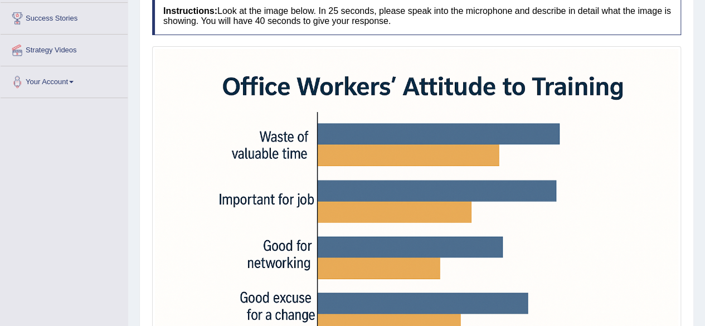
scroll to position [206, 0]
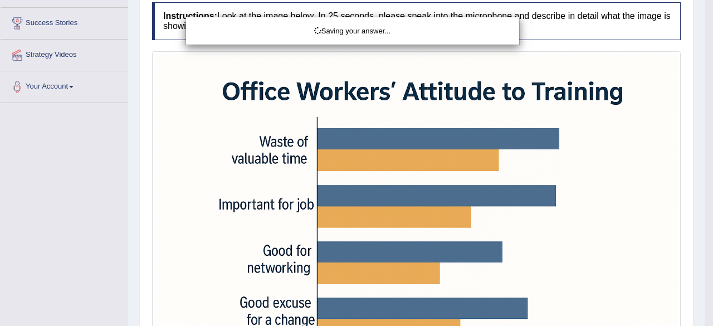
drag, startPoint x: 708, startPoint y: 258, endPoint x: 712, endPoint y: 222, distance: 36.4
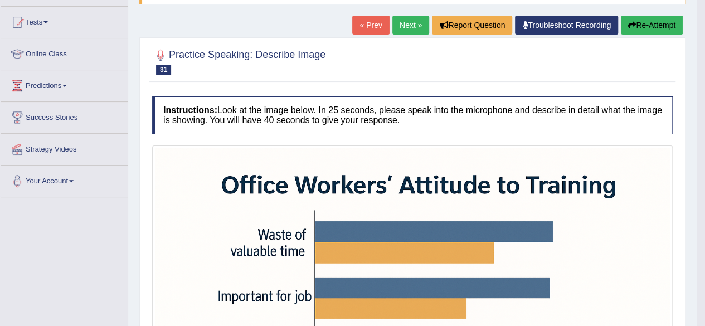
scroll to position [110, 0]
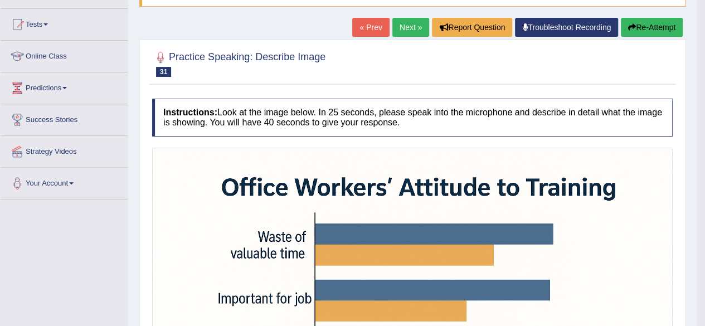
click at [657, 30] on button "Re-Attempt" at bounding box center [652, 27] width 62 height 19
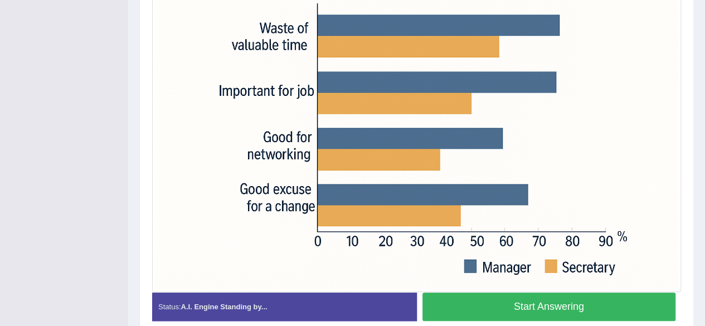
scroll to position [357, 0]
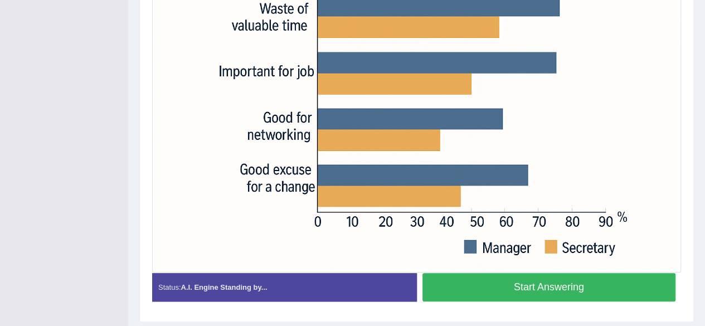
click at [607, 275] on button "Start Answering" at bounding box center [549, 287] width 254 height 28
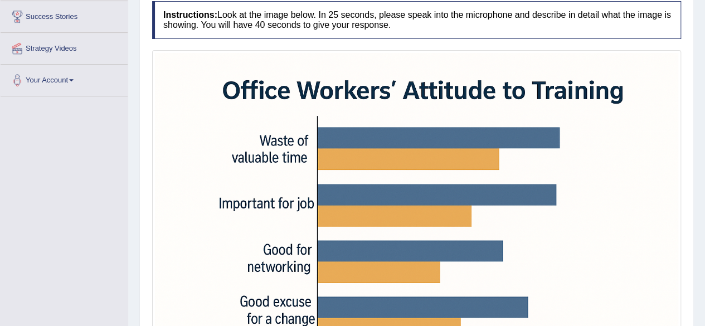
scroll to position [211, 0]
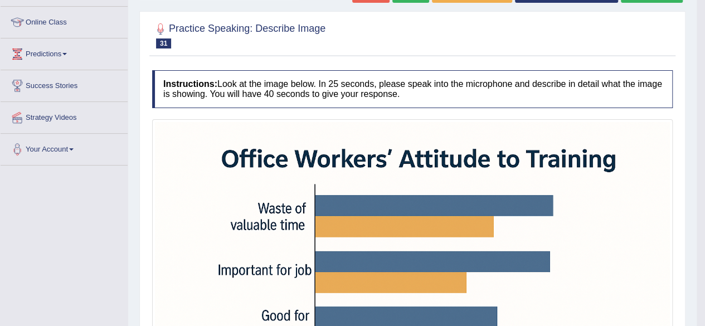
scroll to position [0, 0]
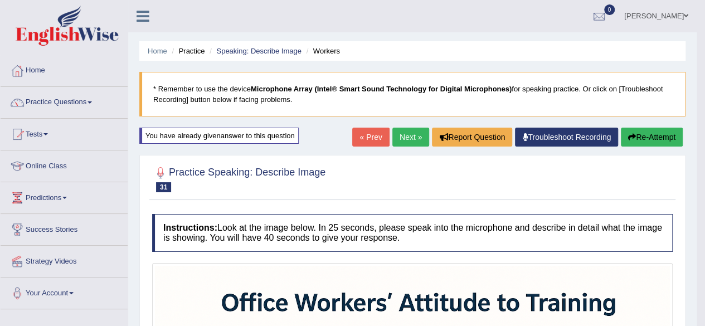
drag, startPoint x: 406, startPoint y: 56, endPoint x: 426, endPoint y: 109, distance: 55.9
click at [401, 134] on link "Next »" at bounding box center [410, 137] width 37 height 19
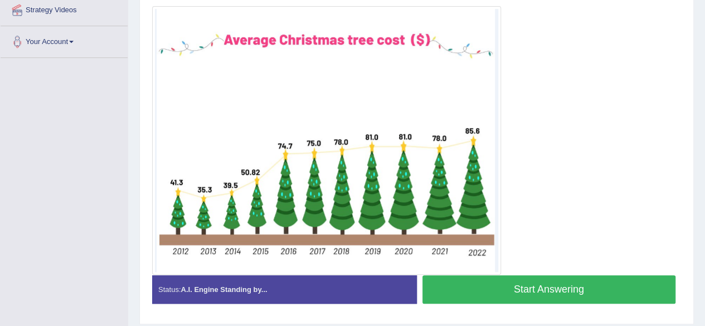
scroll to position [252, 0]
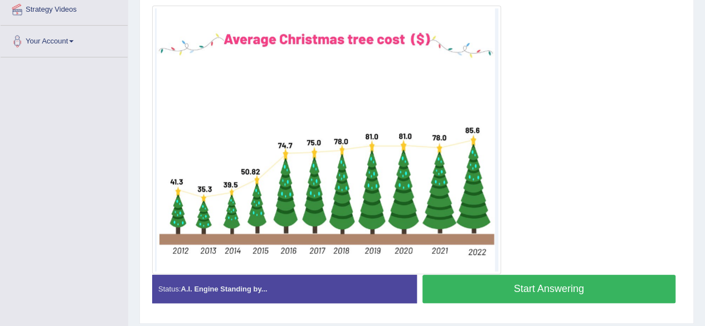
drag, startPoint x: 710, startPoint y: 61, endPoint x: 713, endPoint y: 179, distance: 117.6
click at [547, 282] on button "Start Answering" at bounding box center [549, 289] width 254 height 28
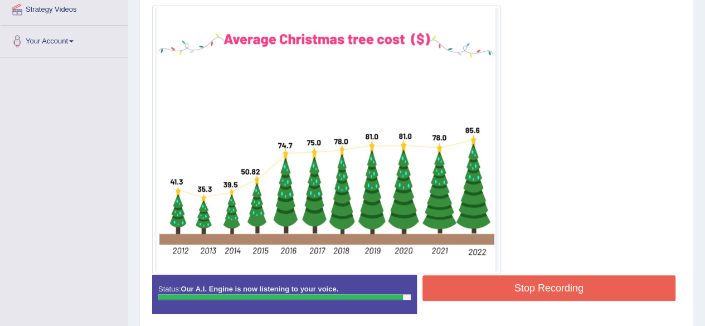
click at [609, 277] on button "Stop Recording" at bounding box center [549, 288] width 254 height 26
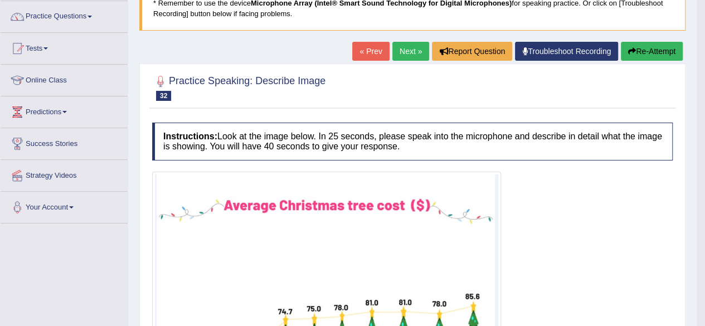
scroll to position [82, 0]
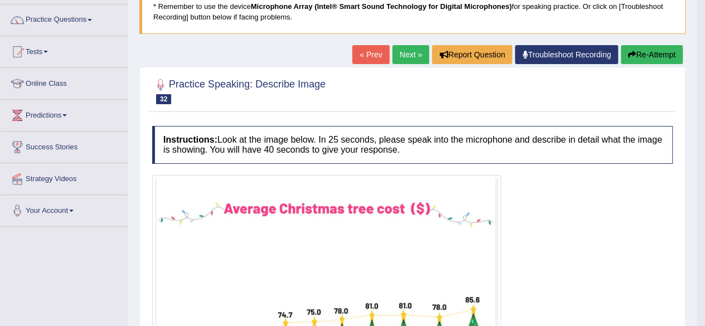
drag, startPoint x: 710, startPoint y: 171, endPoint x: 713, endPoint y: 145, distance: 25.8
click at [705, 145] on html "Toggle navigation Home Practice Questions Speaking Practice Read Aloud Repeat S…" at bounding box center [352, 81] width 705 height 326
click at [412, 56] on link "Next »" at bounding box center [410, 54] width 37 height 19
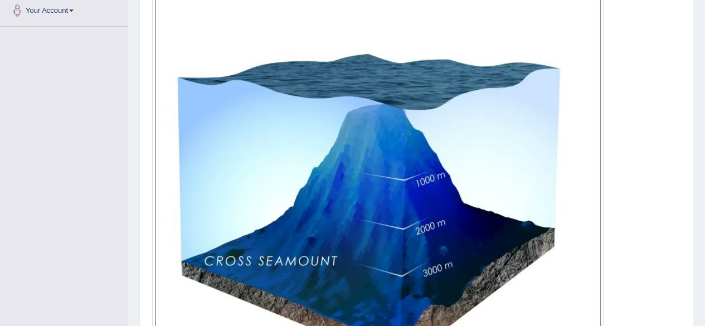
scroll to position [284, 0]
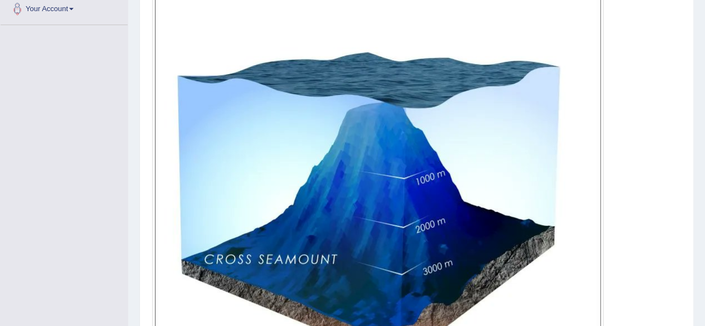
drag, startPoint x: 708, startPoint y: 98, endPoint x: 713, endPoint y: 209, distance: 111.0
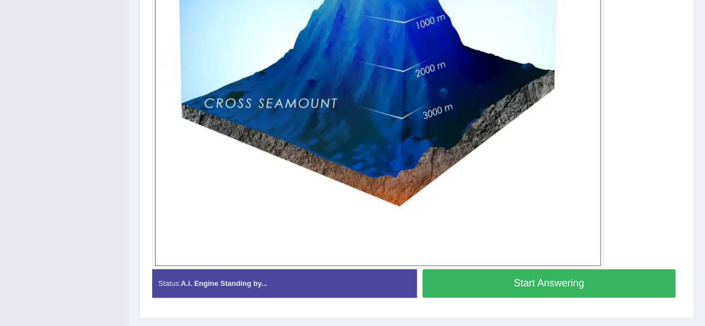
scroll to position [441, 0]
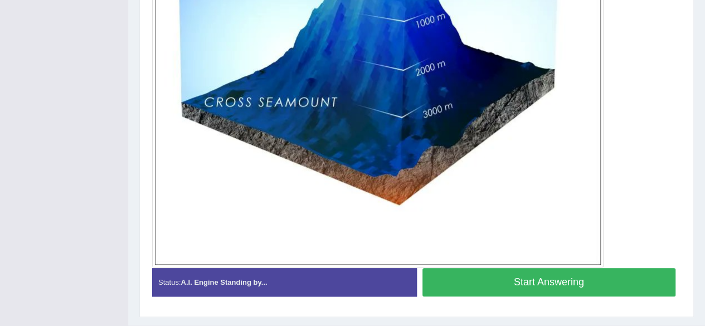
click at [622, 276] on button "Start Answering" at bounding box center [549, 282] width 254 height 28
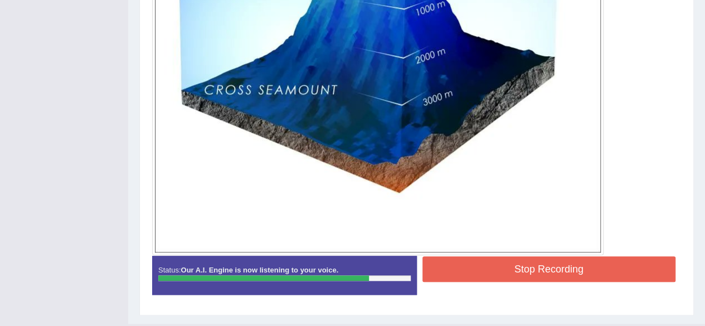
scroll to position [446, 0]
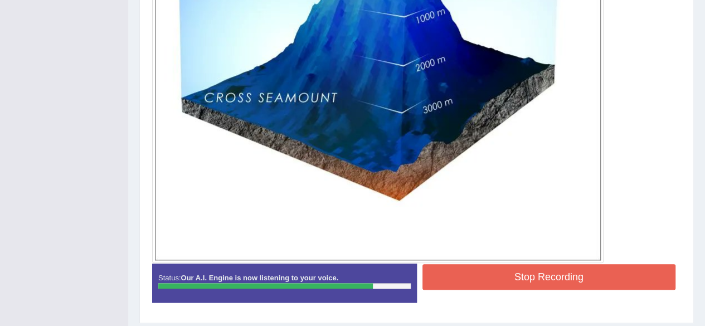
click at [640, 273] on button "Stop Recording" at bounding box center [549, 277] width 254 height 26
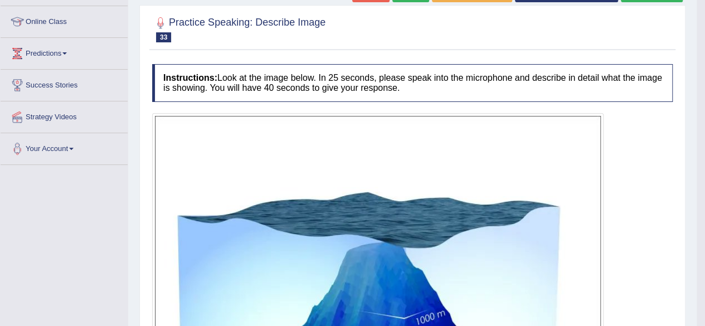
scroll to position [75, 0]
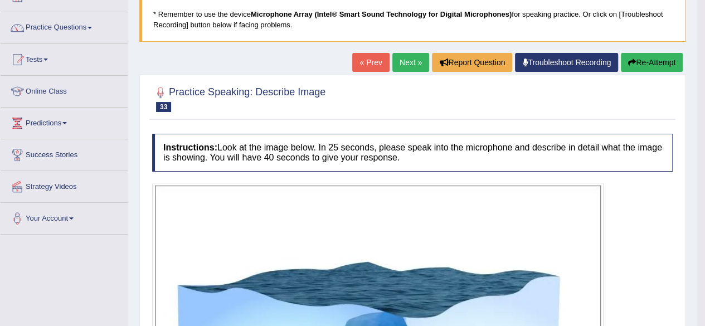
click at [412, 65] on link "Next »" at bounding box center [410, 62] width 37 height 19
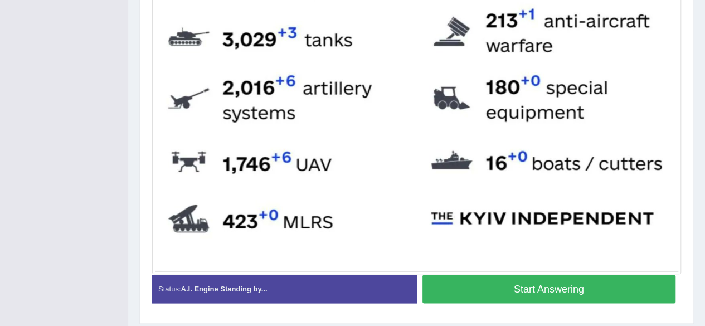
scroll to position [538, 0]
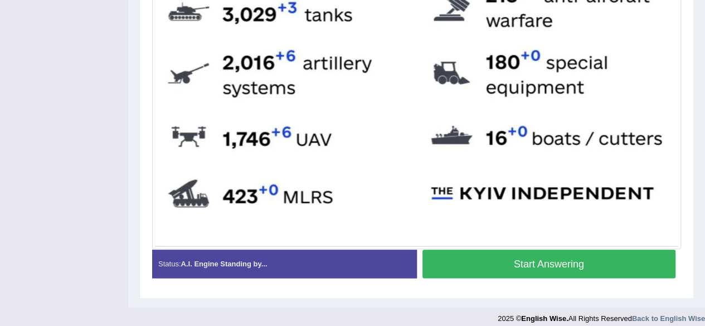
click at [623, 267] on button "Start Answering" at bounding box center [549, 264] width 254 height 28
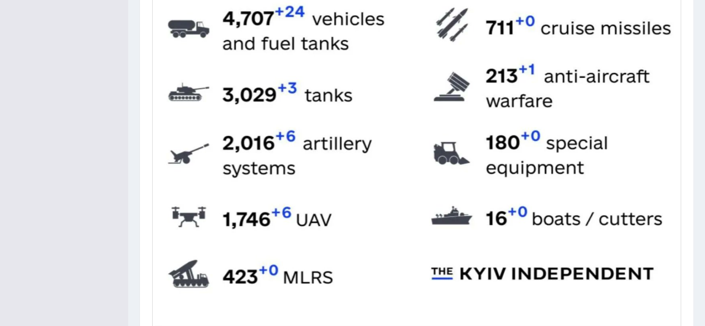
scroll to position [457, 0]
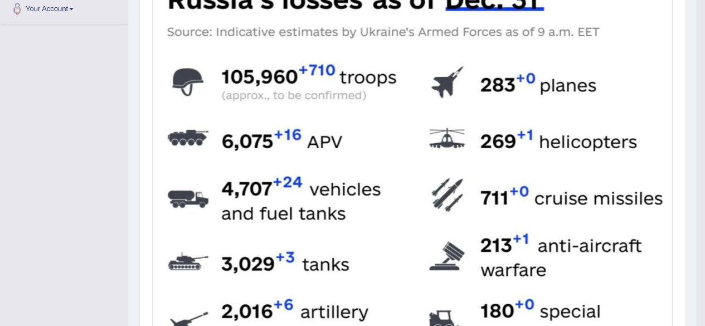
scroll to position [64, 0]
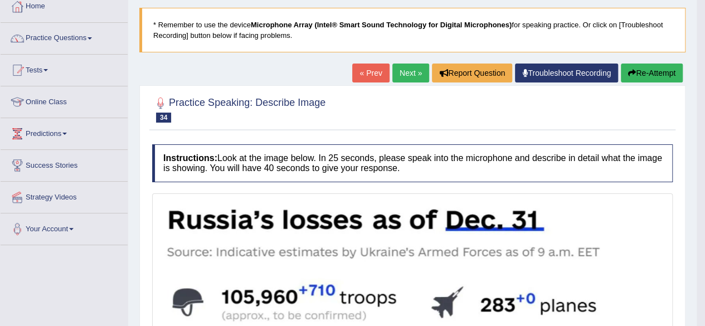
click at [400, 67] on link "Next »" at bounding box center [410, 73] width 37 height 19
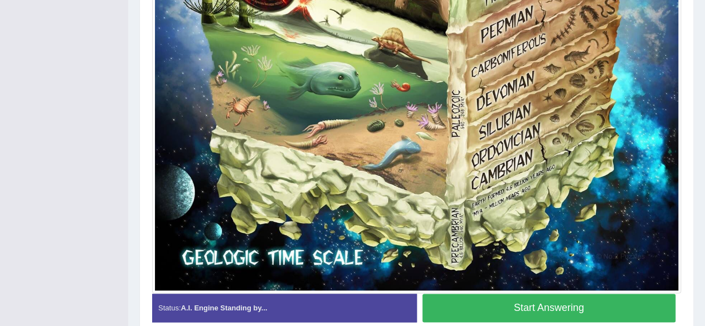
scroll to position [721, 0]
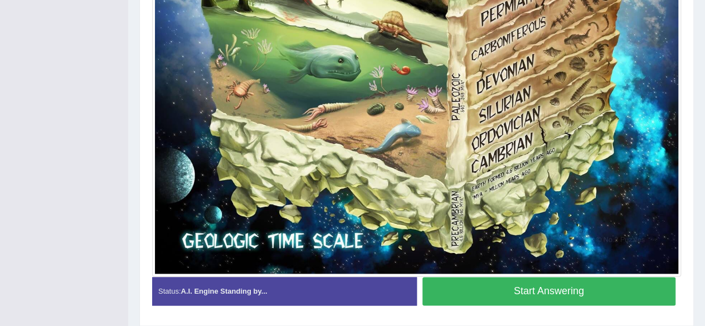
drag, startPoint x: 709, startPoint y: 85, endPoint x: 713, endPoint y: 322, distance: 236.9
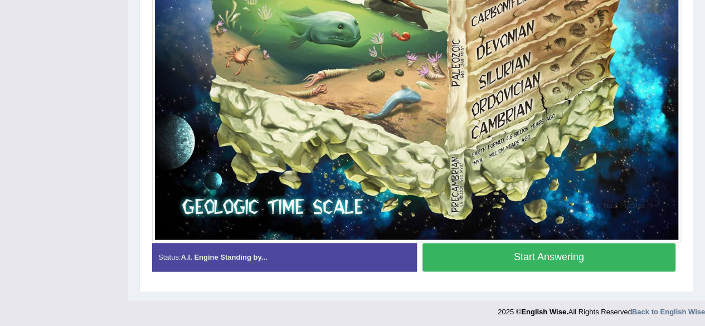
scroll to position [756, 0]
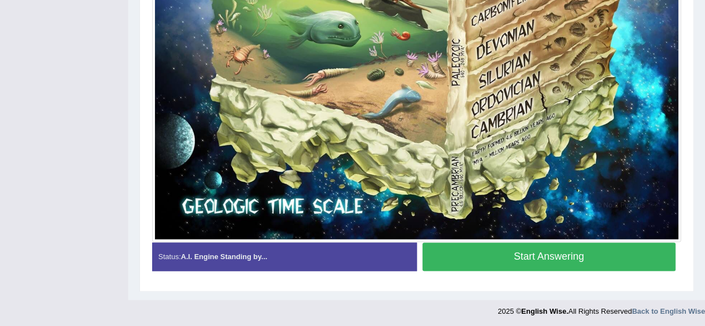
click at [601, 259] on button "Start Answering" at bounding box center [549, 256] width 254 height 28
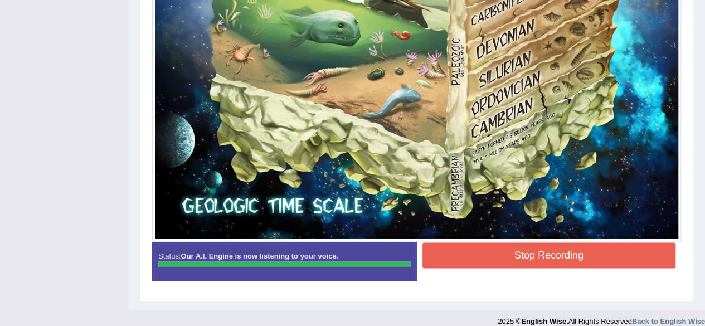
scroll to position [642, 0]
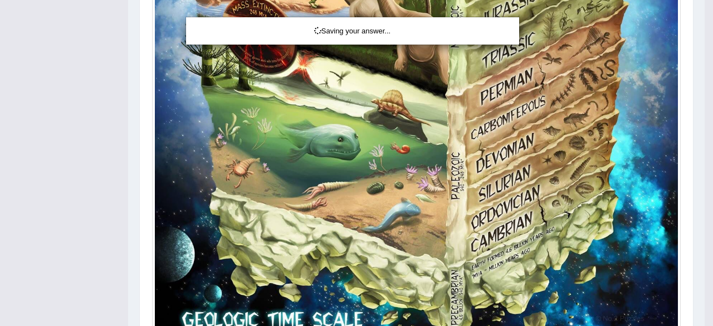
drag, startPoint x: 709, startPoint y: 275, endPoint x: 710, endPoint y: 190, distance: 84.7
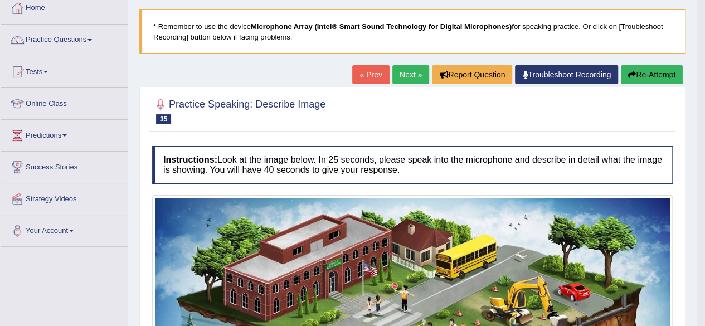
scroll to position [56, 0]
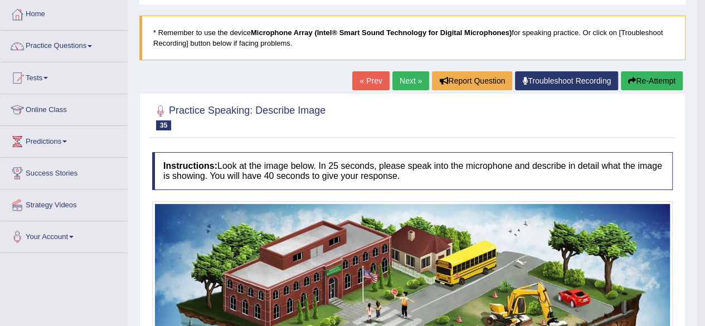
click at [400, 85] on link "Next »" at bounding box center [410, 80] width 37 height 19
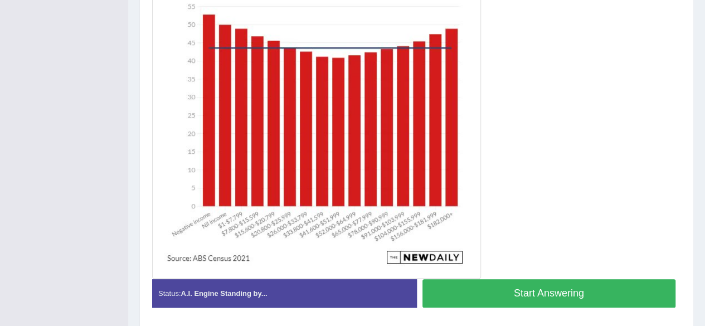
scroll to position [343, 0]
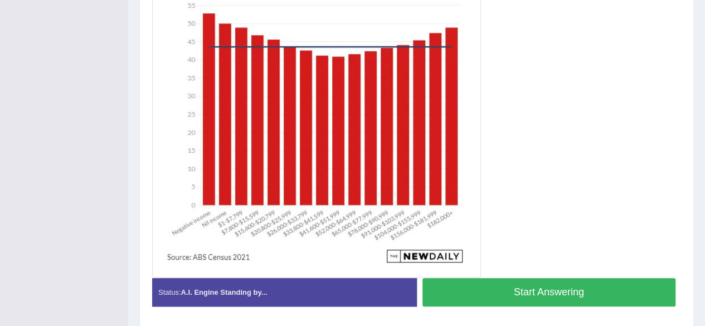
click at [645, 294] on button "Start Answering" at bounding box center [549, 292] width 254 height 28
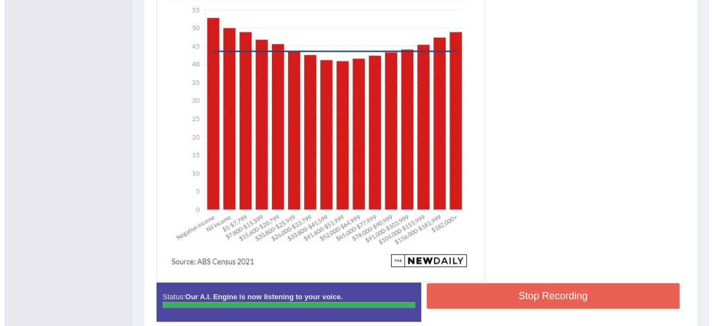
scroll to position [389, 0]
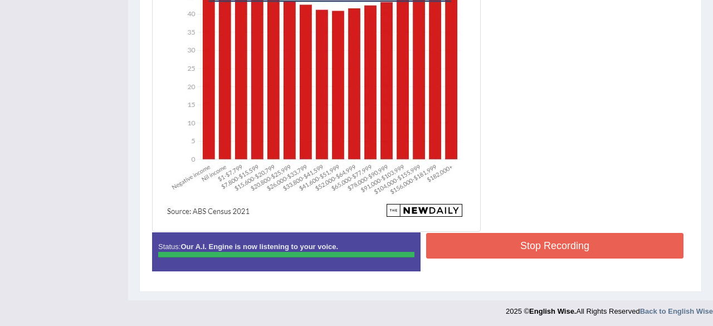
drag, startPoint x: 708, startPoint y: 266, endPoint x: 711, endPoint y: 307, distance: 40.8
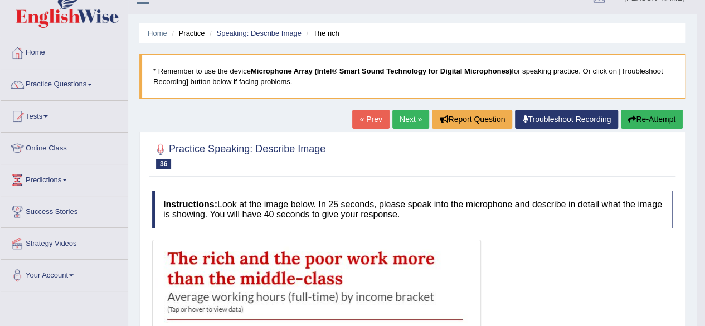
scroll to position [0, 0]
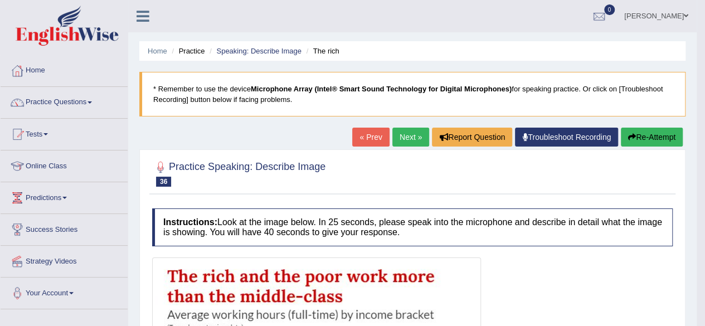
drag, startPoint x: 711, startPoint y: 179, endPoint x: 713, endPoint y: 67, distance: 112.0
click at [704, 67] on html "Toggle navigation Home Practice Questions Speaking Practice Read Aloud Repeat S…" at bounding box center [352, 163] width 705 height 326
click at [400, 139] on link "Next »" at bounding box center [410, 137] width 37 height 19
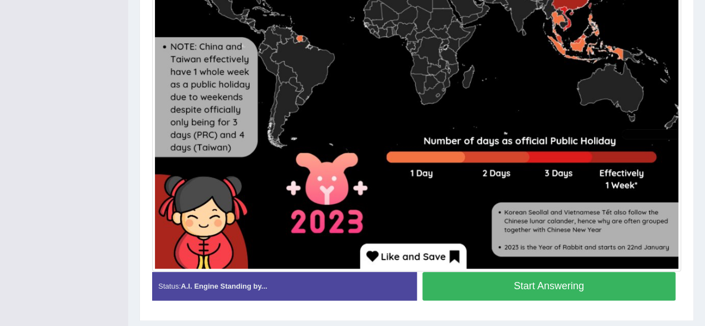
scroll to position [517, 0]
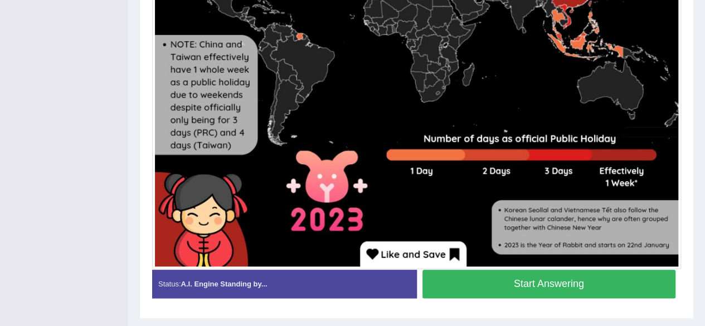
click at [641, 281] on button "Start Answering" at bounding box center [549, 284] width 254 height 28
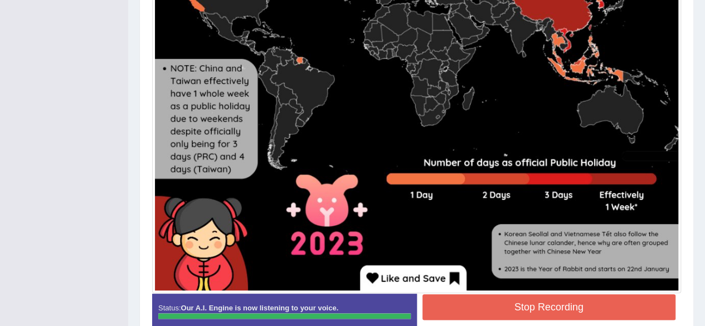
scroll to position [521, 0]
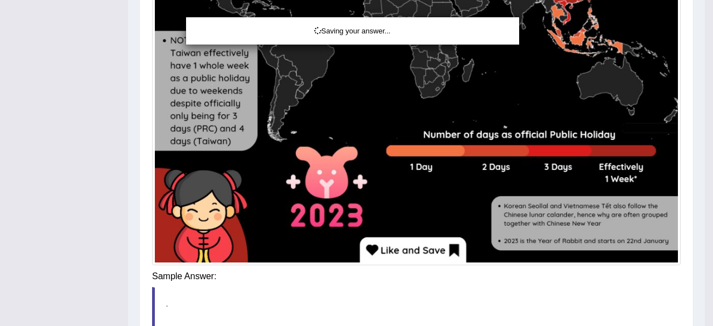
drag, startPoint x: 709, startPoint y: 227, endPoint x: 709, endPoint y: 261, distance: 34.0
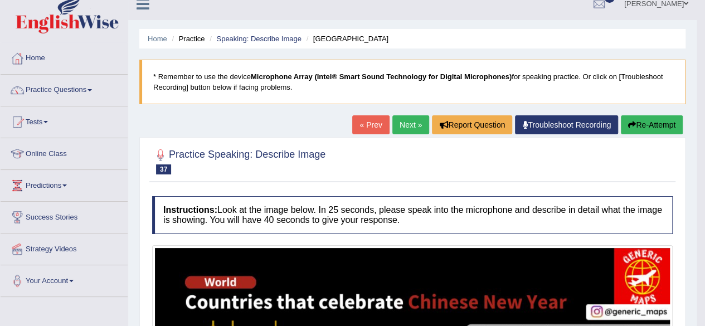
scroll to position [10, 0]
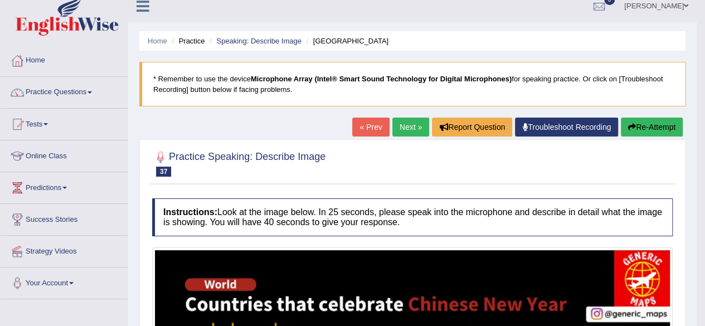
drag, startPoint x: 710, startPoint y: 262, endPoint x: 712, endPoint y: 143, distance: 119.3
click at [705, 143] on html "Toggle navigation Home Practice Questions Speaking Practice Read Aloud Repeat S…" at bounding box center [352, 153] width 705 height 326
click at [402, 128] on link "Next »" at bounding box center [410, 127] width 37 height 19
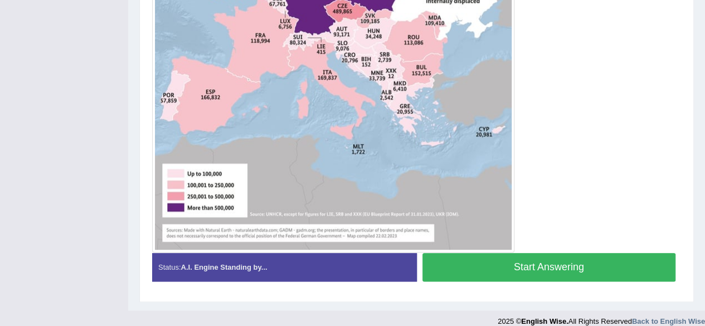
scroll to position [518, 0]
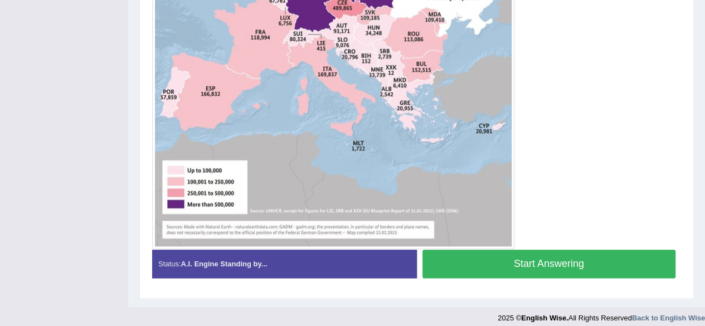
click at [576, 259] on button "Start Answering" at bounding box center [549, 264] width 254 height 28
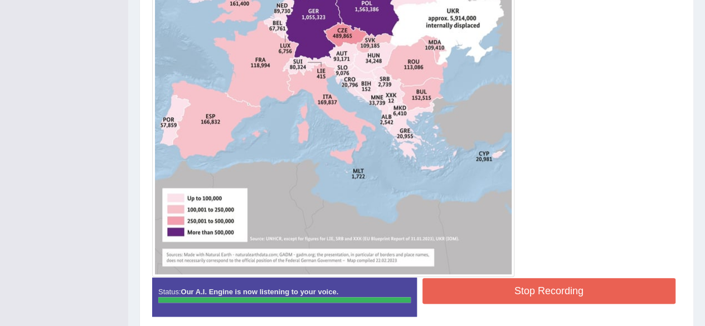
scroll to position [495, 0]
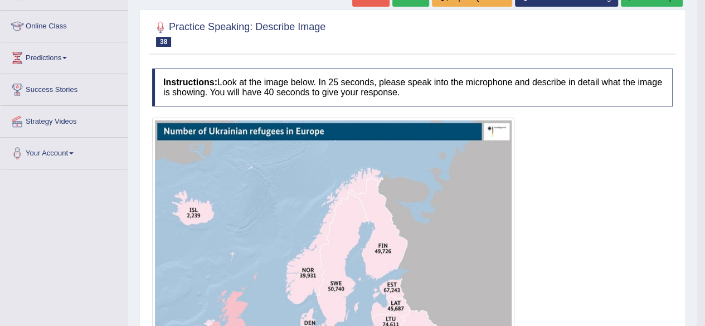
scroll to position [0, 0]
